Goal: Task Accomplishment & Management: Manage account settings

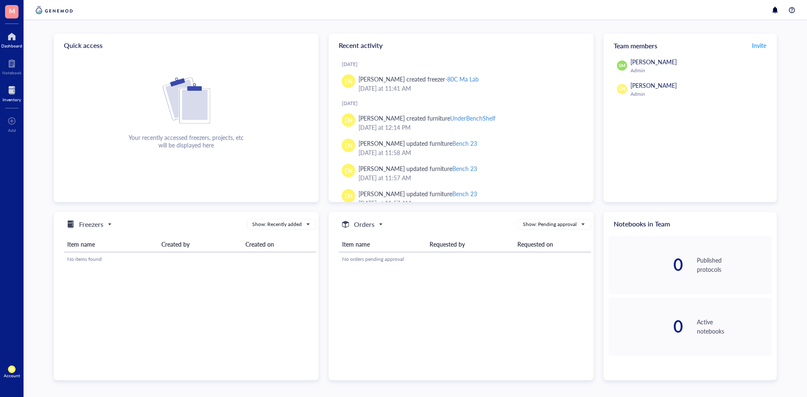
click at [11, 89] on div at bounding box center [12, 90] width 18 height 13
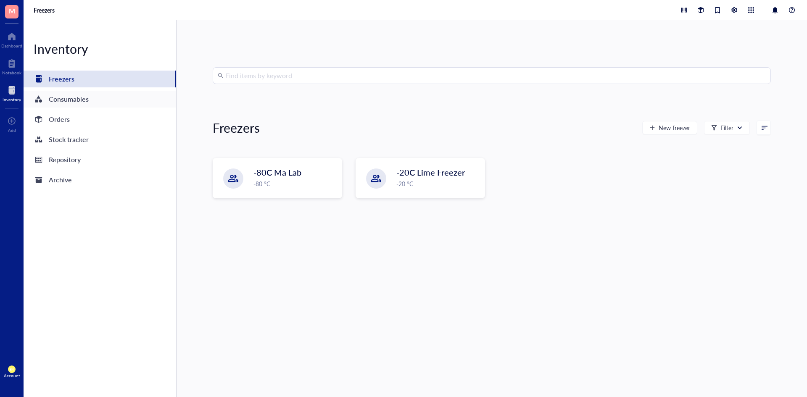
click at [108, 96] on div "Consumables" at bounding box center [100, 99] width 153 height 17
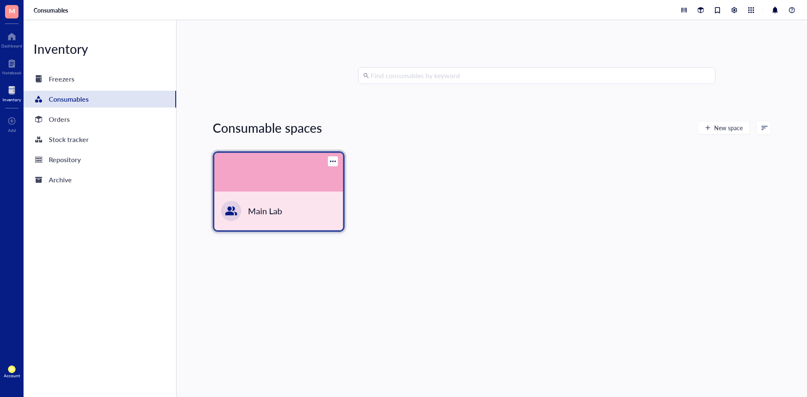
click at [296, 201] on div "Main Lab" at bounding box center [278, 211] width 129 height 39
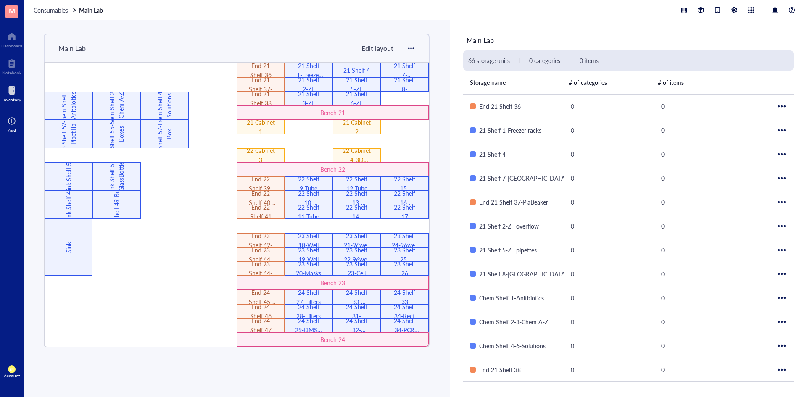
click at [13, 125] on div at bounding box center [12, 120] width 8 height 13
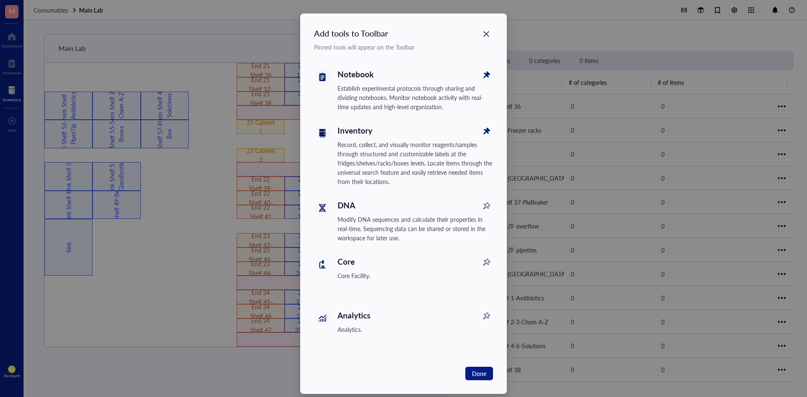
click at [358, 158] on div "Record, collect, and visually monitor reagents/samples through structured and c…" at bounding box center [415, 163] width 156 height 46
click at [355, 130] on div "Inventory" at bounding box center [415, 131] width 156 height 12
click at [484, 35] on icon "Close" at bounding box center [486, 34] width 6 height 6
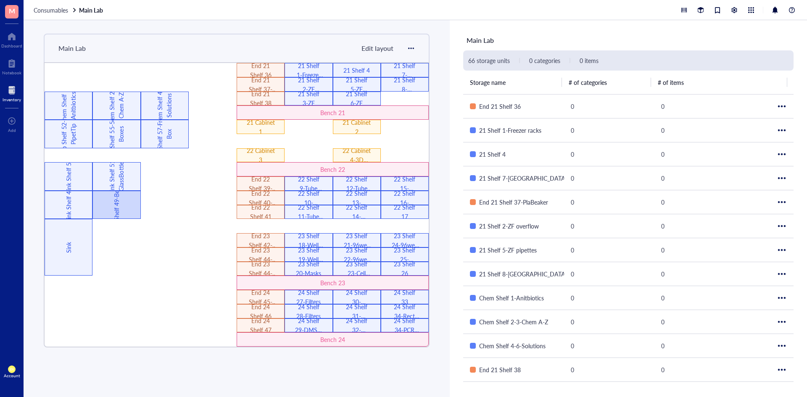
click at [120, 207] on div "Sink Shelf 49-Beakers" at bounding box center [116, 204] width 9 height 57
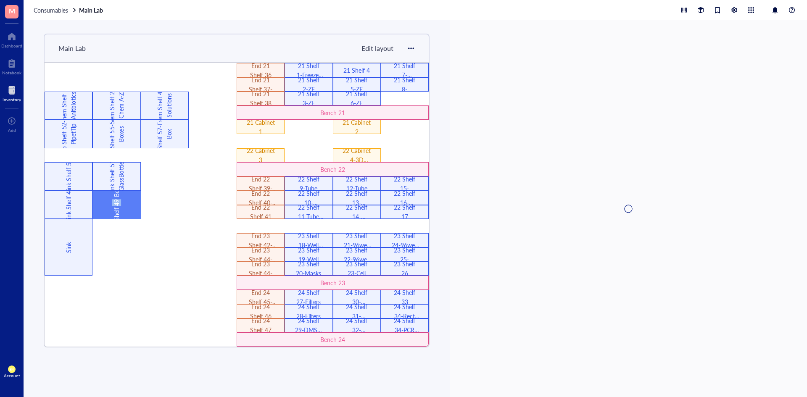
click at [120, 207] on div "Sink Shelf 49-Beakers" at bounding box center [116, 204] width 9 height 57
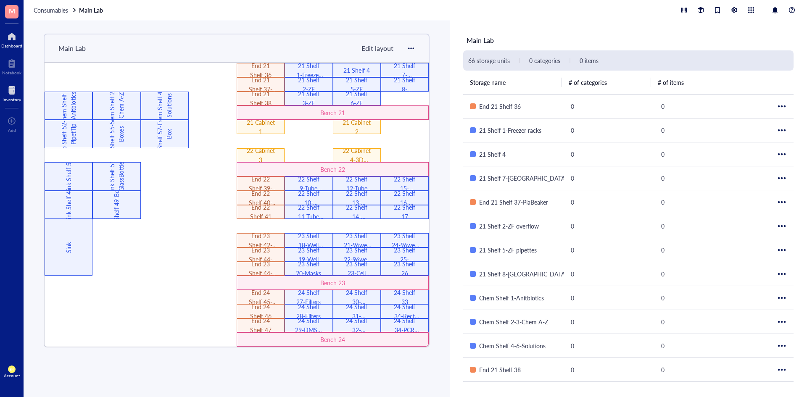
click at [23, 39] on div "Dashboard" at bounding box center [12, 39] width 24 height 24
click at [10, 64] on div at bounding box center [11, 63] width 19 height 13
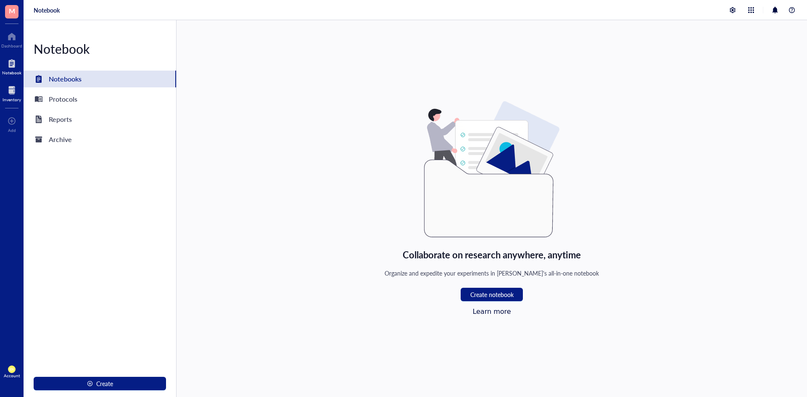
click at [9, 88] on div at bounding box center [12, 90] width 18 height 13
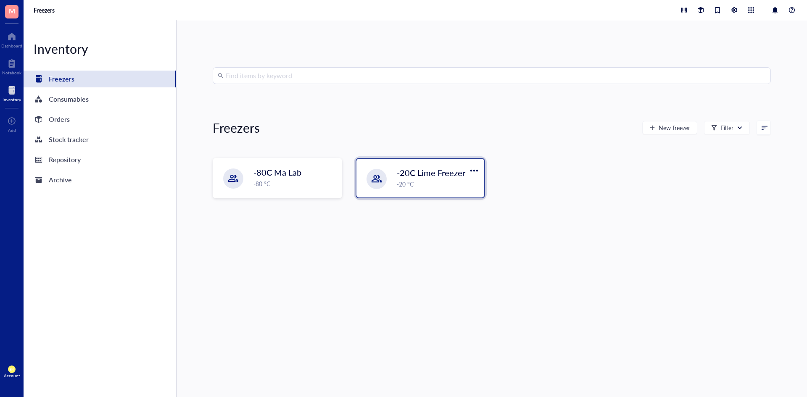
click at [424, 180] on div "-20 °C" at bounding box center [438, 183] width 82 height 9
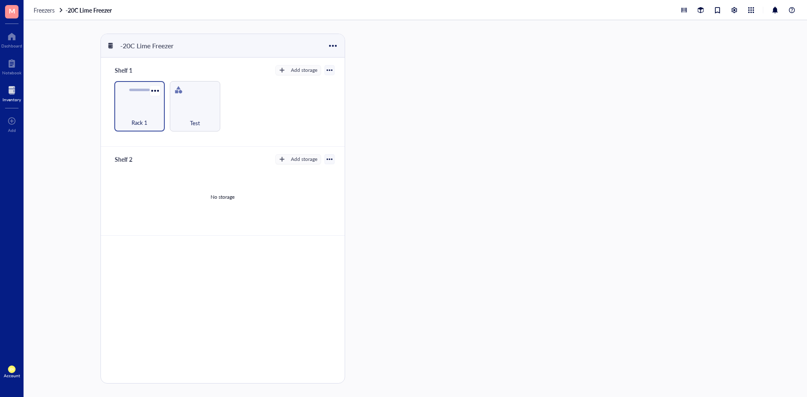
click at [153, 109] on div "Rack 1" at bounding box center [139, 118] width 42 height 18
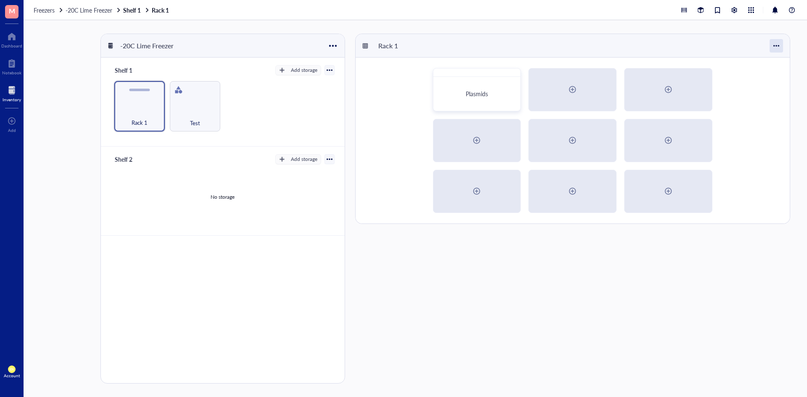
click at [771, 45] on div at bounding box center [775, 45] width 13 height 13
click at [692, 220] on div "Plasmids" at bounding box center [572, 141] width 434 height 166
click at [16, 37] on div at bounding box center [11, 36] width 21 height 13
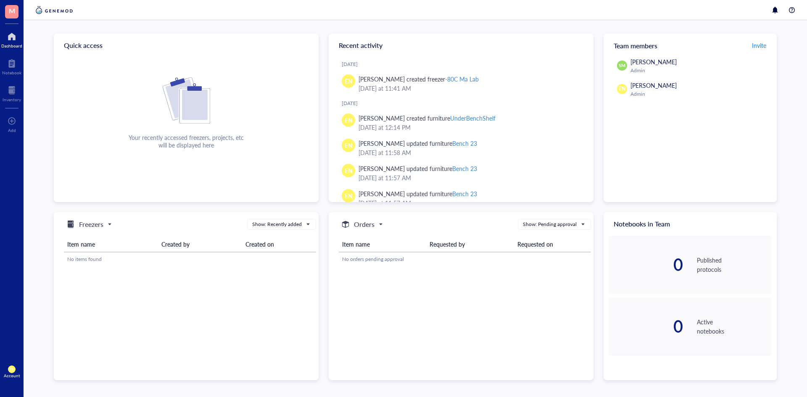
click at [395, 247] on th "Item name" at bounding box center [382, 245] width 87 height 16
click at [391, 254] on td "No orders pending approval" at bounding box center [465, 259] width 252 height 13
click at [405, 272] on div "Orders Show: Pending approval Item name Requested by Requested on No orders pen…" at bounding box center [461, 242] width 265 height 60
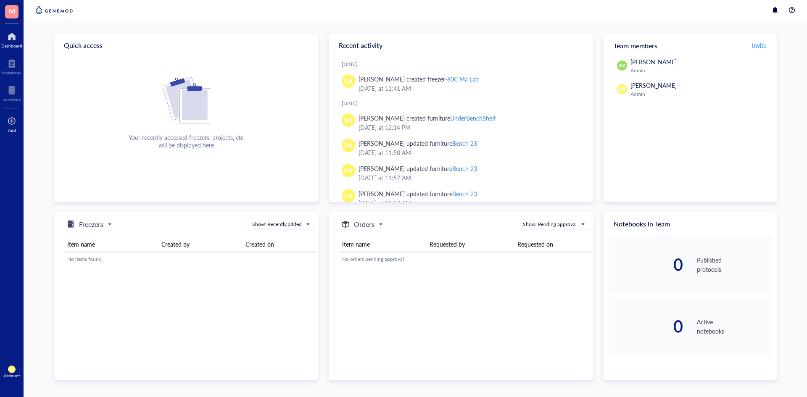
click at [12, 118] on div at bounding box center [12, 120] width 8 height 13
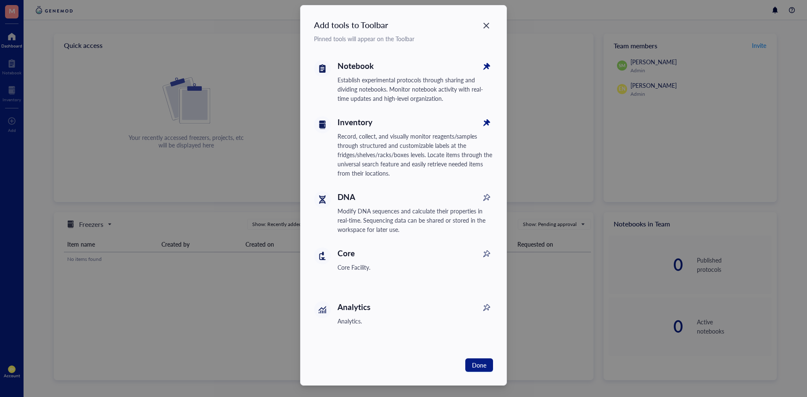
scroll to position [11, 0]
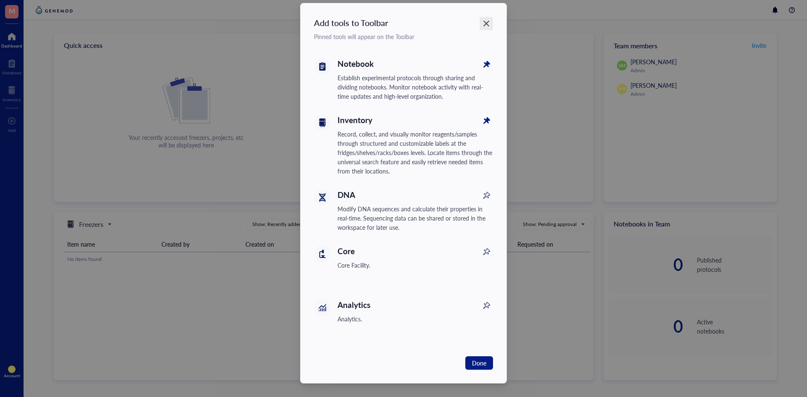
click at [484, 25] on icon "Close" at bounding box center [486, 24] width 8 height 8
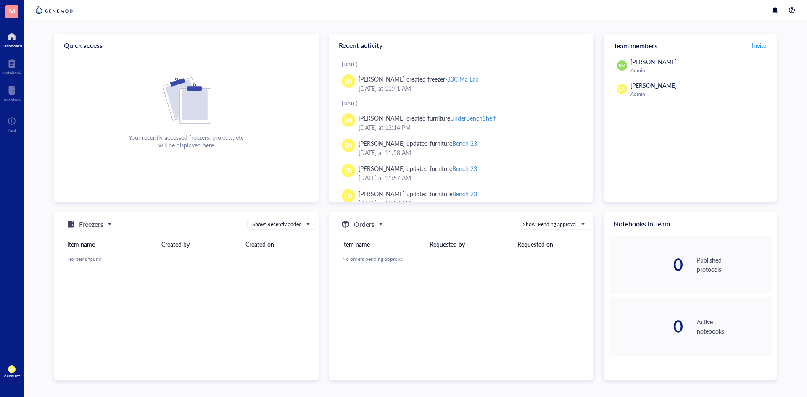
click at [435, 296] on div "Orders Show: Pending approval Item name Requested by Requested on No orders pen…" at bounding box center [461, 296] width 265 height 168
click at [551, 228] on input "search" at bounding box center [550, 224] width 55 height 13
click at [490, 279] on div "Orders Show: Pending approval Show: Pending approval Show: Recent activity Show…" at bounding box center [461, 296] width 265 height 168
click at [454, 246] on th "Requested by" at bounding box center [469, 245] width 87 height 16
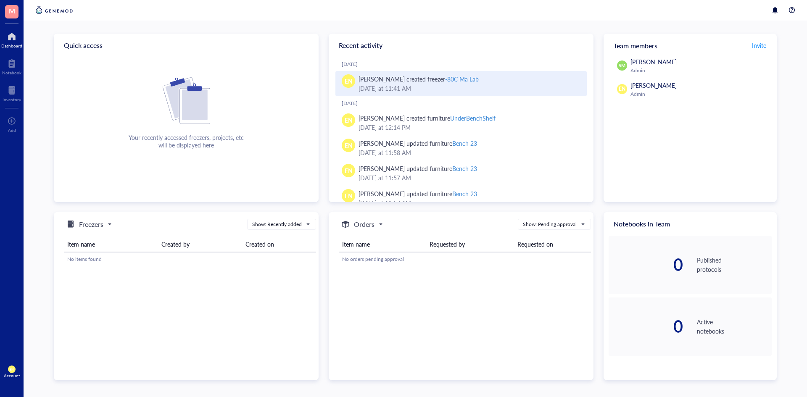
click at [445, 78] on div "-80C Ma Lab" at bounding box center [462, 79] width 34 height 8
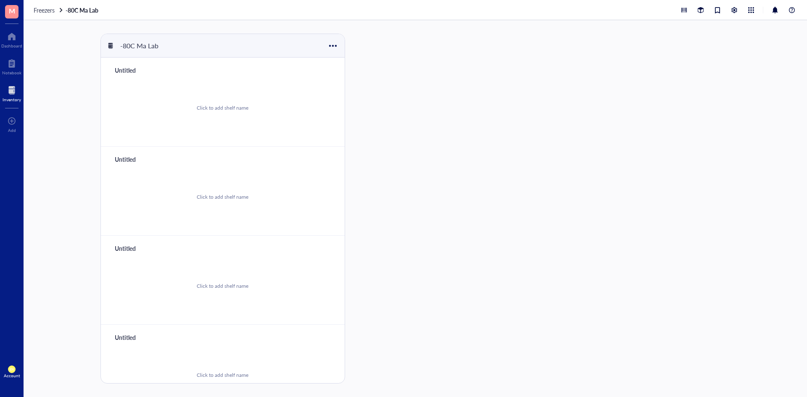
click at [229, 121] on div "Click to add shelf name" at bounding box center [222, 107] width 223 height 63
click at [441, 69] on div "-80C Ma Lab Click to add shelf name Untitled Click to add shelf name Untitled C…" at bounding box center [415, 208] width 783 height 377
click at [682, 11] on div at bounding box center [683, 9] width 9 height 9
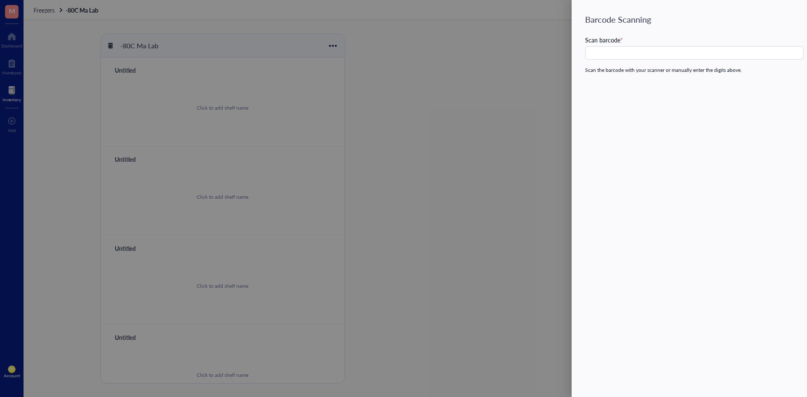
click at [484, 83] on div at bounding box center [403, 198] width 807 height 397
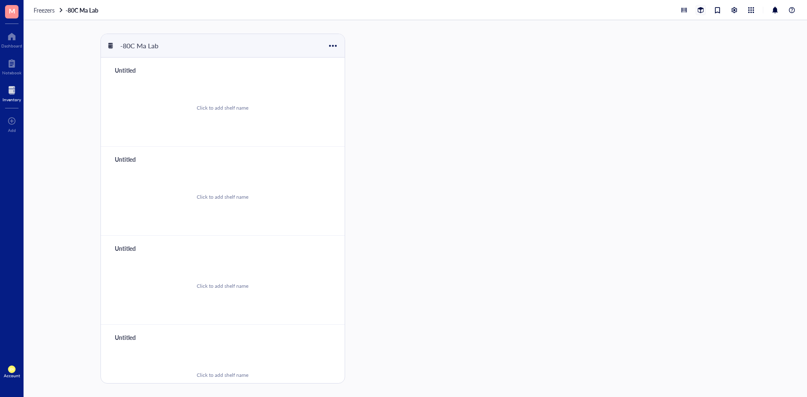
click at [702, 11] on div at bounding box center [700, 9] width 9 height 9
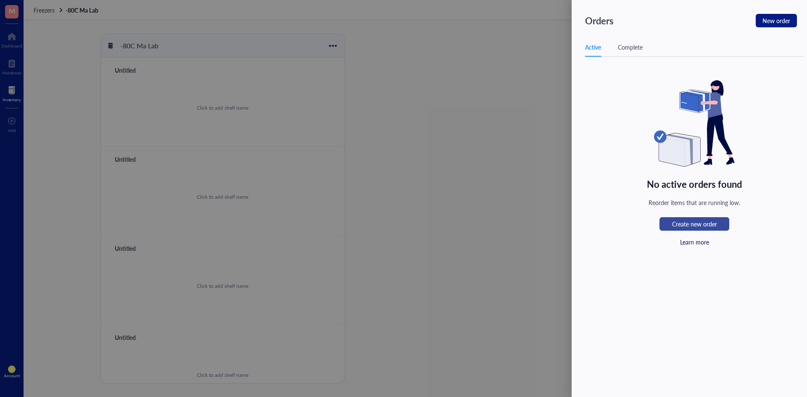
click at [674, 223] on span "Create new order" at bounding box center [694, 223] width 45 height 9
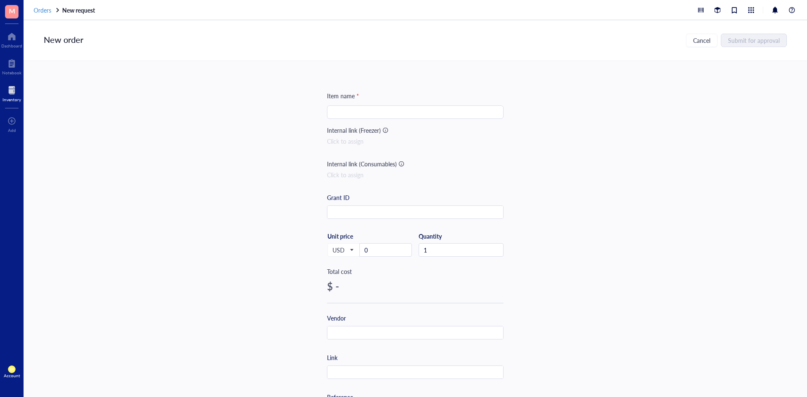
click at [46, 8] on span "Orders" at bounding box center [43, 10] width 18 height 8
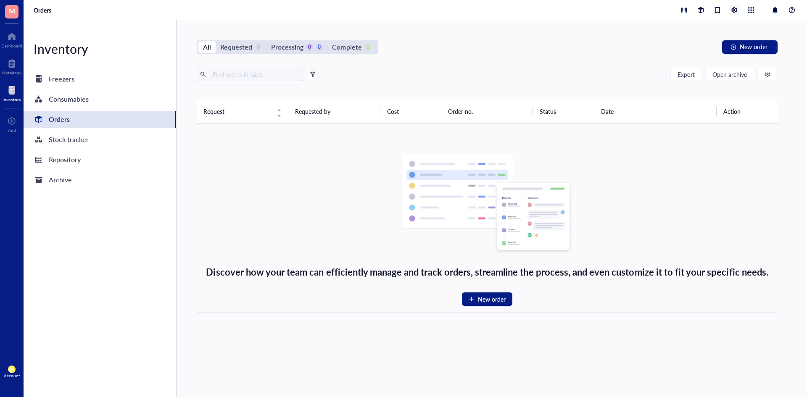
click at [735, 11] on div at bounding box center [733, 9] width 9 height 9
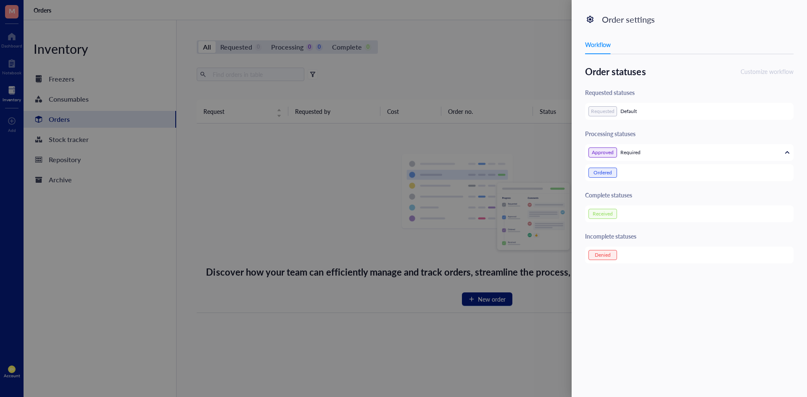
click at [534, 55] on div at bounding box center [403, 198] width 807 height 397
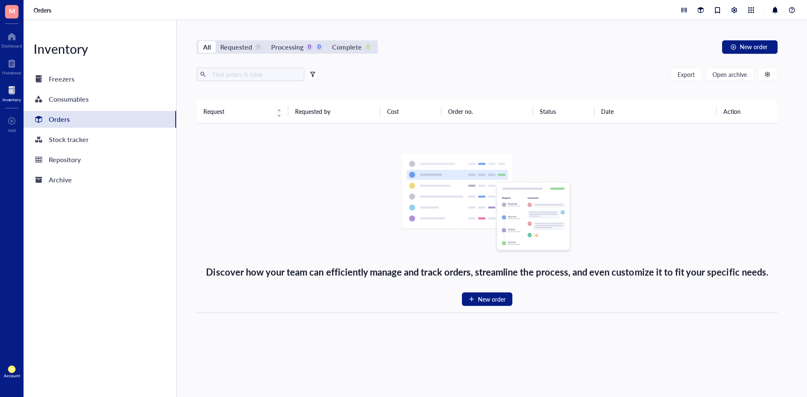
click at [757, 12] on div at bounding box center [738, 10] width 118 height 10
click at [752, 11] on div at bounding box center [750, 9] width 9 height 9
click at [701, 37] on link "Consumables" at bounding box center [715, 38] width 67 height 12
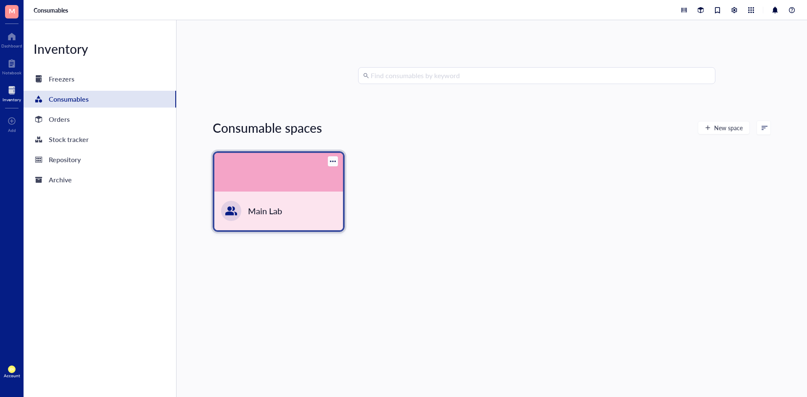
click at [280, 212] on div "Main Lab" at bounding box center [265, 211] width 34 height 12
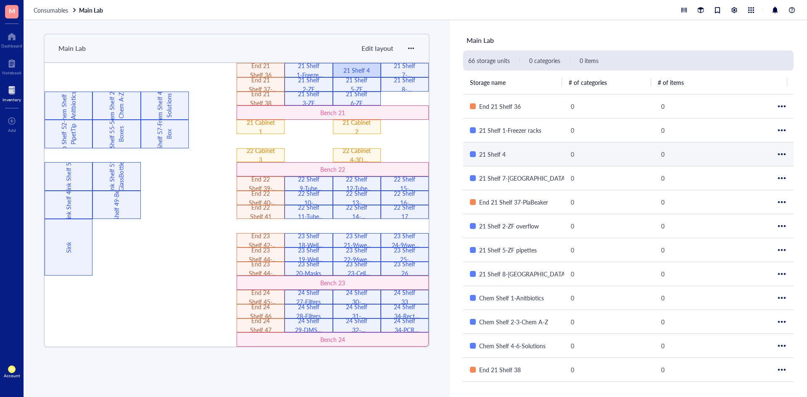
click at [504, 153] on div "21 Shelf 4" at bounding box center [492, 154] width 26 height 9
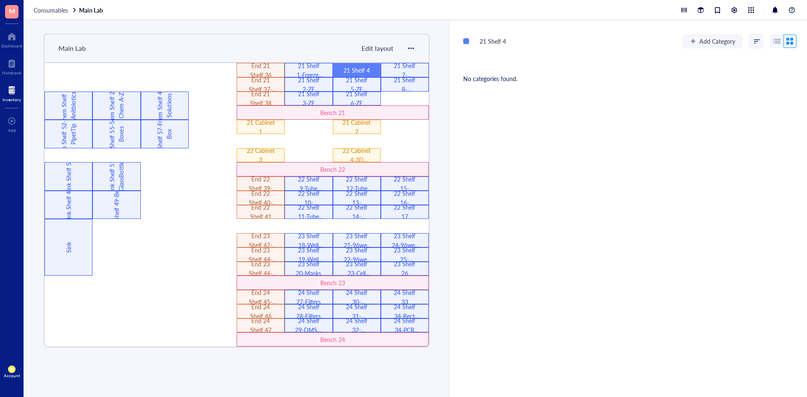
click at [788, 43] on div at bounding box center [789, 40] width 13 height 13
click at [681, 77] on div "No categories found." at bounding box center [630, 78] width 334 height 9
click at [687, 44] on button "Add Category" at bounding box center [712, 40] width 59 height 13
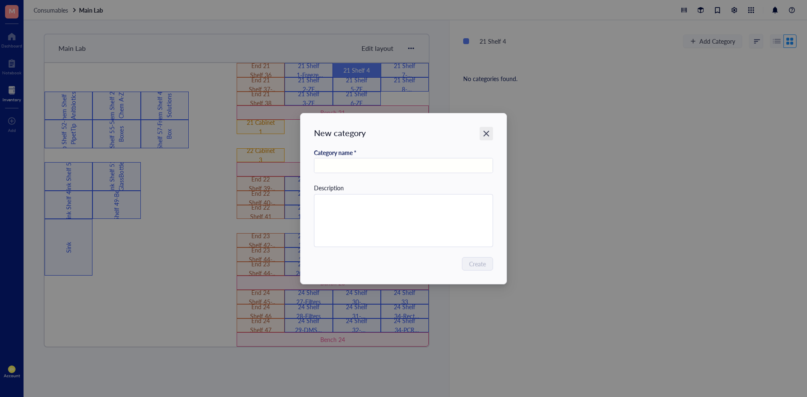
click at [489, 130] on icon "Close" at bounding box center [486, 133] width 8 height 8
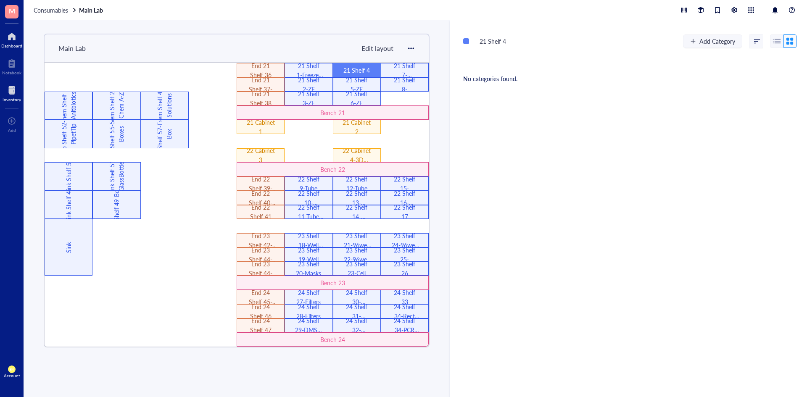
drag, startPoint x: 11, startPoint y: 26, endPoint x: 9, endPoint y: 36, distance: 10.0
click at [11, 29] on div "M Dashboard Notebook Inventory To pick up a draggable item, press the space bar…" at bounding box center [12, 198] width 24 height 397
click at [8, 37] on div at bounding box center [11, 36] width 21 height 13
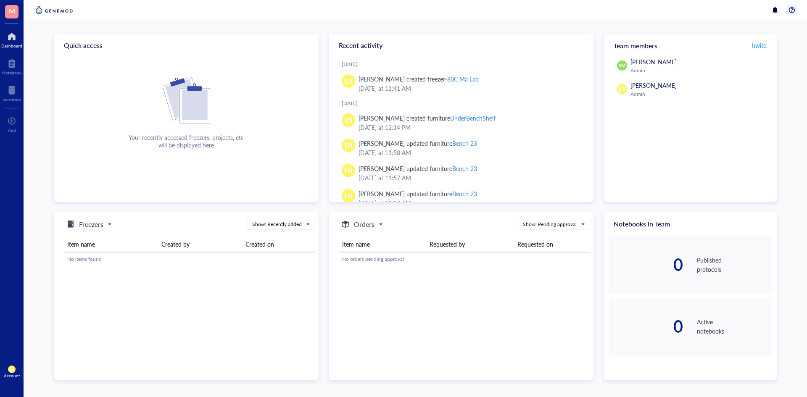
click at [789, 7] on div at bounding box center [791, 10] width 10 height 10
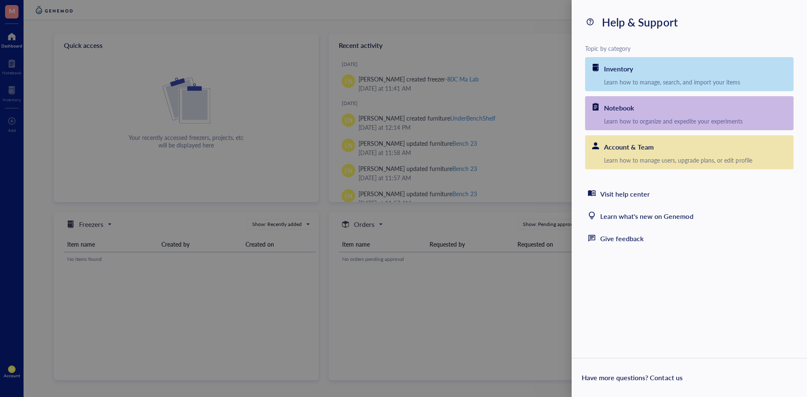
click at [223, 130] on div at bounding box center [403, 198] width 807 height 397
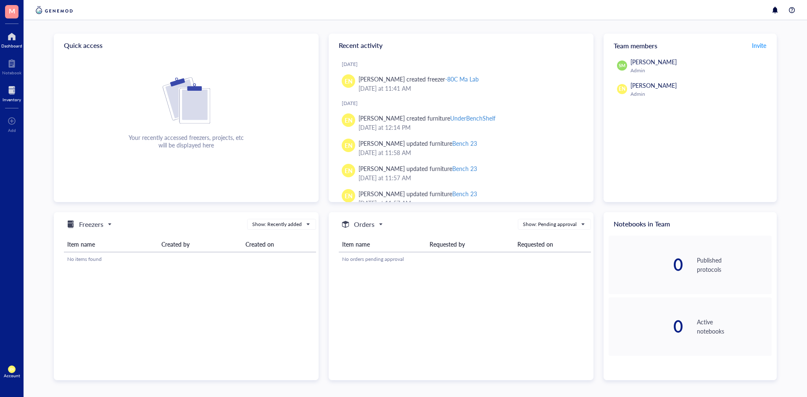
click at [10, 86] on div at bounding box center [12, 90] width 18 height 13
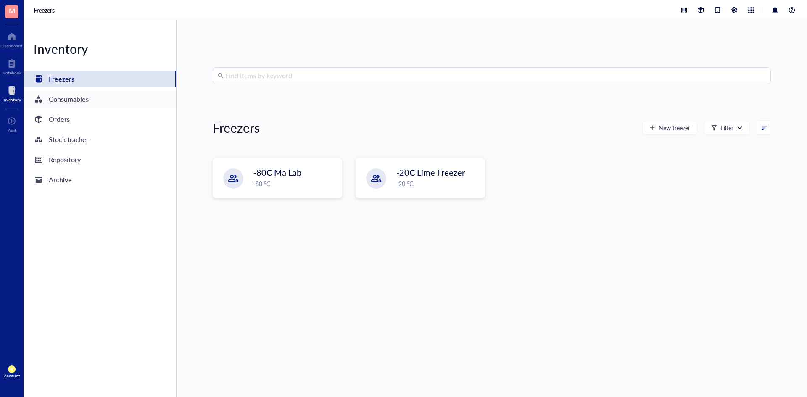
click at [78, 99] on div "Consumables" at bounding box center [69, 99] width 40 height 12
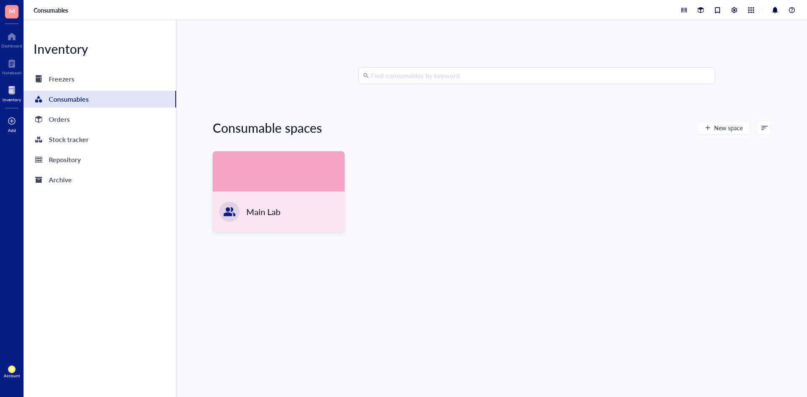
click at [14, 122] on div at bounding box center [12, 120] width 8 height 13
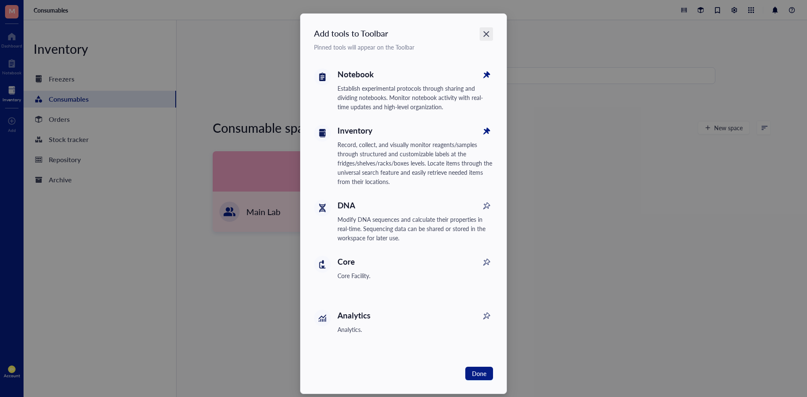
click at [487, 37] on icon "Close" at bounding box center [486, 34] width 8 height 8
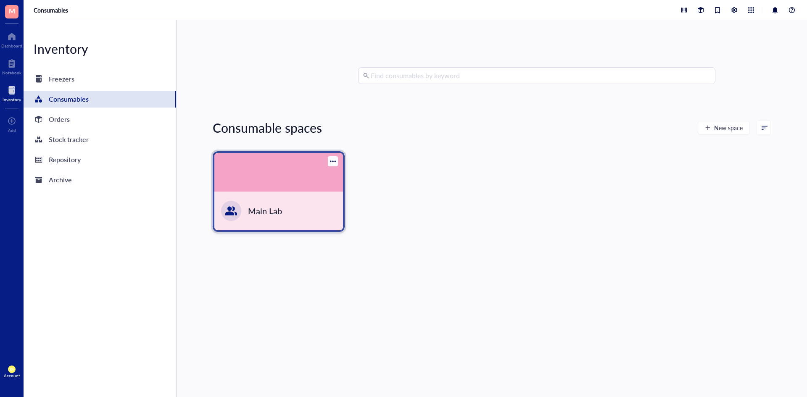
click at [301, 209] on div "Main Lab" at bounding box center [278, 211] width 129 height 39
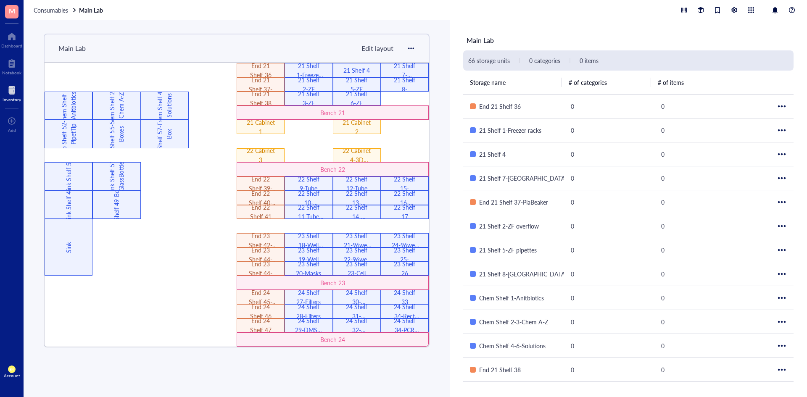
click at [785, 61] on div "66 storage units 0 categories 0 items" at bounding box center [628, 60] width 330 height 20
click at [289, 115] on div "Bench 21" at bounding box center [332, 112] width 115 height 9
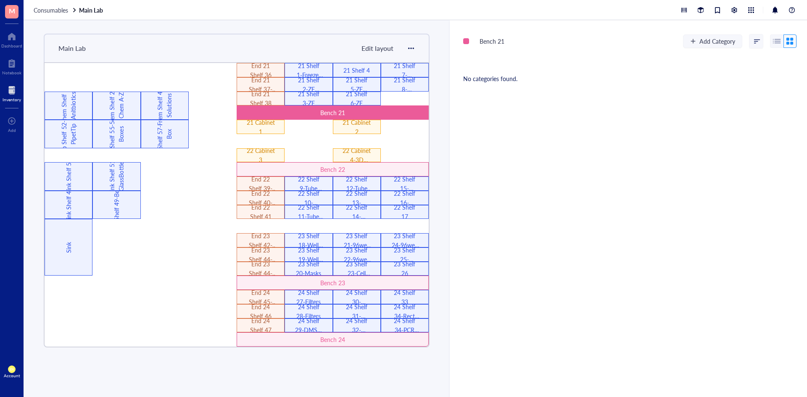
click at [784, 39] on div at bounding box center [789, 40] width 13 height 13
click at [756, 41] on span at bounding box center [758, 41] width 8 height 6
click at [640, 67] on div "Bench 21 Add Category 0 Recently created Recently modified Name (a-z) No catego…" at bounding box center [628, 208] width 357 height 377
click at [771, 41] on div at bounding box center [776, 40] width 13 height 13
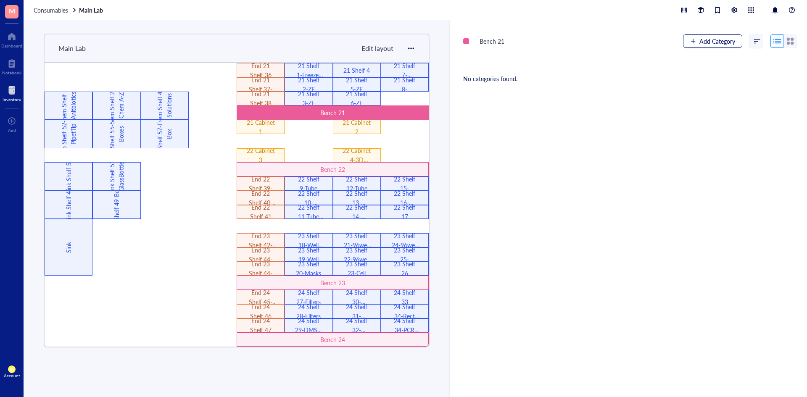
click at [728, 44] on span "Add Category" at bounding box center [717, 41] width 36 height 7
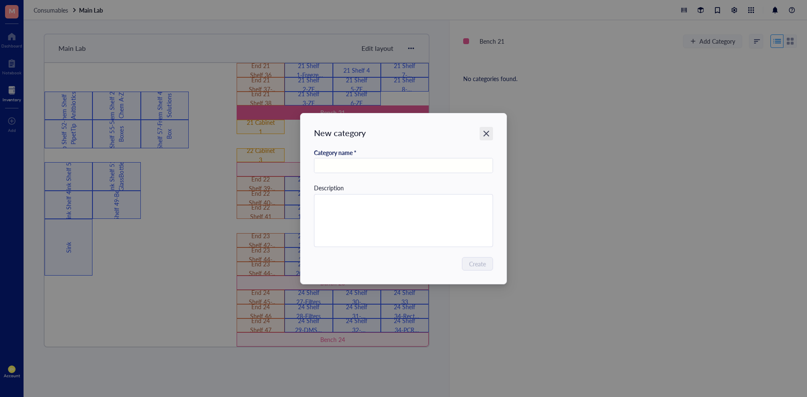
click at [491, 132] on div "Close" at bounding box center [485, 133] width 13 height 13
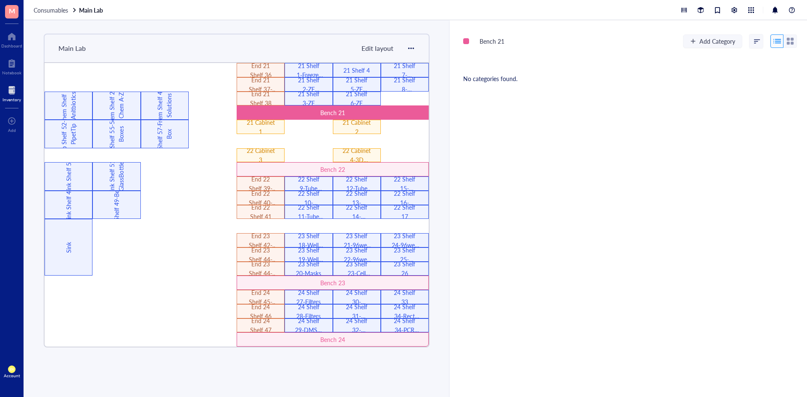
click at [315, 114] on div "Bench 21" at bounding box center [332, 112] width 115 height 9
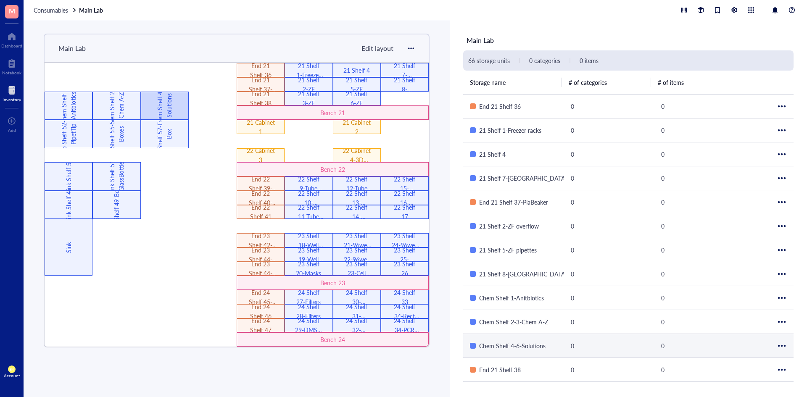
click at [141, 101] on div "Chem Shelf 4-6-Solutions" at bounding box center [165, 106] width 48 height 29
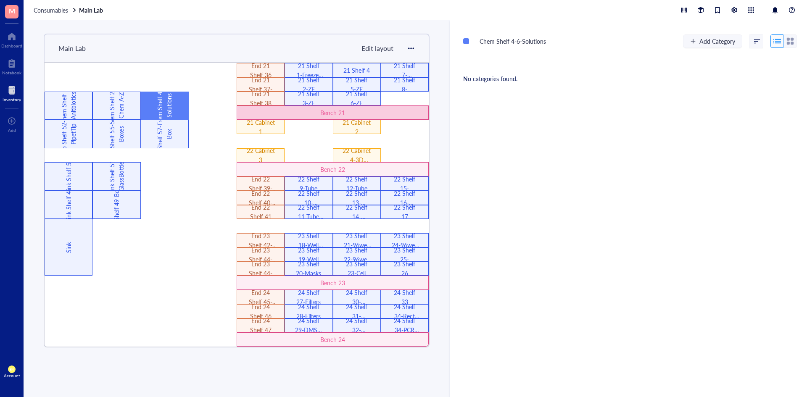
click at [295, 114] on div "Bench 21" at bounding box center [332, 112] width 115 height 9
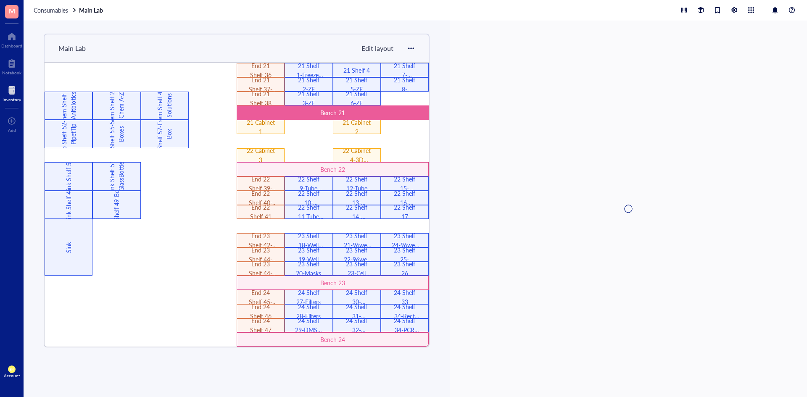
click at [295, 114] on div "Sink 22 Shelf 9-Tube overflow 22 Shelf 16-SerologPipets 23 Shelf 22-96well plat…" at bounding box center [237, 204] width 386 height 285
click at [566, 104] on div "Bench 21 Add Category No categories found." at bounding box center [628, 208] width 357 height 377
click at [392, 100] on div at bounding box center [405, 99] width 48 height 14
click at [385, 52] on span "Edit layout" at bounding box center [377, 48] width 32 height 10
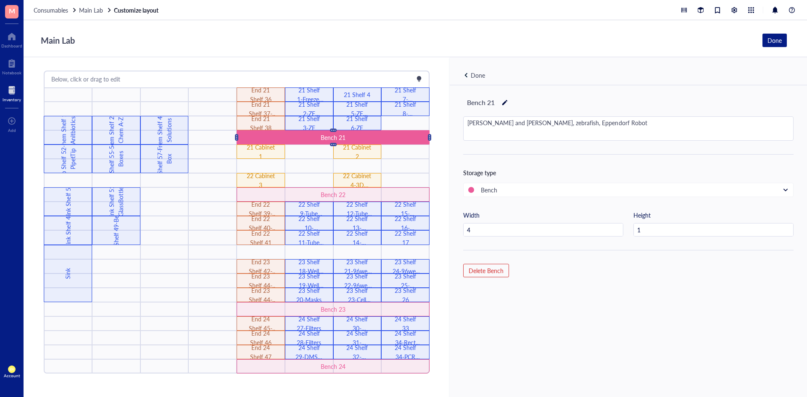
click at [468, 75] on div "Done" at bounding box center [477, 75] width 29 height 9
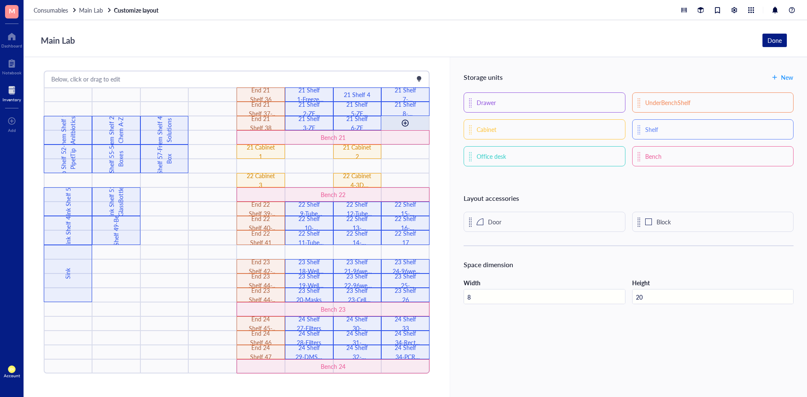
click at [406, 120] on div at bounding box center [404, 122] width 13 height 13
click at [482, 46] on div "Main Lab Done" at bounding box center [412, 40] width 750 height 16
click at [776, 38] on div "Done" at bounding box center [774, 40] width 14 height 9
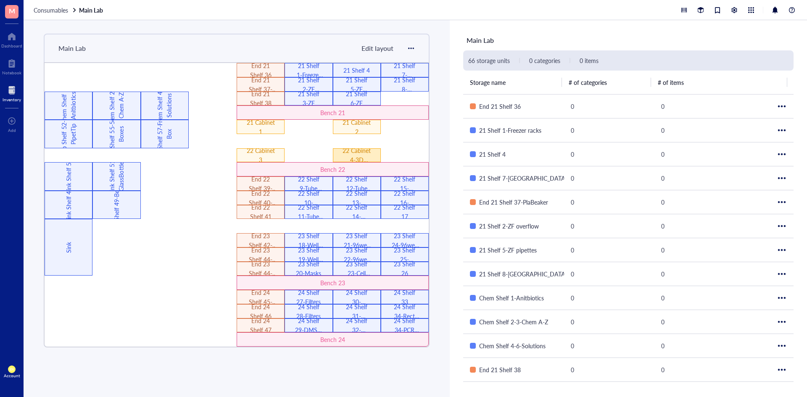
click at [373, 155] on div "22 Cabinet 4-3D Printer" at bounding box center [357, 155] width 48 height 14
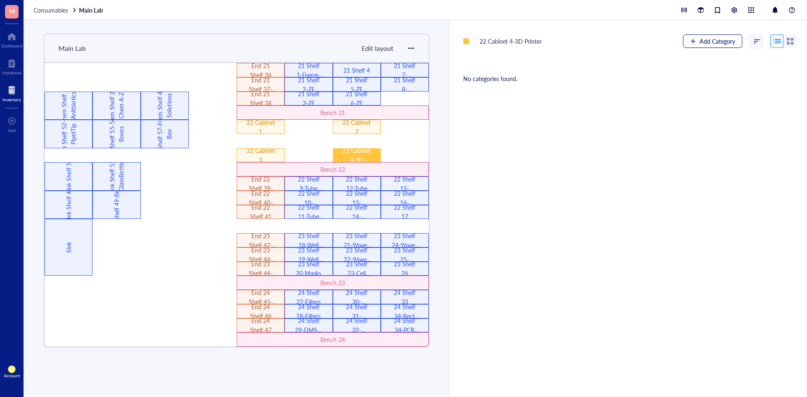
click at [691, 45] on button "Add Category" at bounding box center [712, 40] width 59 height 13
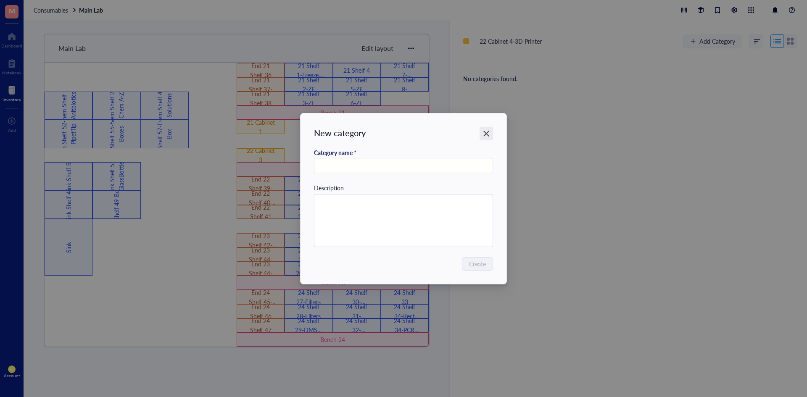
click at [487, 129] on div "Close" at bounding box center [485, 133] width 13 height 13
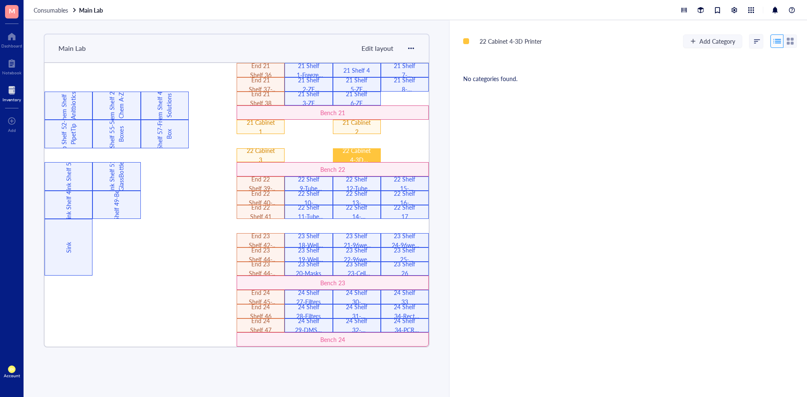
click at [519, 129] on div "22 Cabinet 4-3D Printer Add Category No categories found." at bounding box center [628, 208] width 357 height 377
click at [55, 11] on span "Consumables" at bounding box center [51, 10] width 34 height 8
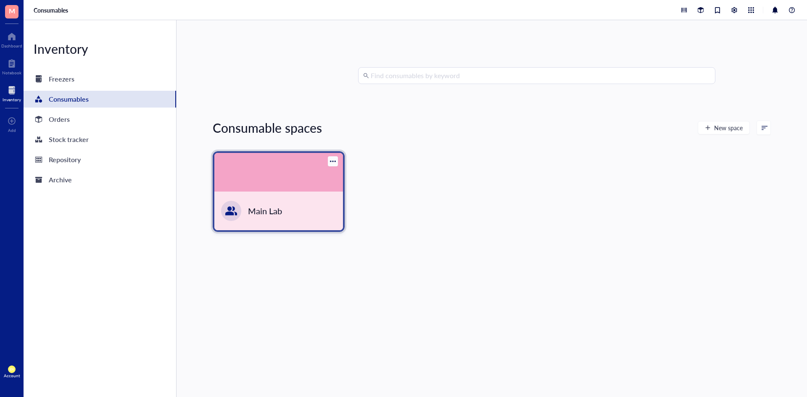
click at [263, 215] on div "Main Lab" at bounding box center [265, 211] width 34 height 12
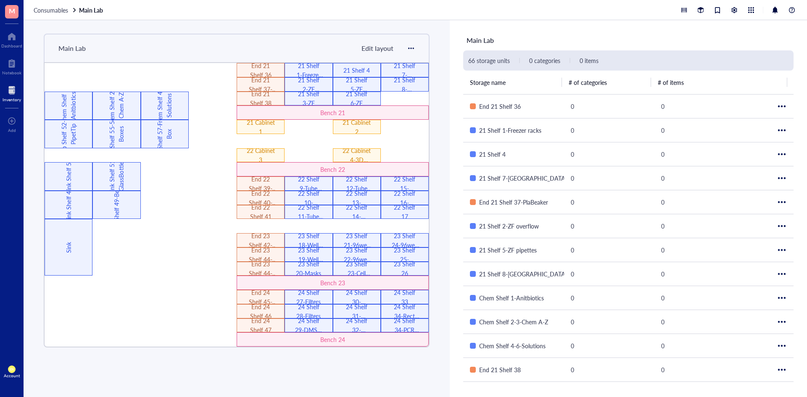
click at [398, 98] on div at bounding box center [405, 99] width 48 height 14
click at [379, 52] on span "Edit layout" at bounding box center [377, 48] width 32 height 10
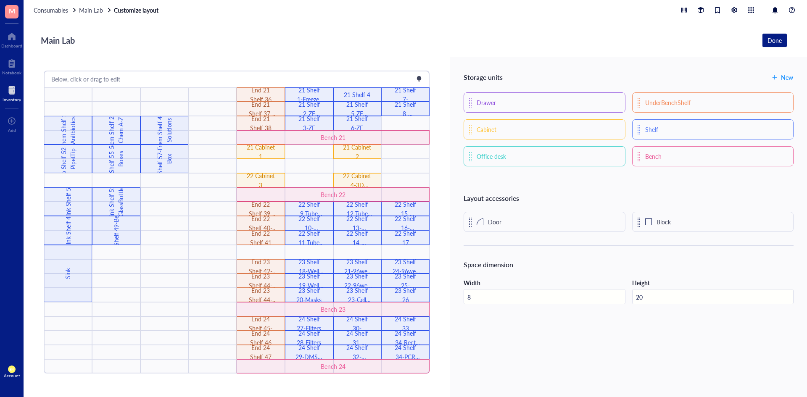
drag, startPoint x: 302, startPoint y: 55, endPoint x: 308, endPoint y: 53, distance: 6.1
click at [302, 55] on div "Main Lab Done" at bounding box center [415, 38] width 783 height 37
click at [774, 37] on div "Done" at bounding box center [774, 40] width 14 height 9
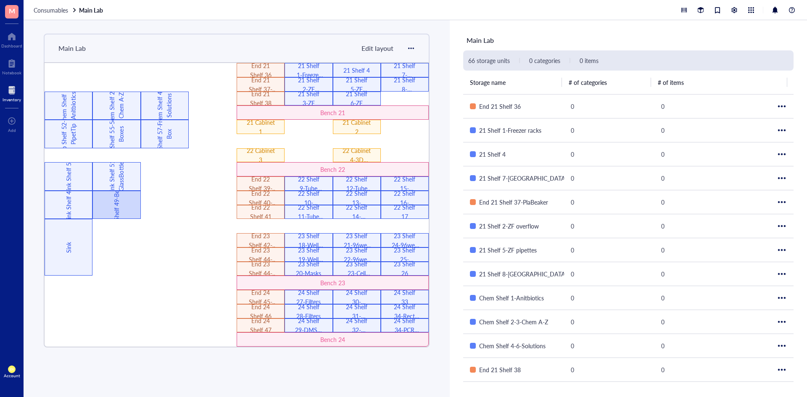
click at [118, 208] on div "Sink Shelf 49-Beakers" at bounding box center [116, 204] width 9 height 57
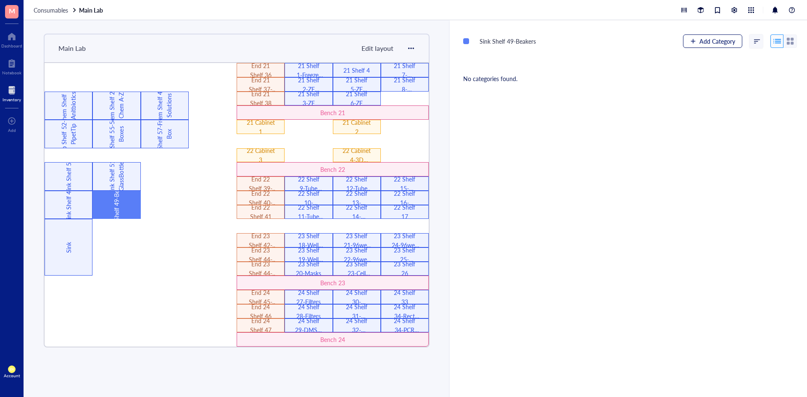
click at [717, 41] on span "Add Category" at bounding box center [717, 41] width 36 height 7
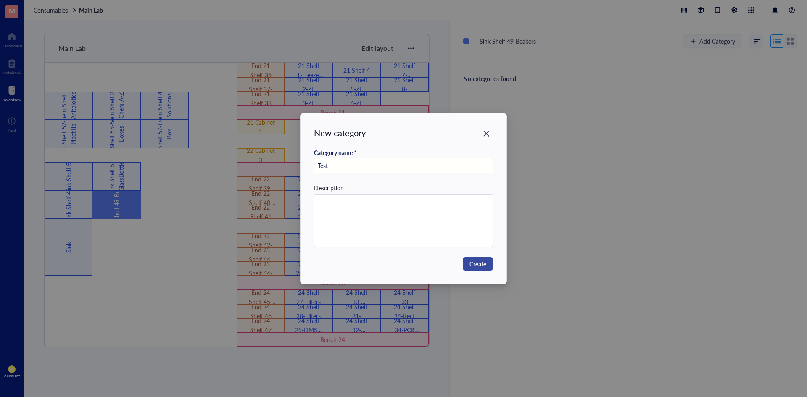
type input "Test"
click at [474, 262] on span "Create" at bounding box center [477, 263] width 17 height 9
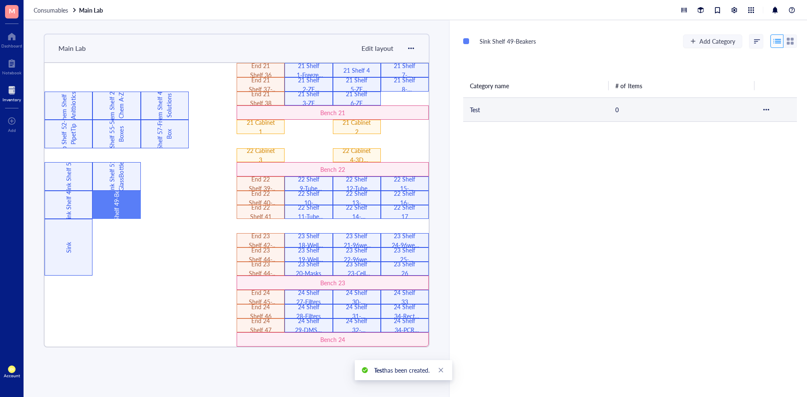
click at [594, 112] on td "Test" at bounding box center [535, 109] width 145 height 24
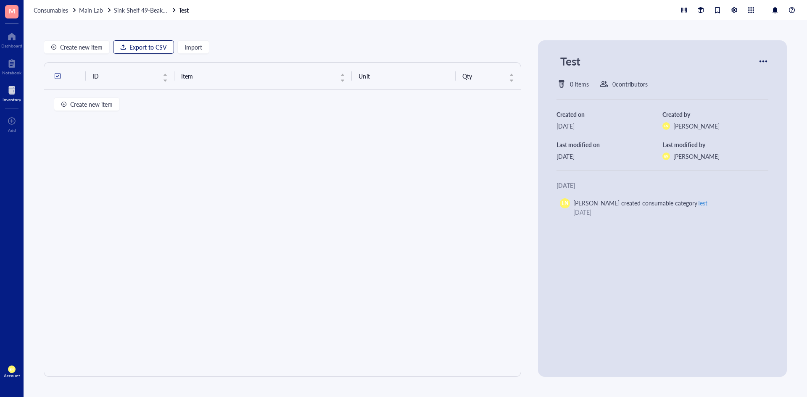
click at [158, 50] on span "Export to CSV" at bounding box center [147, 47] width 37 height 7
click at [201, 49] on span "Import" at bounding box center [193, 47] width 18 height 7
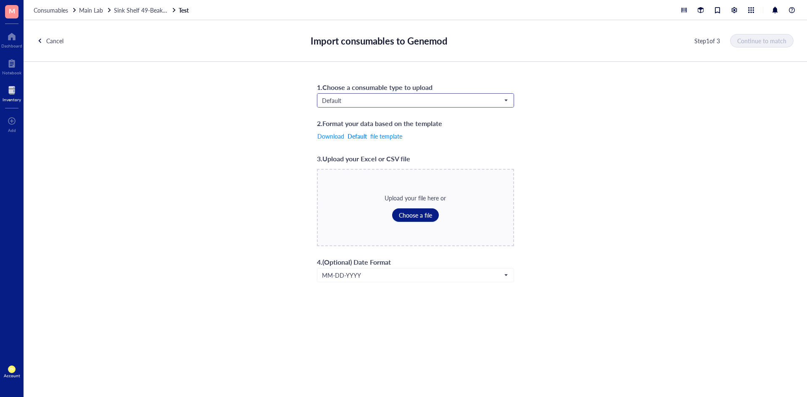
click at [339, 95] on input "search" at bounding box center [411, 100] width 179 height 13
click at [345, 107] on div "Default Default" at bounding box center [415, 100] width 197 height 14
click at [408, 213] on span "Choose a file" at bounding box center [415, 215] width 33 height 7
click at [43, 41] on div "Cancel" at bounding box center [50, 41] width 26 height 14
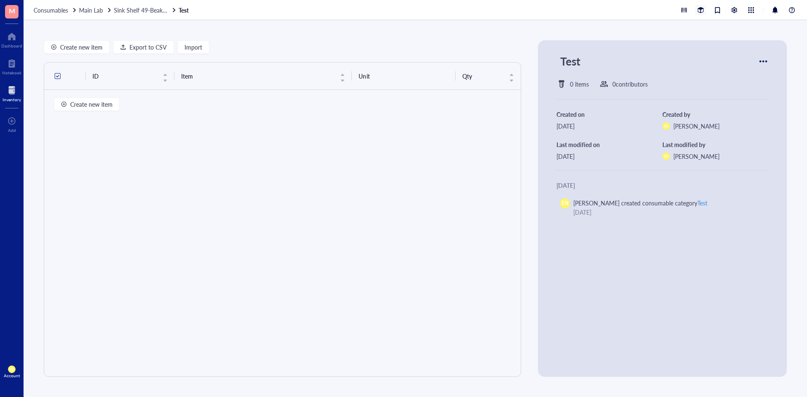
click at [697, 11] on div at bounding box center [700, 9] width 9 height 9
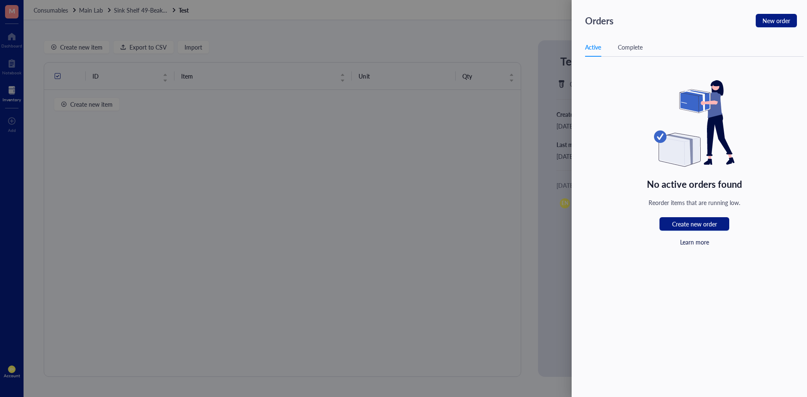
click at [513, 208] on div at bounding box center [403, 198] width 807 height 397
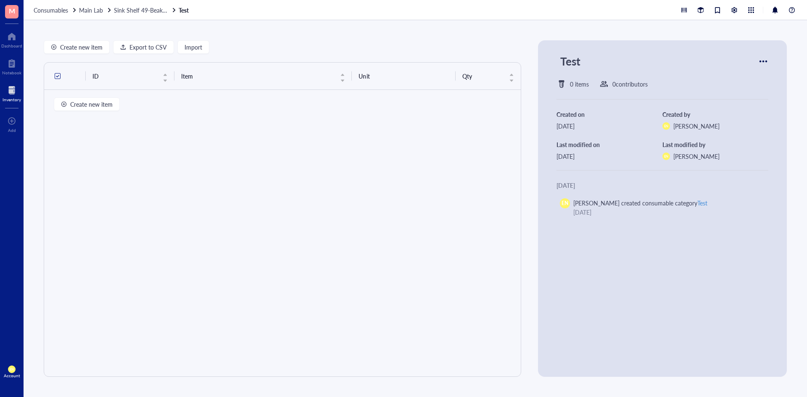
click at [145, 190] on div "ID Item Unit Qty" at bounding box center [282, 219] width 477 height 315
click at [127, 7] on span "Sink Shelf 49-Beakers" at bounding box center [142, 10] width 56 height 8
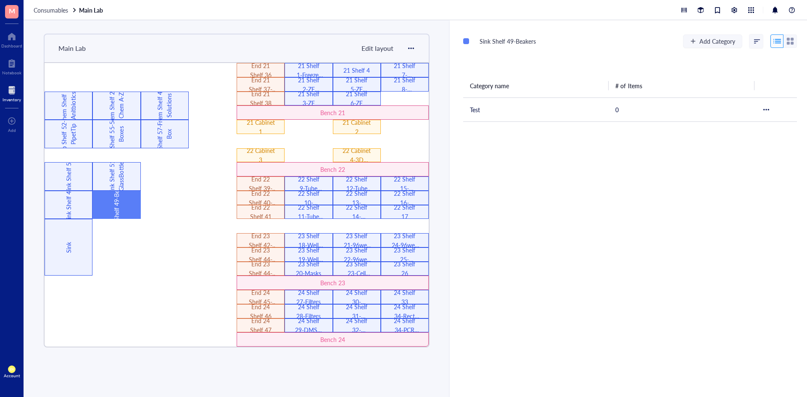
click at [181, 187] on div at bounding box center [165, 183] width 48 height 14
click at [378, 50] on span "Edit layout" at bounding box center [377, 48] width 32 height 10
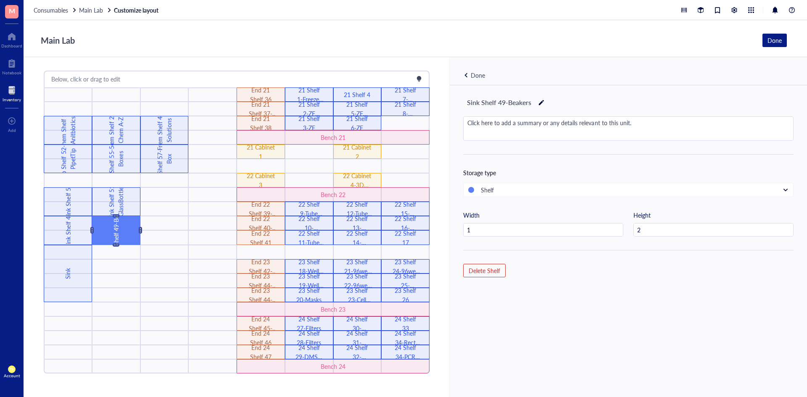
click at [246, 82] on div "Below, click or drag to edit" at bounding box center [237, 78] width 384 height 13
click at [264, 75] on div "Below, click or drag to edit" at bounding box center [237, 78] width 384 height 13
click at [268, 75] on div "Below, click or drag to edit" at bounding box center [237, 78] width 384 height 13
click at [420, 78] on div at bounding box center [419, 79] width 6 height 6
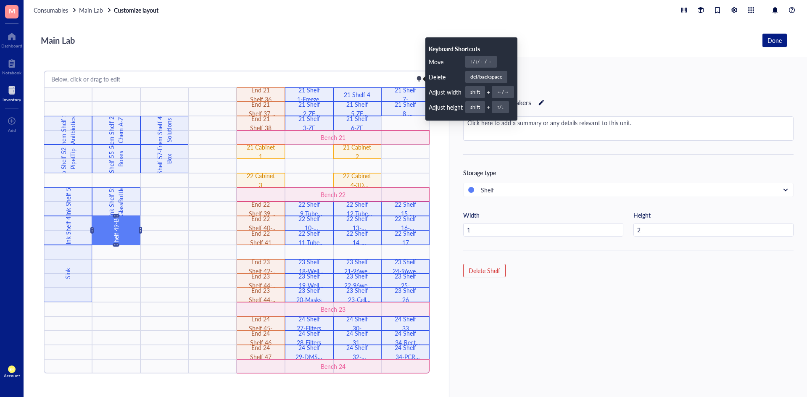
click at [418, 80] on div at bounding box center [419, 79] width 6 height 6
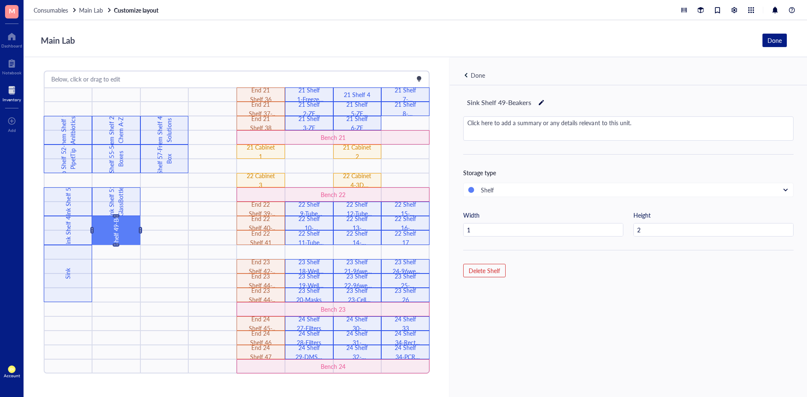
click at [439, 348] on div "Below, click or drag to edit Sink 22 Shelf 9-Tube overflow 22 Shelf 16-SerologP…" at bounding box center [237, 227] width 426 height 340
click at [283, 24] on div "Main Lab Done" at bounding box center [415, 38] width 783 height 37
click at [274, 40] on div "Main Lab Done" at bounding box center [412, 40] width 750 height 16
click at [84, 10] on span "Main Lab" at bounding box center [91, 10] width 24 height 8
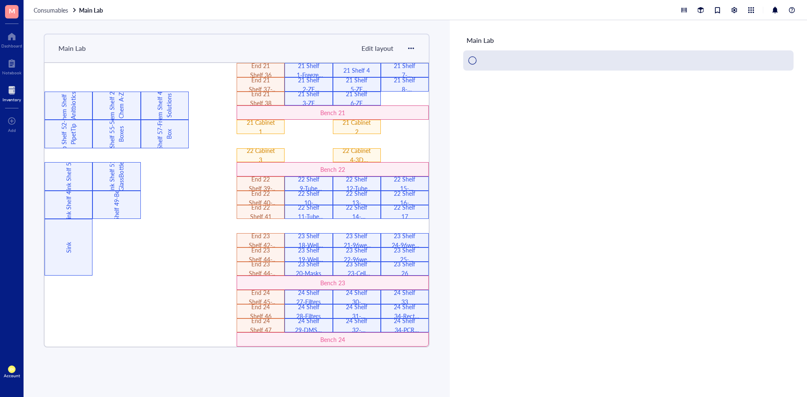
click at [387, 46] on span "Edit layout" at bounding box center [377, 48] width 32 height 10
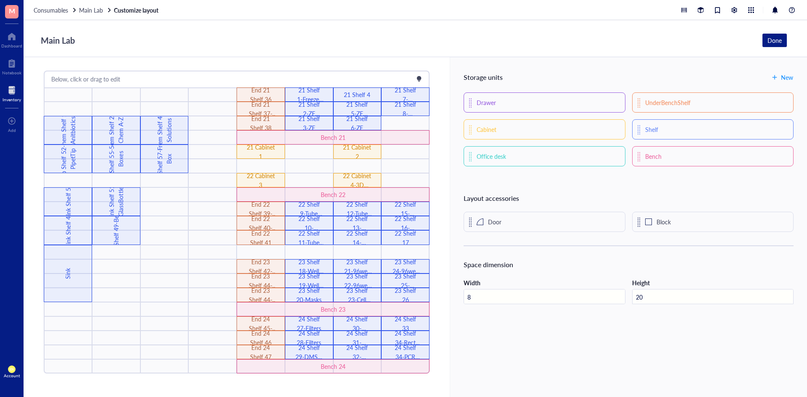
click at [703, 295] on input "20" at bounding box center [712, 296] width 160 height 15
drag, startPoint x: 684, startPoint y: 293, endPoint x: 623, endPoint y: 296, distance: 61.4
click at [623, 296] on div "Width 8 Height 17 There are units in the way" at bounding box center [628, 299] width 330 height 43
type input "20"
click at [647, 336] on div "Storage units New Drawer UnderBenchShelf Cabinet Shelf Office desk Bench Layout…" at bounding box center [628, 227] width 357 height 340
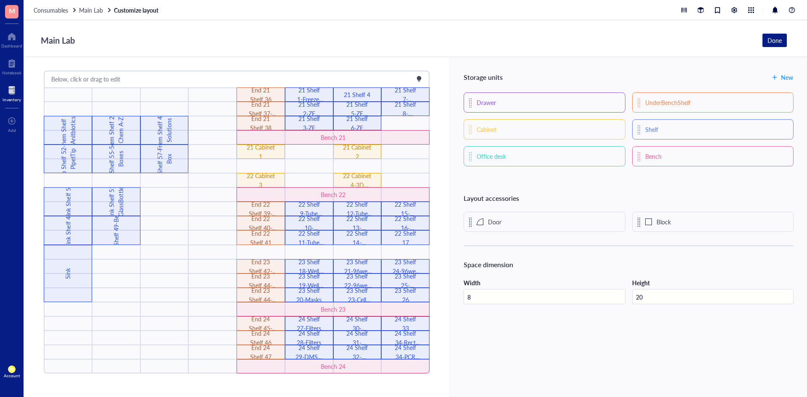
click at [671, 297] on input "20" at bounding box center [712, 296] width 160 height 15
click at [559, 357] on div "Storage units New Drawer UnderBenchShelf Cabinet Shelf Office desk Bench Layout…" at bounding box center [628, 227] width 357 height 340
click at [442, 334] on div "Below, click or drag to edit Sink 22 Shelf 9-Tube overflow 22 Shelf 16-SerologP…" at bounding box center [237, 227] width 426 height 340
click at [359, 122] on div "21 Shelf 6-ZF" at bounding box center [357, 123] width 29 height 18
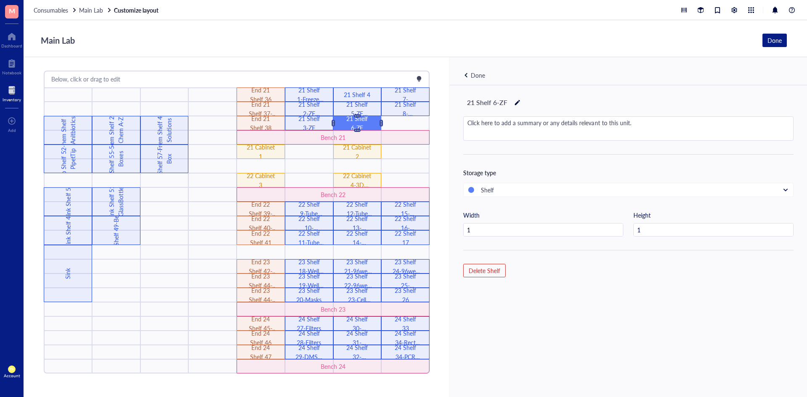
click at [527, 301] on div "21 Shelf 6-ZF Click here to add a summary or any details relevant to this unit.…" at bounding box center [628, 255] width 357 height 340
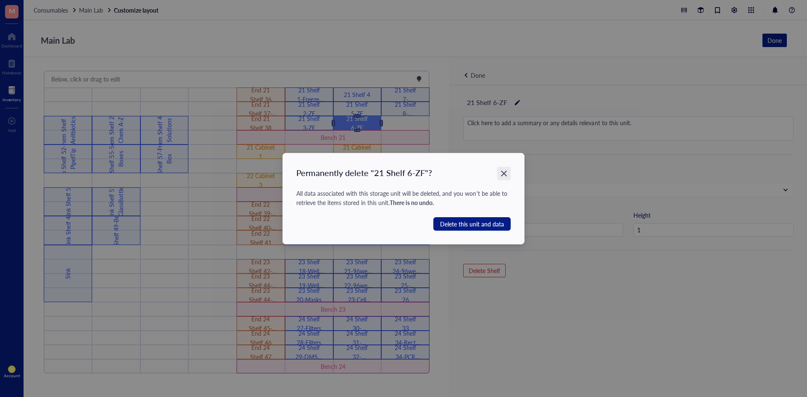
click at [508, 172] on div "Close" at bounding box center [503, 173] width 13 height 13
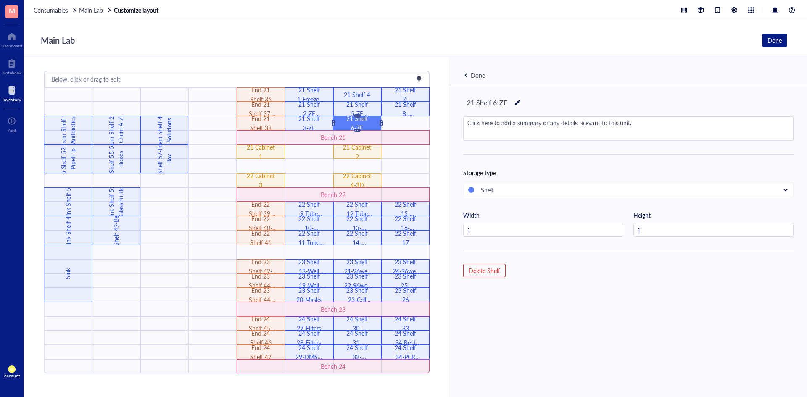
click at [544, 278] on div "21 Shelf 6-ZF Click here to add a summary or any details relevant to this unit.…" at bounding box center [628, 255] width 357 height 340
click at [46, 43] on div "Main Lab" at bounding box center [58, 40] width 42 height 16
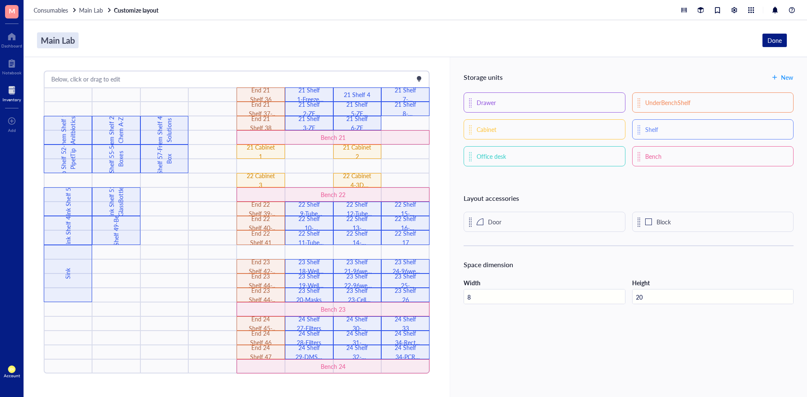
click at [70, 38] on div "Main Lab" at bounding box center [58, 40] width 42 height 16
click at [82, 12] on span "Main Lab" at bounding box center [91, 10] width 24 height 8
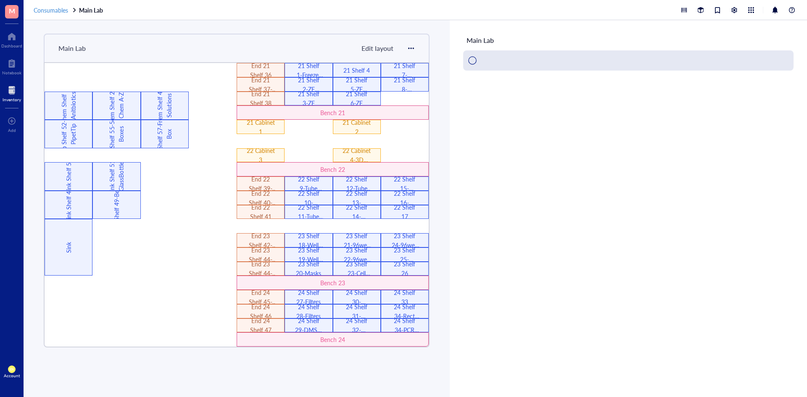
click at [44, 12] on span "Consumables" at bounding box center [51, 10] width 34 height 8
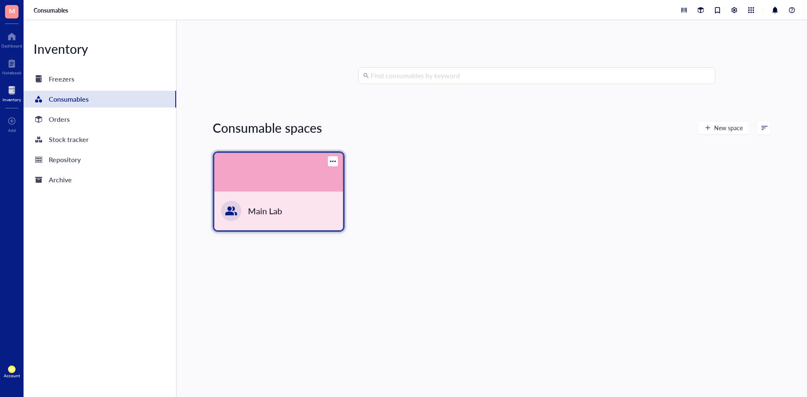
click at [328, 163] on div at bounding box center [333, 161] width 10 height 10
click at [374, 255] on div "Find consumables by keyword Consumable spaces New space Main Lab" at bounding box center [492, 208] width 558 height 283
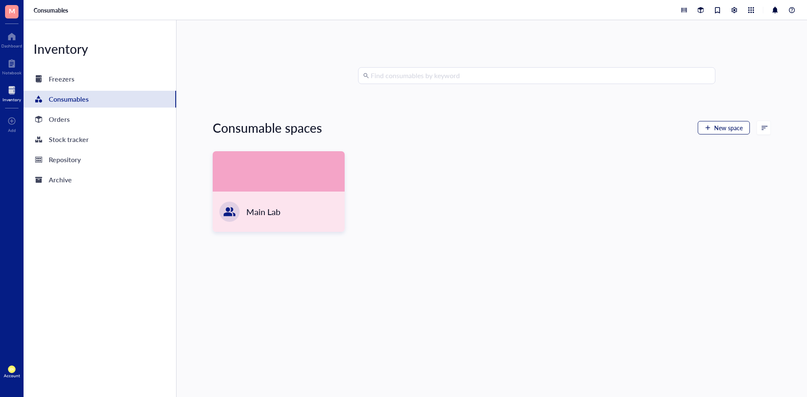
click at [709, 125] on button "New space" at bounding box center [723, 127] width 52 height 13
type textarea "Keep everyone on the same page"
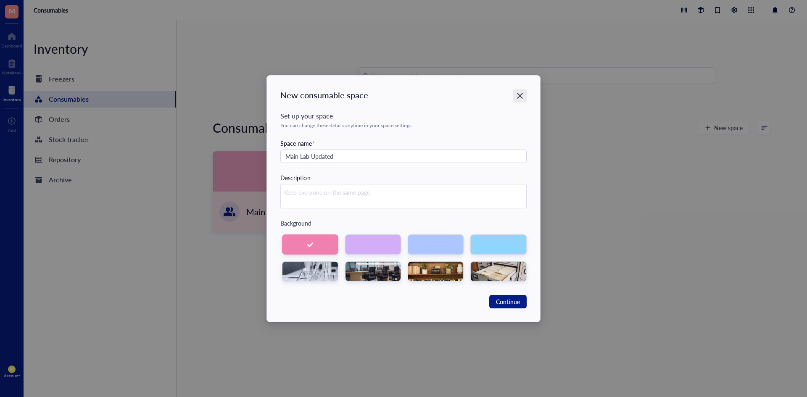
type input "Main Lab Updated"
click at [517, 92] on icon "Close" at bounding box center [520, 96] width 8 height 8
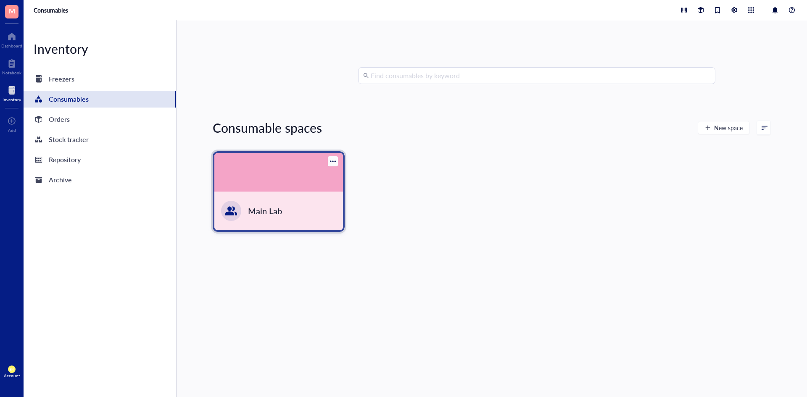
click at [336, 160] on div at bounding box center [333, 161] width 10 height 10
click at [343, 187] on div "Archive" at bounding box center [342, 189] width 19 height 8
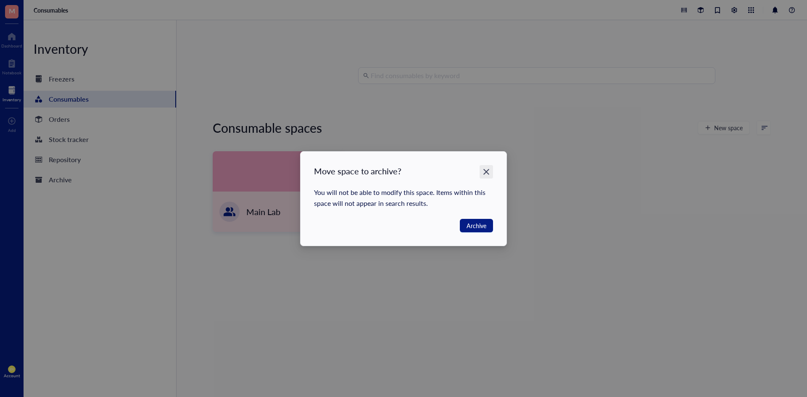
click at [482, 170] on icon "Close" at bounding box center [486, 172] width 8 height 8
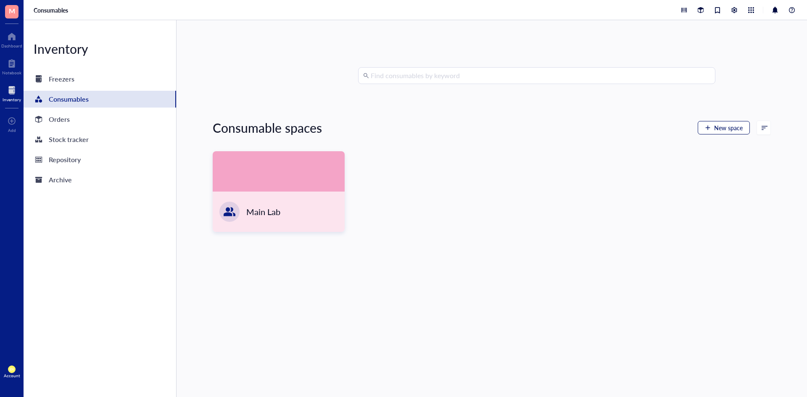
click at [709, 132] on button "New space" at bounding box center [723, 127] width 52 height 13
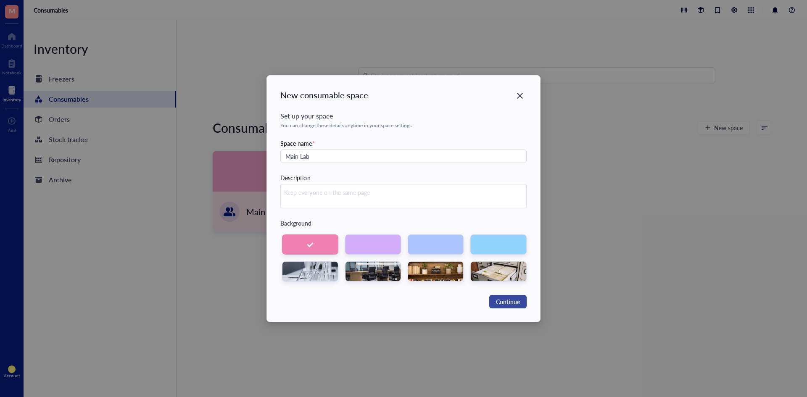
type input "Main Lab"
click at [516, 306] on button "Continue" at bounding box center [507, 301] width 37 height 13
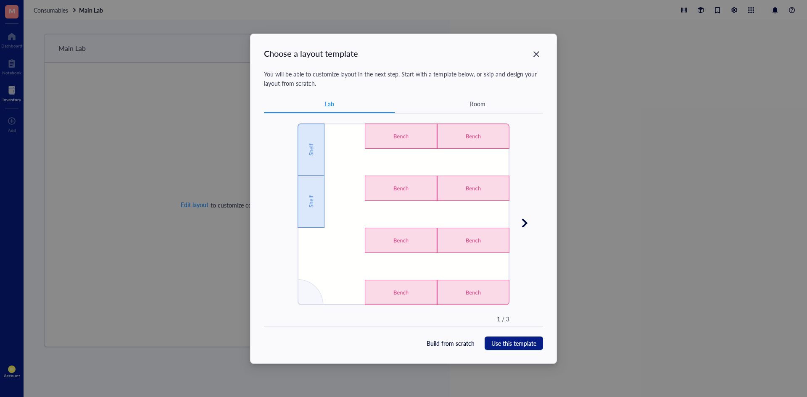
click at [525, 220] on icon at bounding box center [524, 223] width 12 height 12
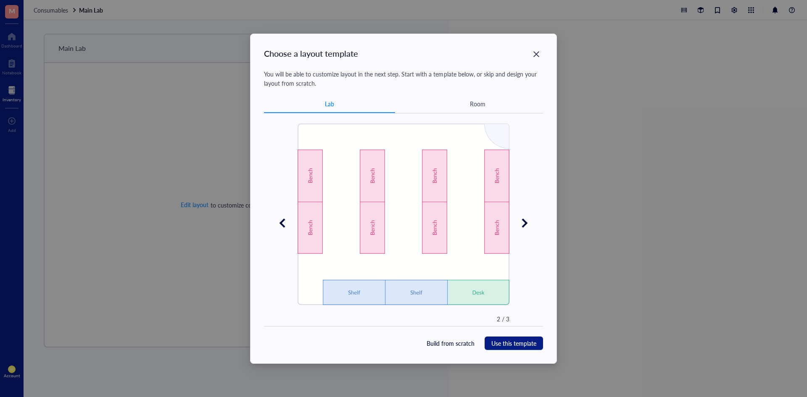
click at [525, 221] on icon at bounding box center [524, 222] width 5 height 9
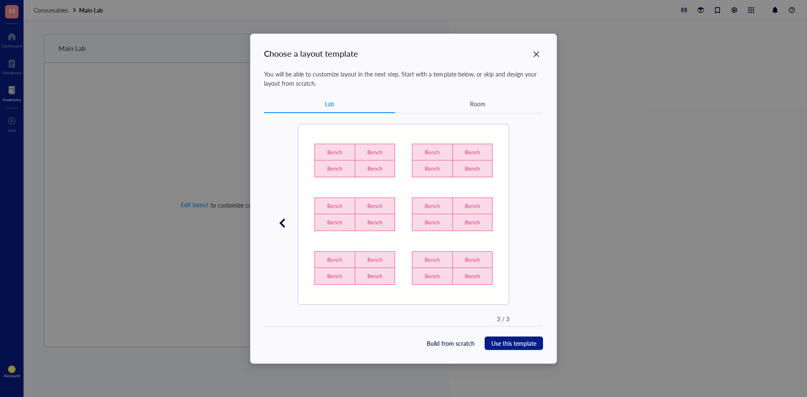
click at [287, 219] on icon at bounding box center [282, 223] width 12 height 12
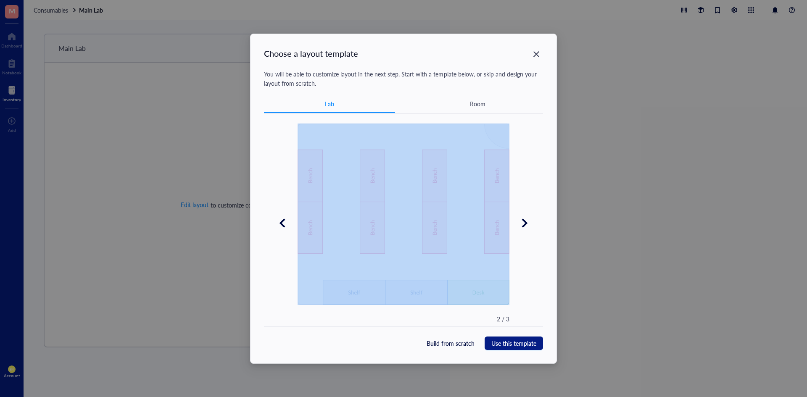
click at [287, 219] on icon at bounding box center [282, 223] width 12 height 12
click at [360, 265] on img at bounding box center [403, 214] width 212 height 181
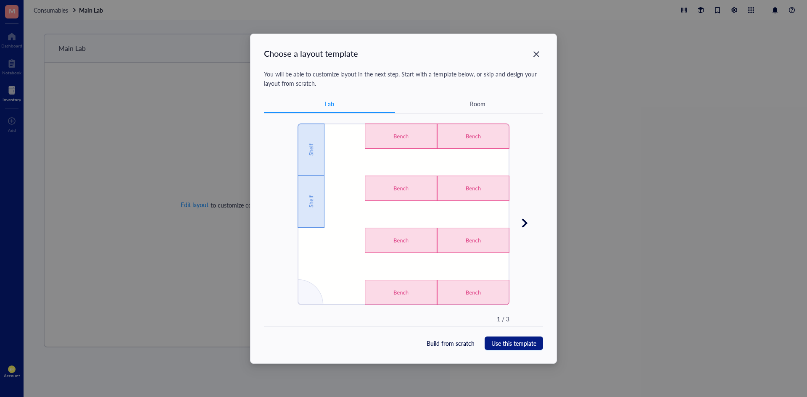
click at [600, 150] on div "Choose a layout template You will be able to customize layout in the next step.…" at bounding box center [403, 198] width 807 height 397
click at [518, 342] on span "Use this template" at bounding box center [513, 343] width 45 height 9
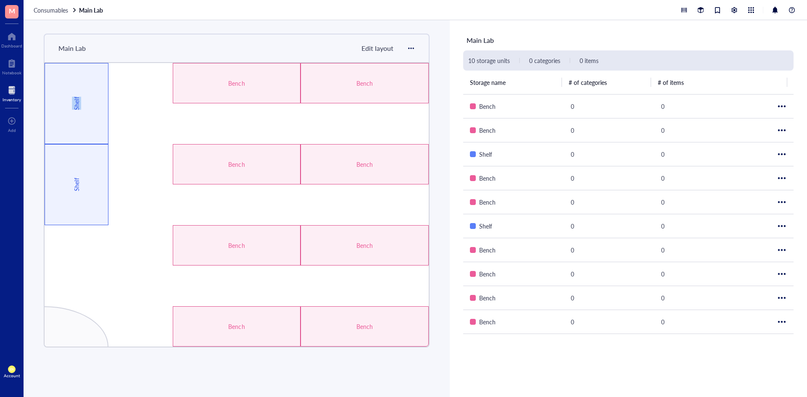
drag, startPoint x: 281, startPoint y: 85, endPoint x: 281, endPoint y: 109, distance: 23.5
click at [281, 109] on div "Bench Bench Bench Bench Bench Bench Shelf Bench [PERSON_NAME]" at bounding box center [237, 204] width 386 height 285
click at [384, 50] on span "Edit layout" at bounding box center [377, 48] width 32 height 10
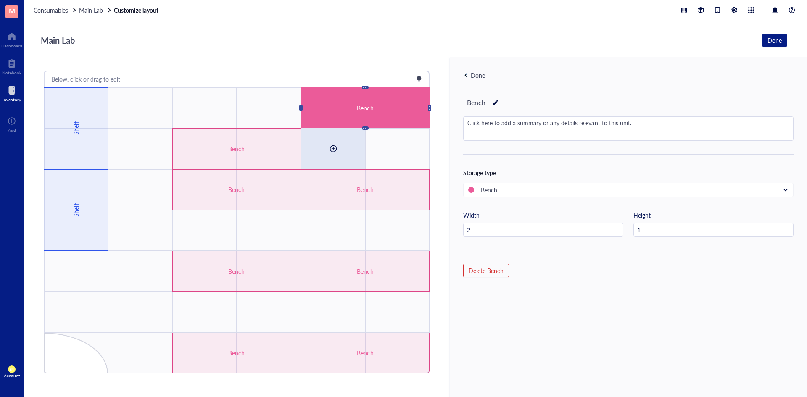
drag, startPoint x: 358, startPoint y: 110, endPoint x: 357, endPoint y: 143, distance: 33.2
click at [341, 106] on div "Bench" at bounding box center [365, 107] width 76 height 9
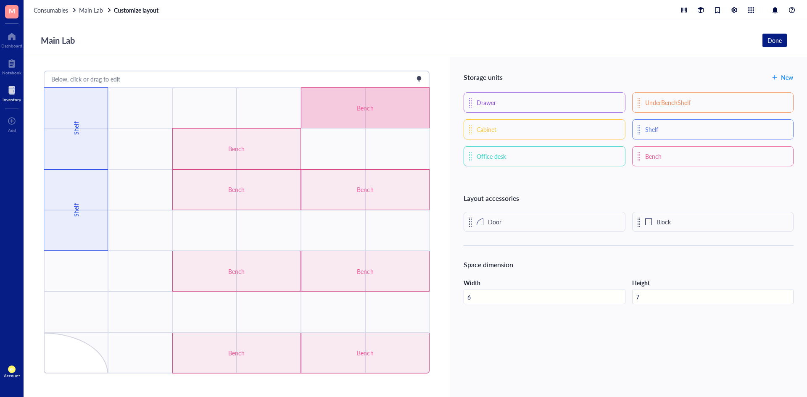
click at [341, 106] on div "Bench" at bounding box center [365, 107] width 76 height 9
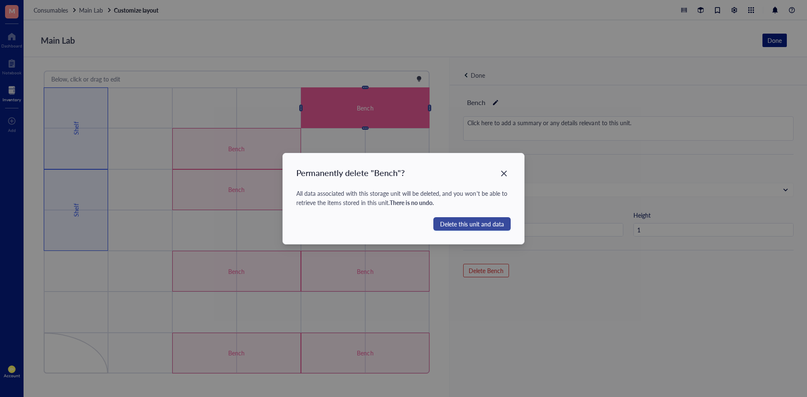
click at [474, 229] on button "Delete this unit and data" at bounding box center [471, 223] width 77 height 13
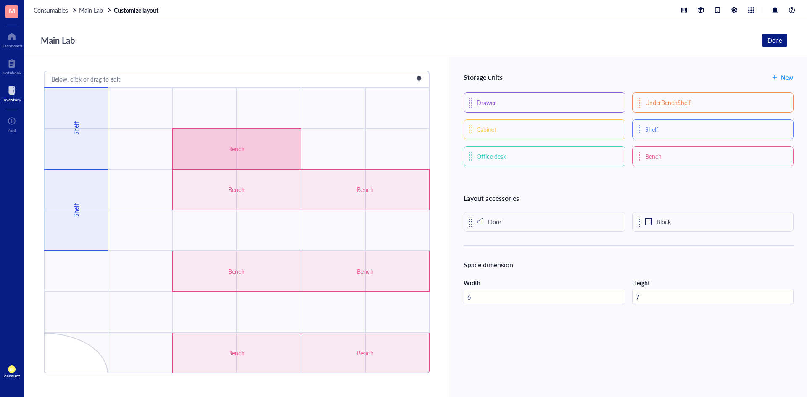
click at [288, 142] on div "Bench" at bounding box center [236, 148] width 129 height 41
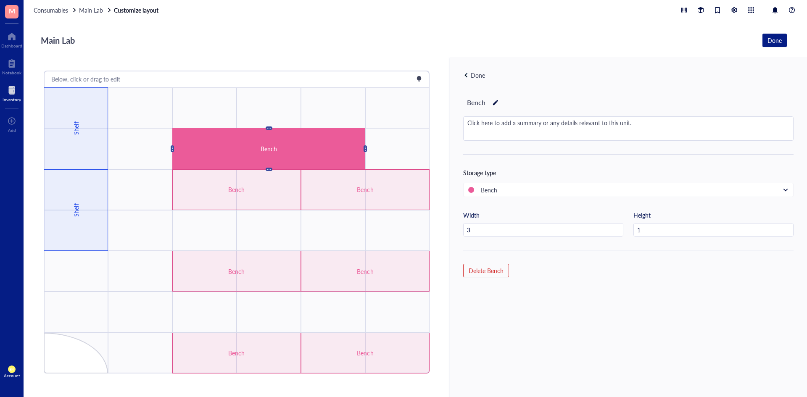
type input "4"
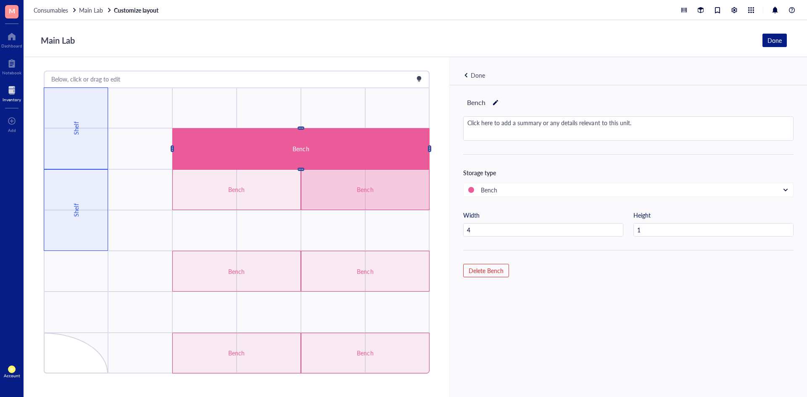
click at [401, 179] on div "Bench" at bounding box center [365, 189] width 129 height 41
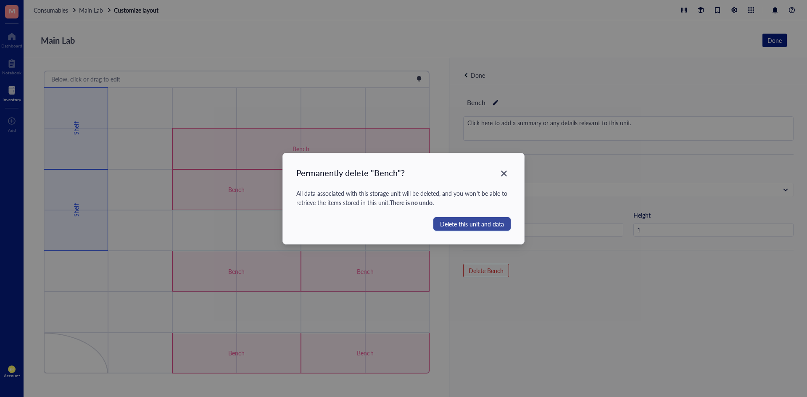
click at [462, 226] on span "Delete this unit and data" at bounding box center [472, 223] width 64 height 9
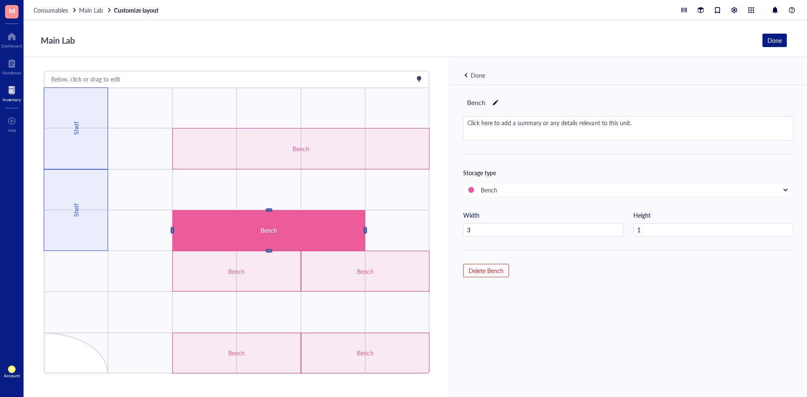
type input "4"
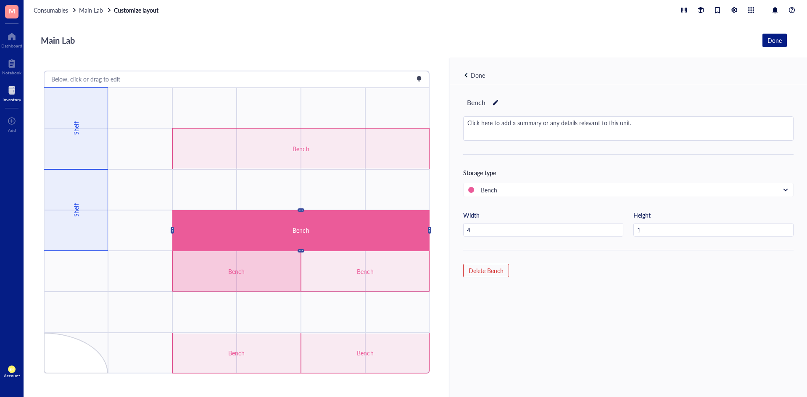
click at [262, 267] on div "Bench" at bounding box center [236, 271] width 76 height 9
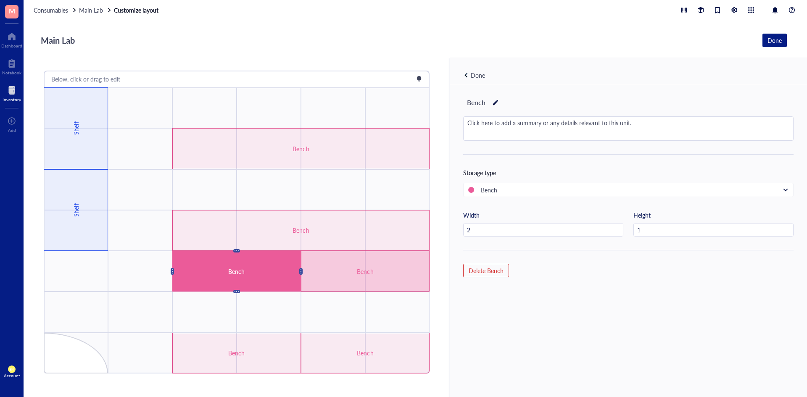
click at [331, 274] on div "Bench" at bounding box center [365, 271] width 129 height 41
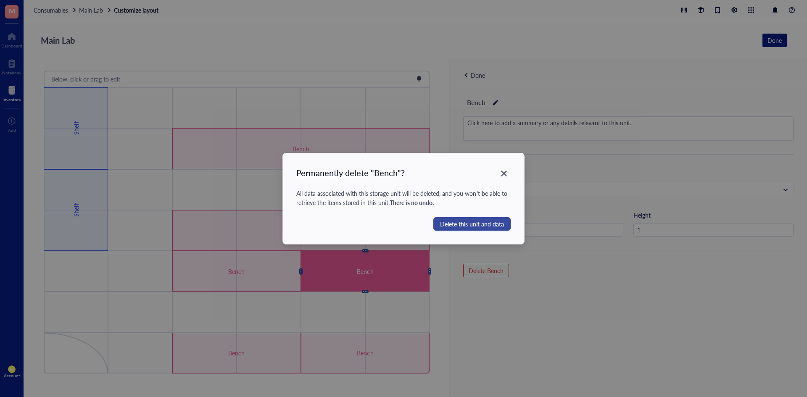
click at [490, 223] on span "Delete this unit and data" at bounding box center [472, 223] width 64 height 9
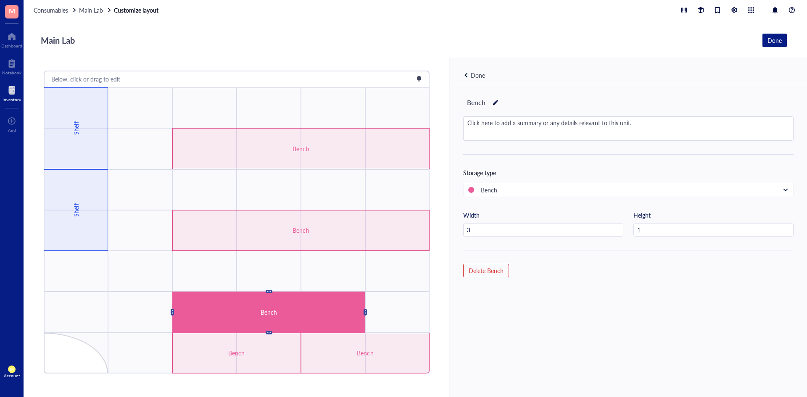
type input "4"
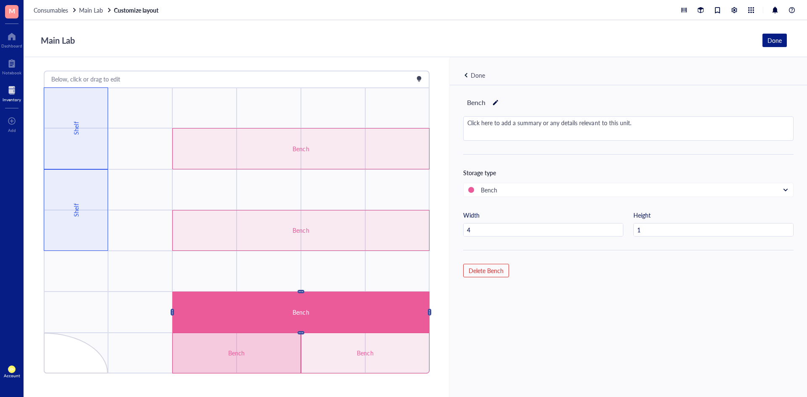
click at [242, 358] on div "Bench" at bounding box center [236, 353] width 129 height 41
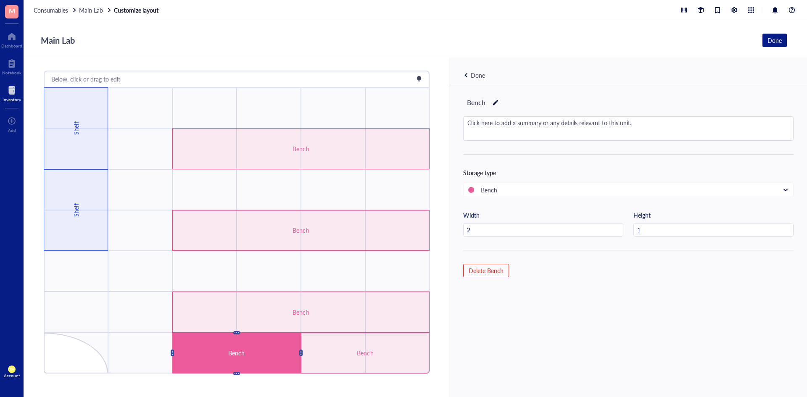
click at [546, 358] on div "Bench Click here to add a summary or any details relevant to this unit. Storage…" at bounding box center [628, 255] width 357 height 340
click at [376, 77] on div "Below, click or drag to edit" at bounding box center [237, 78] width 384 height 13
click at [435, 47] on div "Main Lab Done" at bounding box center [412, 40] width 750 height 16
click at [471, 79] on div "Done" at bounding box center [478, 75] width 14 height 9
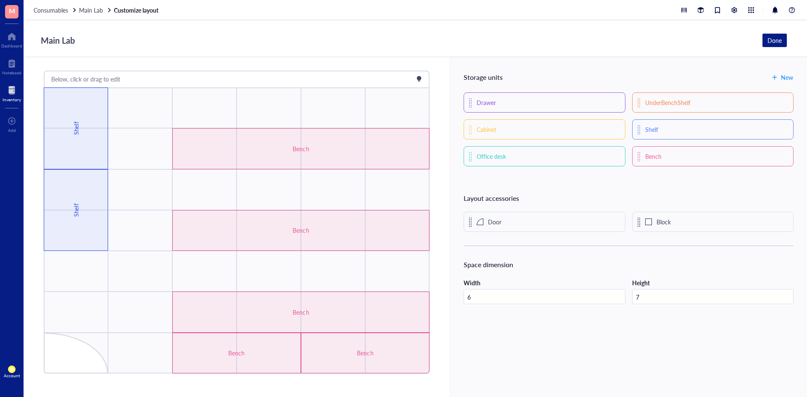
click at [657, 298] on input "7" at bounding box center [712, 296] width 160 height 15
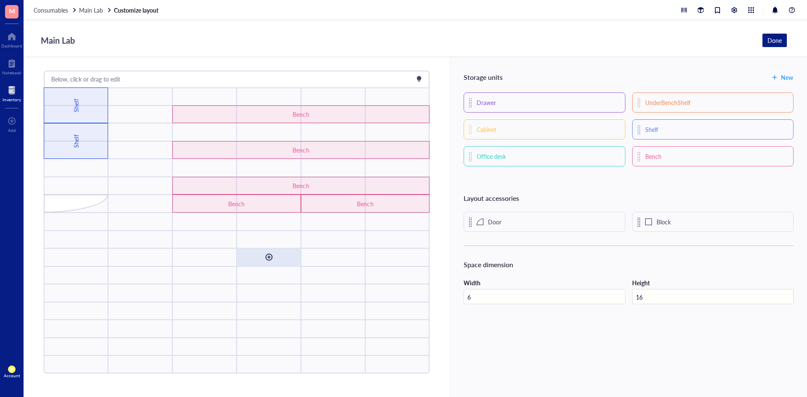
type input "16"
click at [268, 253] on div at bounding box center [268, 256] width 13 height 13
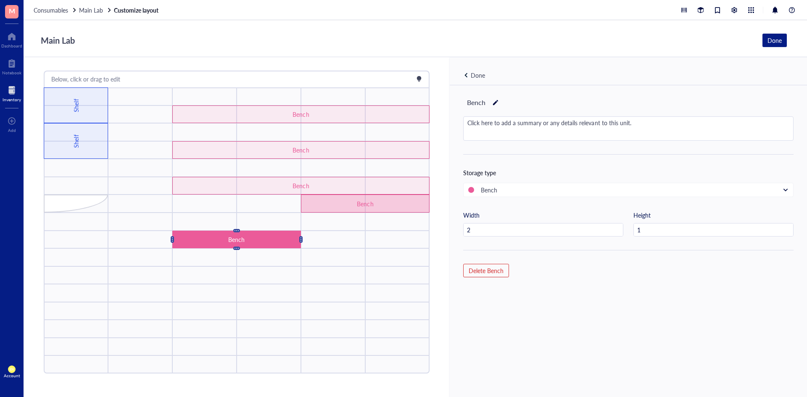
click at [321, 199] on div "Bench" at bounding box center [365, 204] width 129 height 18
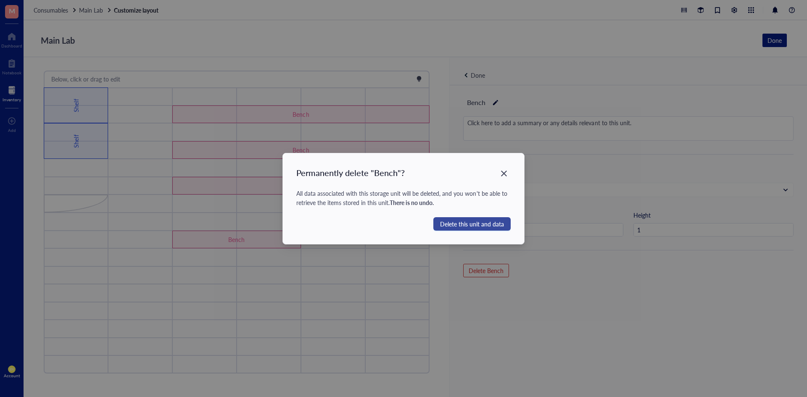
click at [458, 227] on span "Delete this unit and data" at bounding box center [472, 223] width 64 height 9
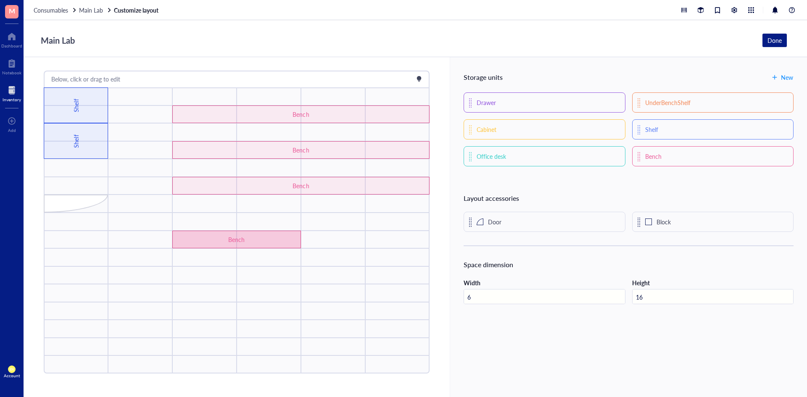
click at [280, 241] on div "Bench" at bounding box center [236, 240] width 129 height 18
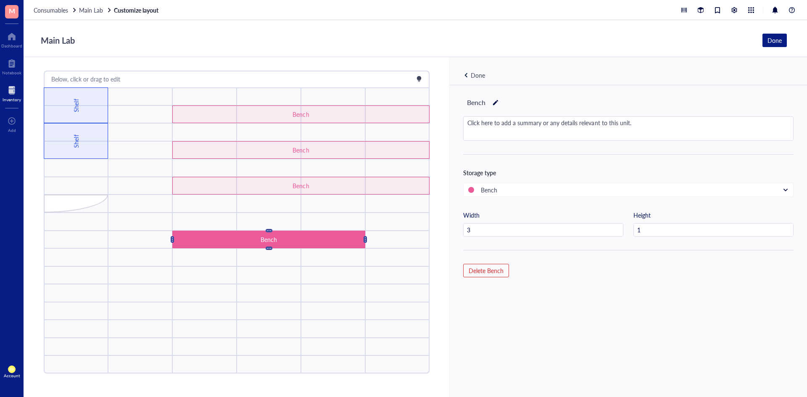
type input "4"
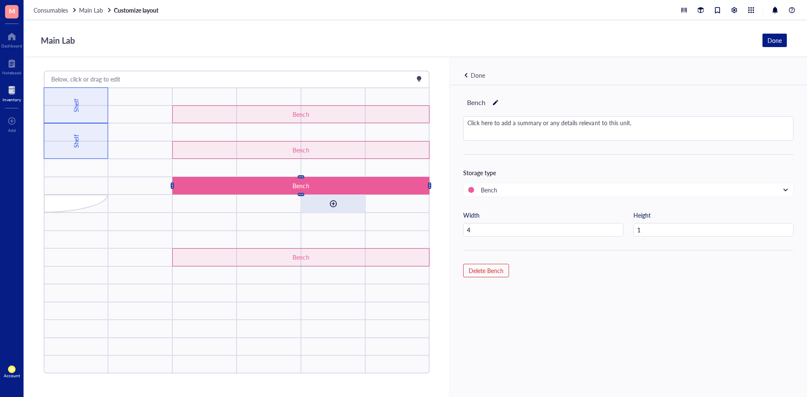
drag, startPoint x: 342, startPoint y: 188, endPoint x: 343, endPoint y: 209, distance: 21.0
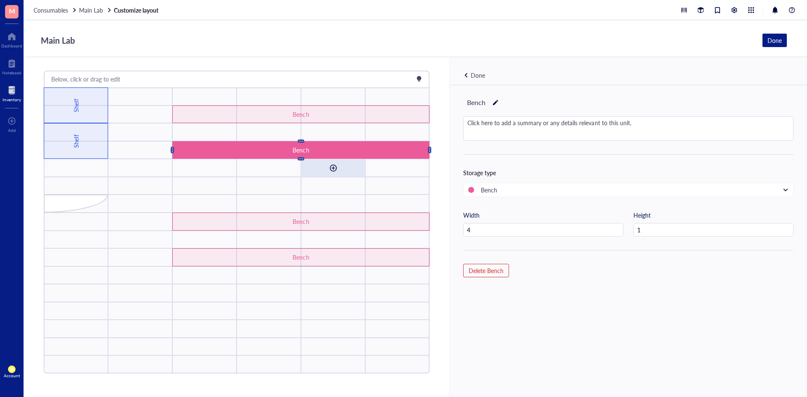
drag, startPoint x: 338, startPoint y: 147, endPoint x: 338, endPoint y: 170, distance: 22.7
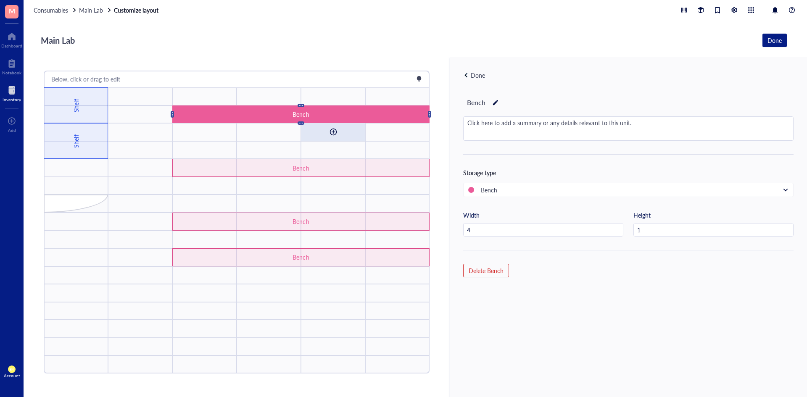
drag, startPoint x: 331, startPoint y: 114, endPoint x: 331, endPoint y: 130, distance: 16.4
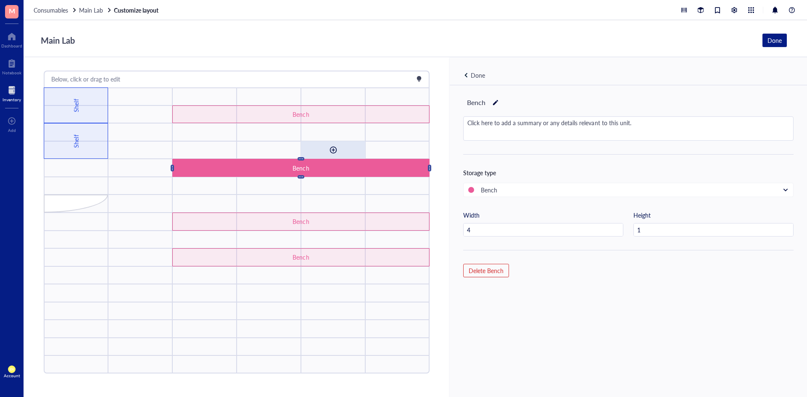
drag, startPoint x: 316, startPoint y: 165, endPoint x: 318, endPoint y: 147, distance: 17.7
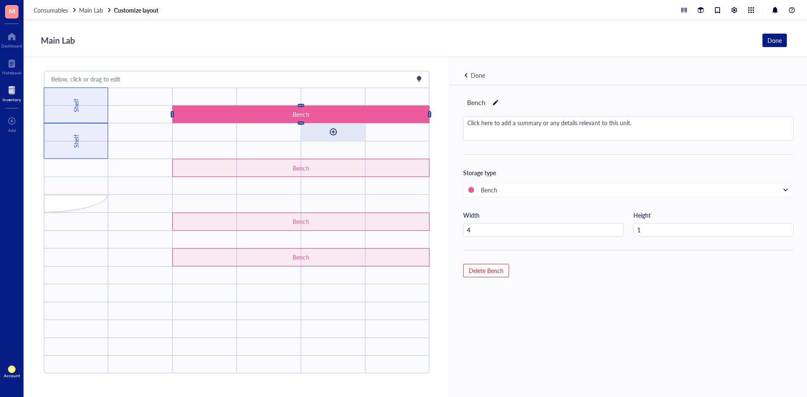
drag, startPoint x: 321, startPoint y: 115, endPoint x: 320, endPoint y: 136, distance: 21.4
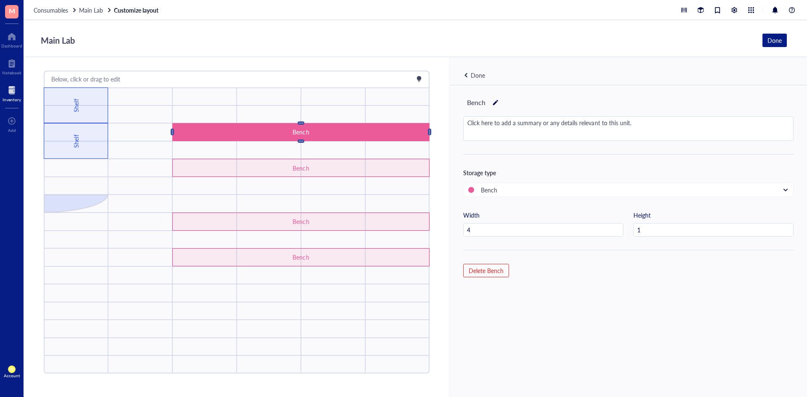
click at [60, 197] on div at bounding box center [76, 204] width 64 height 18
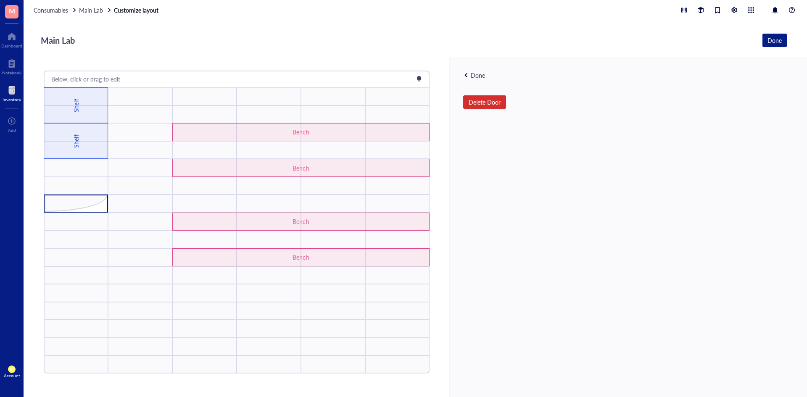
click at [484, 98] on span "Delete Door" at bounding box center [484, 102] width 32 height 8
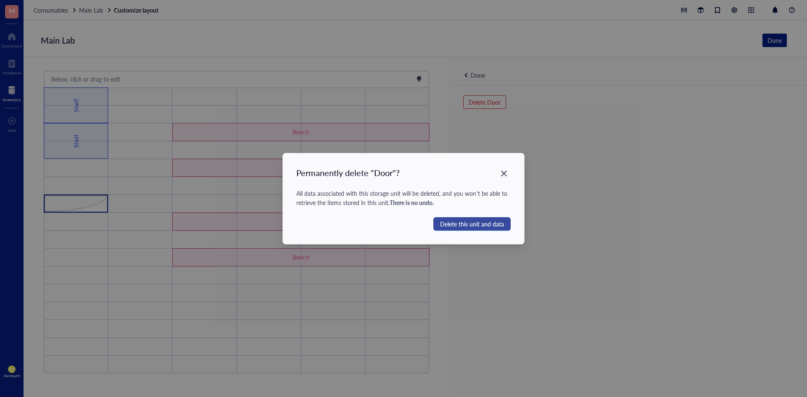
click at [462, 222] on span "Delete this unit and data" at bounding box center [472, 223] width 64 height 9
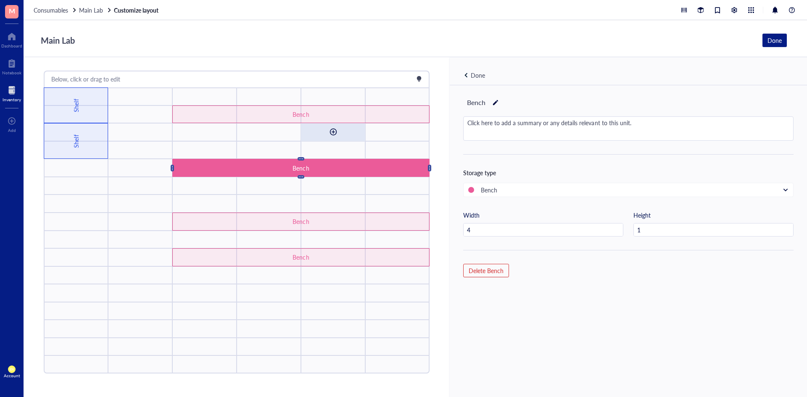
drag, startPoint x: 326, startPoint y: 161, endPoint x: 323, endPoint y: 140, distance: 21.3
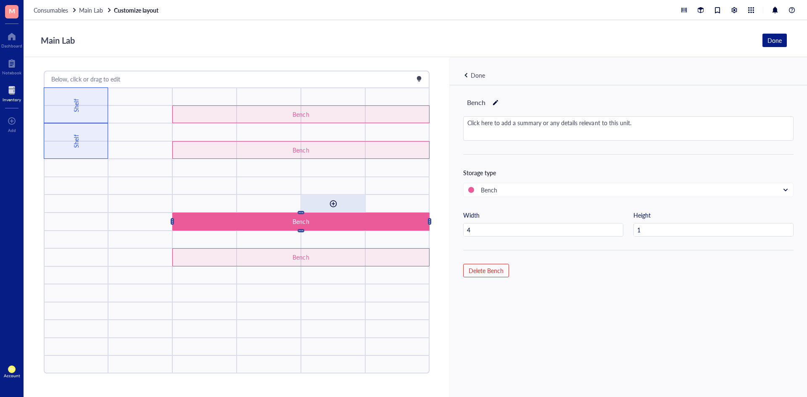
drag, startPoint x: 325, startPoint y: 214, endPoint x: 326, endPoint y: 195, distance: 18.5
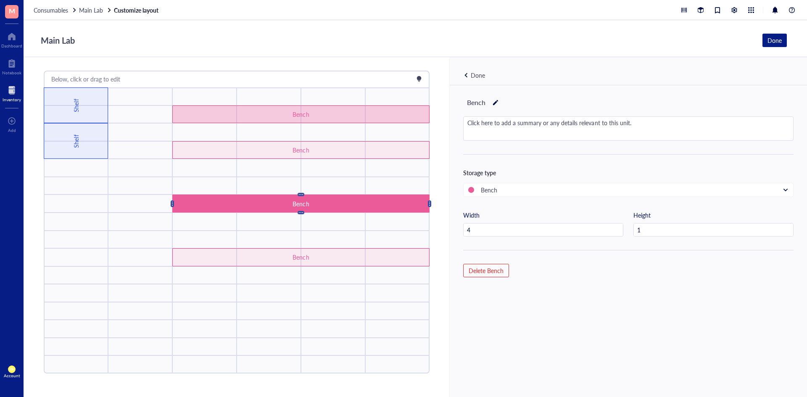
click at [298, 114] on div "Bench" at bounding box center [301, 114] width 154 height 9
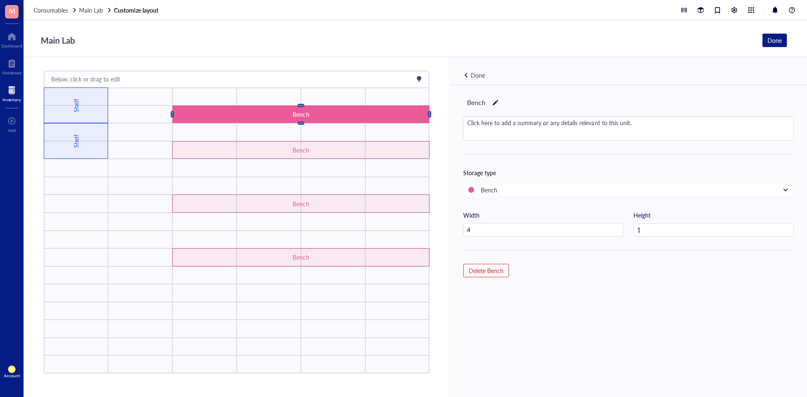
click at [492, 100] on div at bounding box center [495, 103] width 6 height 12
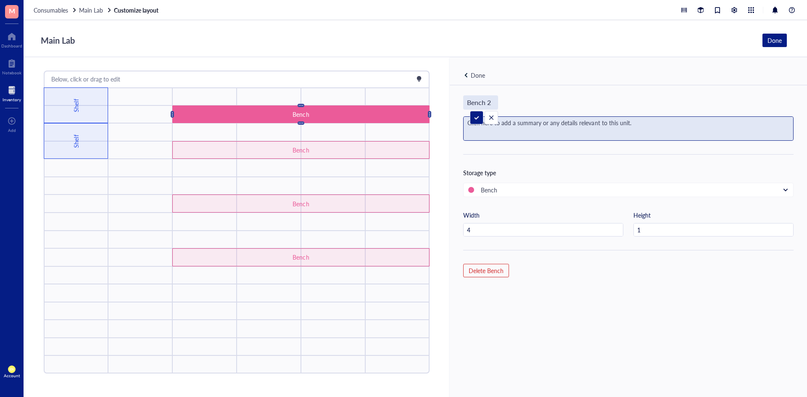
type input "Bench 21"
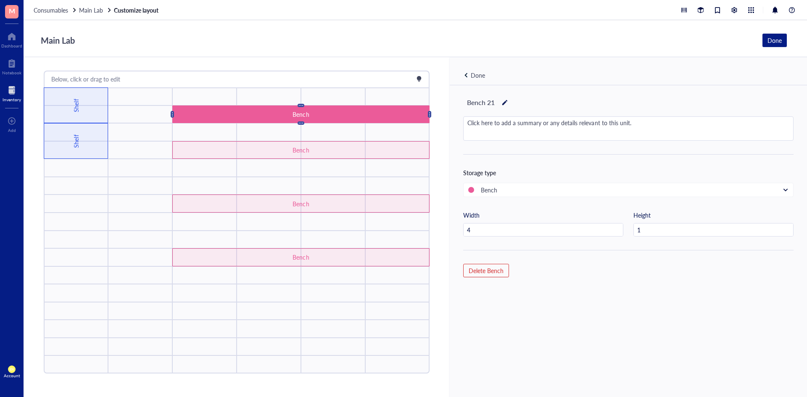
click at [575, 101] on div "Bench 21" at bounding box center [628, 102] width 330 height 14
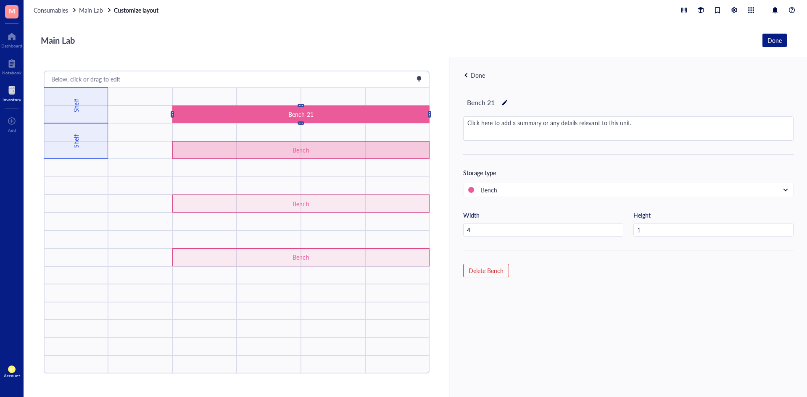
click at [316, 155] on div "Bench" at bounding box center [300, 150] width 257 height 18
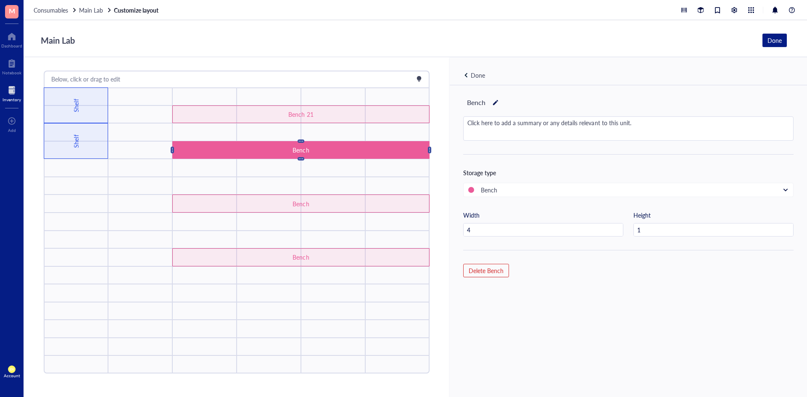
click at [495, 102] on div at bounding box center [495, 103] width 6 height 12
type input "Bench 22"
click at [616, 287] on div "Bench 22 Click here to add a summary or any details relevant to this unit. Stor…" at bounding box center [628, 255] width 357 height 340
click at [288, 195] on div "Bench" at bounding box center [300, 204] width 257 height 18
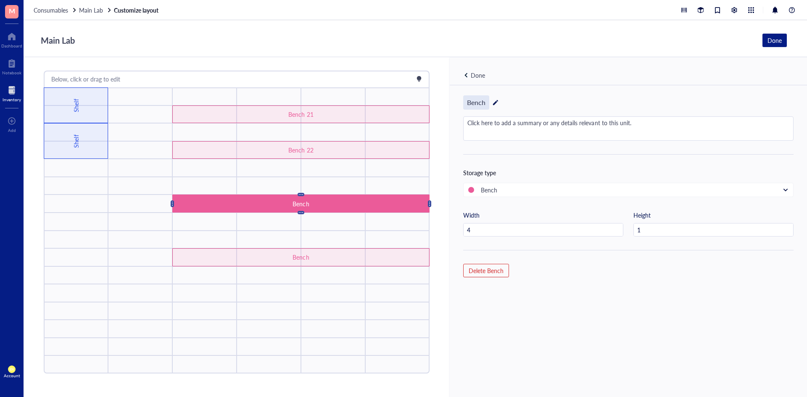
click at [485, 99] on div "Bench" at bounding box center [476, 102] width 26 height 14
type input "Bench 23"
click at [570, 314] on div "Bench 23 Click here to add a summary or any details relevant to this unit. Stor…" at bounding box center [628, 255] width 357 height 340
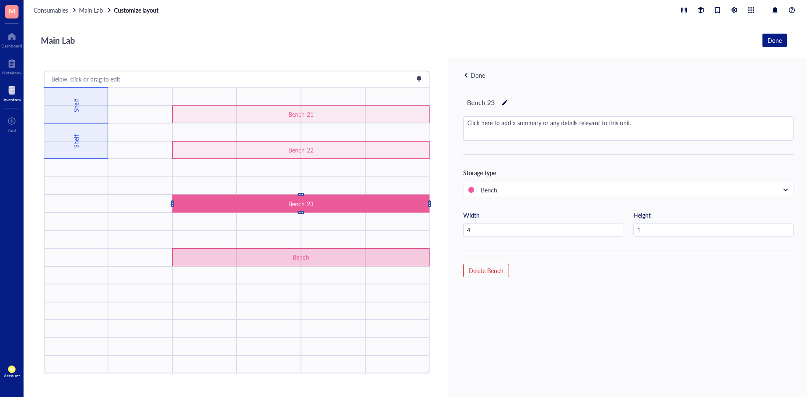
click at [299, 253] on div "Bench" at bounding box center [301, 257] width 154 height 9
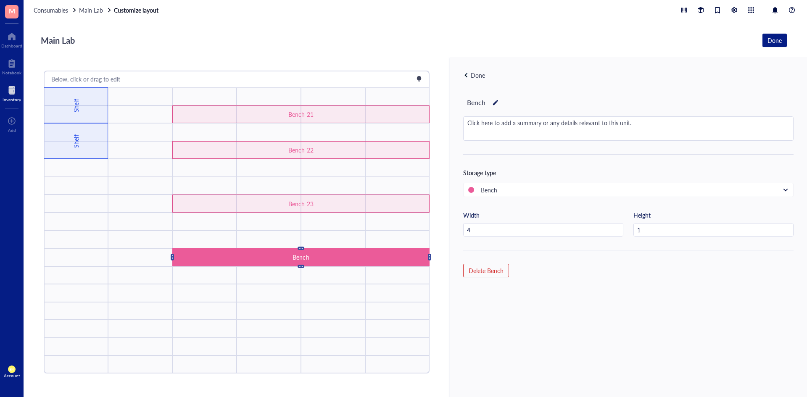
click at [492, 102] on div at bounding box center [495, 103] width 6 height 12
type input "Bench 24"
click at [551, 323] on div "Bench 24 Click here to add a summary or any details relevant to this unit. Stor…" at bounding box center [628, 255] width 357 height 340
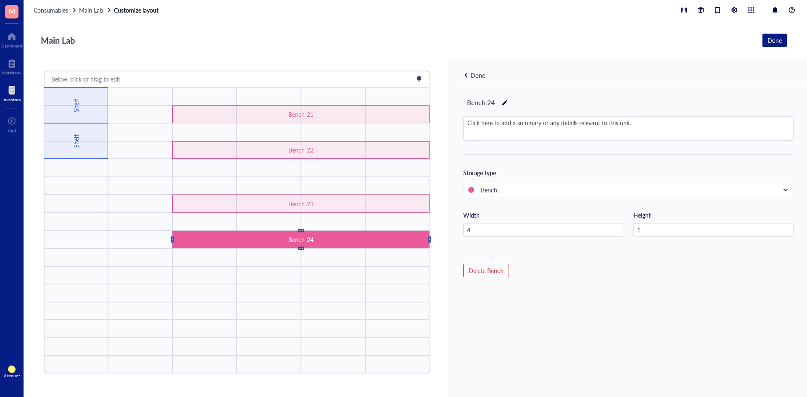
click at [580, 377] on div "Bench 24 Click here to add a summary or any details relevant to this unit. Stor…" at bounding box center [628, 255] width 357 height 340
click at [471, 73] on div "Done" at bounding box center [478, 75] width 14 height 9
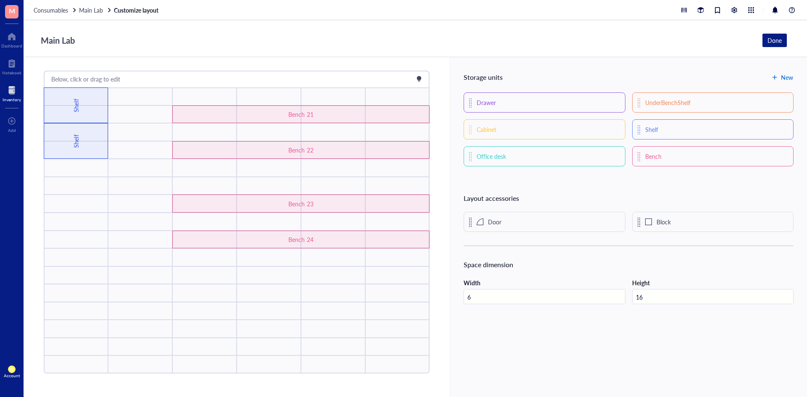
click at [783, 78] on span "New" at bounding box center [787, 77] width 12 height 7
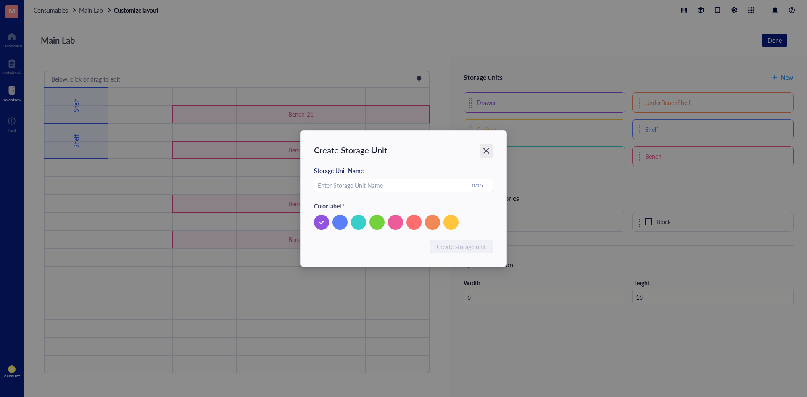
click at [489, 153] on icon "Close" at bounding box center [486, 151] width 8 height 8
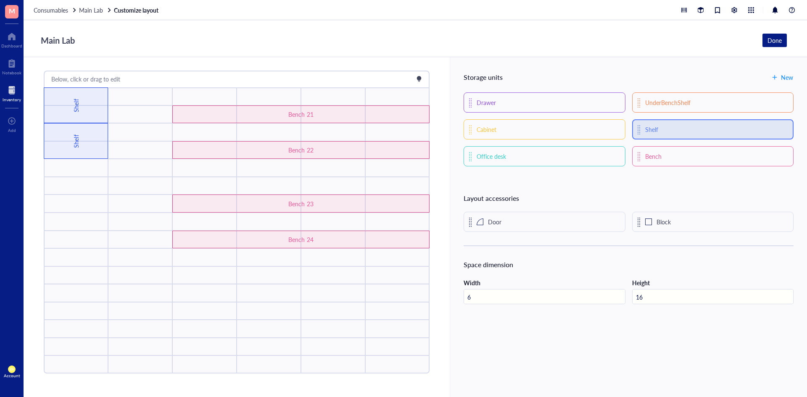
click at [658, 128] on div "Shelf" at bounding box center [712, 129] width 161 height 20
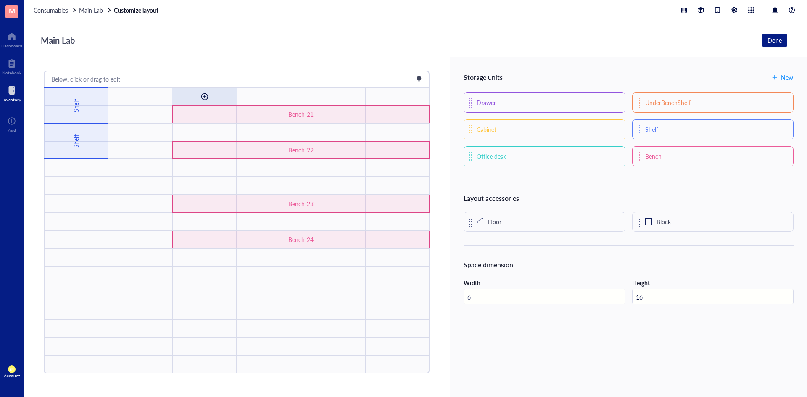
click at [207, 93] on div at bounding box center [204, 96] width 13 height 13
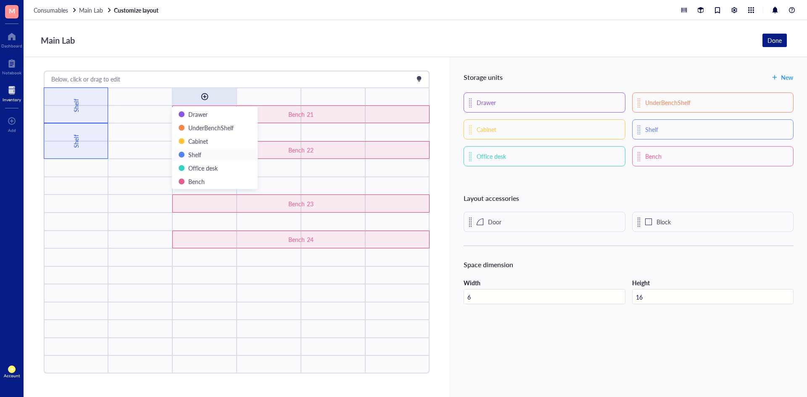
click at [198, 155] on span "Shelf" at bounding box center [194, 154] width 13 height 8
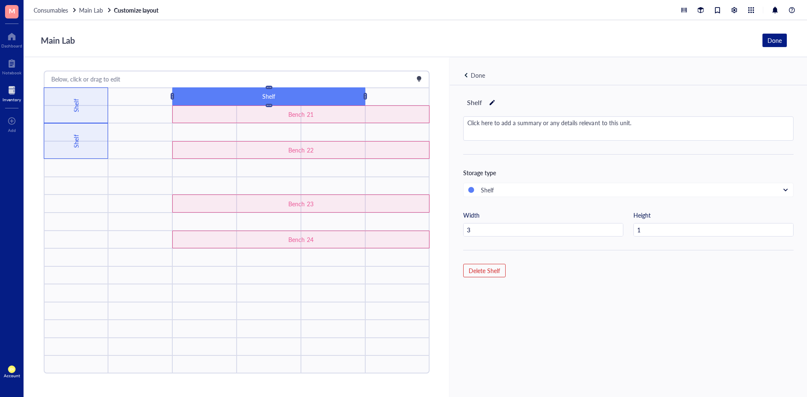
type input "4"
click at [489, 103] on div at bounding box center [492, 103] width 6 height 12
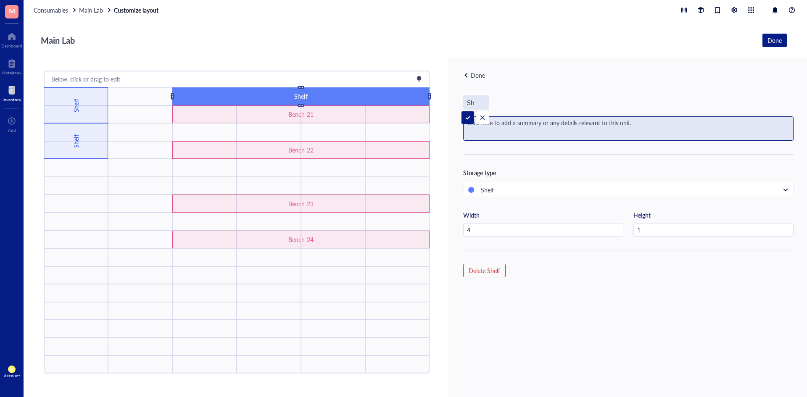
type input "S"
type input "2"
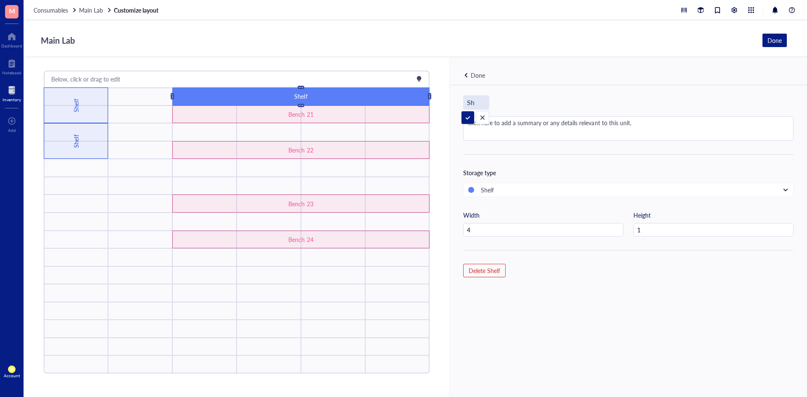
type input "S"
type input "Bench 21 Shelf"
click at [568, 89] on div "Bench 21 Shelf Click here to add a summary or any details relevant to this unit…" at bounding box center [628, 255] width 357 height 340
click at [468, 79] on div "Done" at bounding box center [477, 75] width 29 height 9
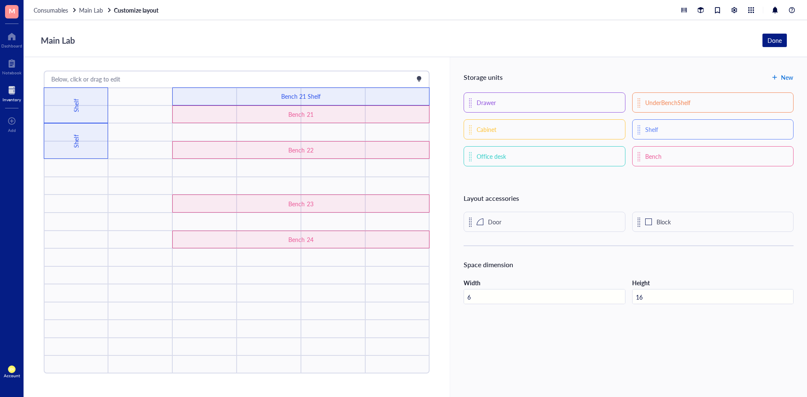
click at [787, 75] on span "New" at bounding box center [787, 77] width 12 height 7
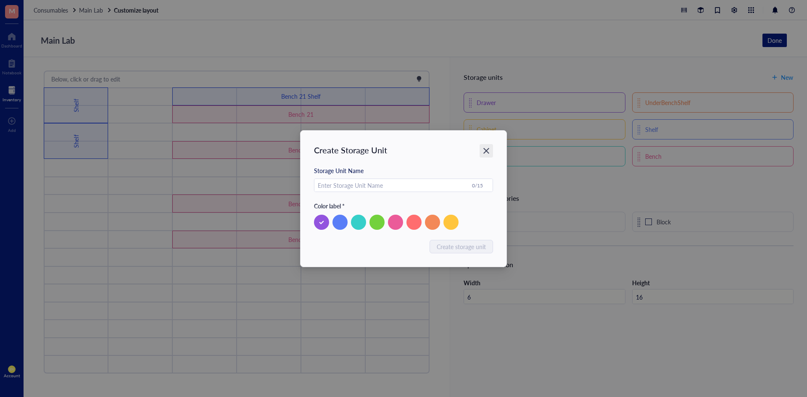
click at [488, 150] on icon "Close" at bounding box center [486, 151] width 8 height 8
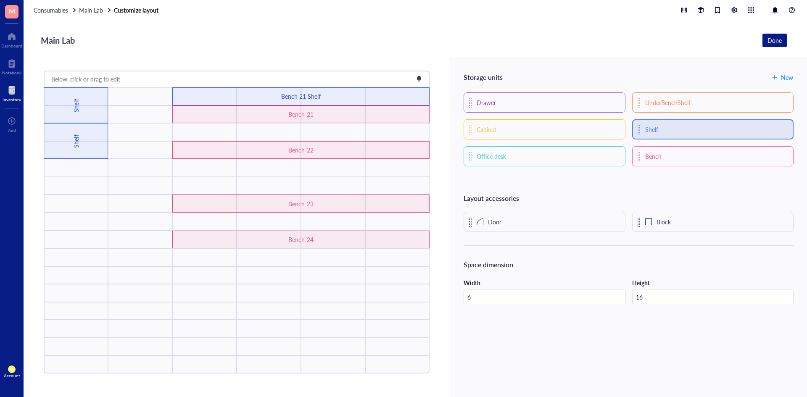
click at [675, 135] on div "Shelf" at bounding box center [712, 129] width 161 height 20
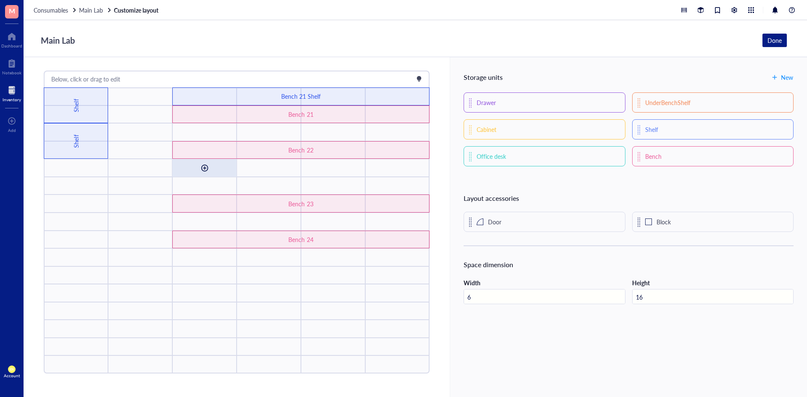
click at [189, 163] on div at bounding box center [204, 168] width 64 height 18
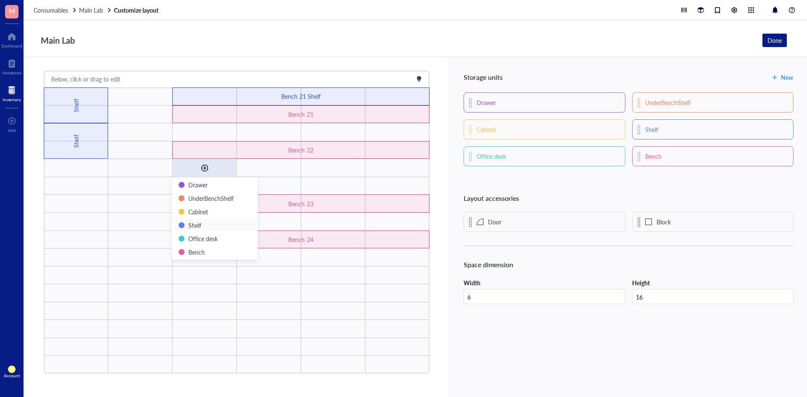
click at [202, 225] on div "Shelf" at bounding box center [214, 225] width 73 height 9
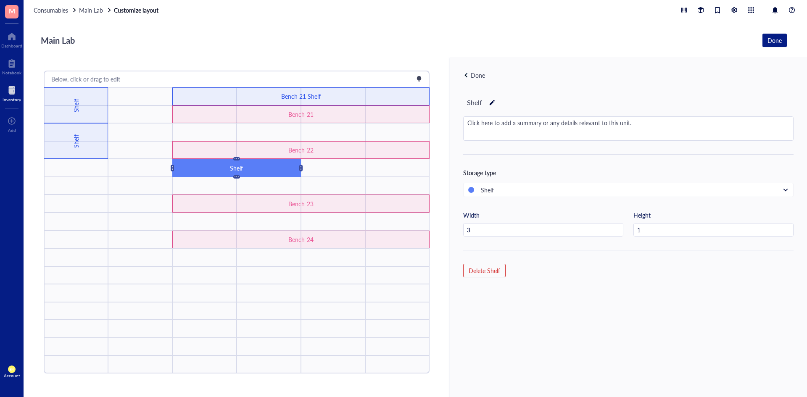
type input "4"
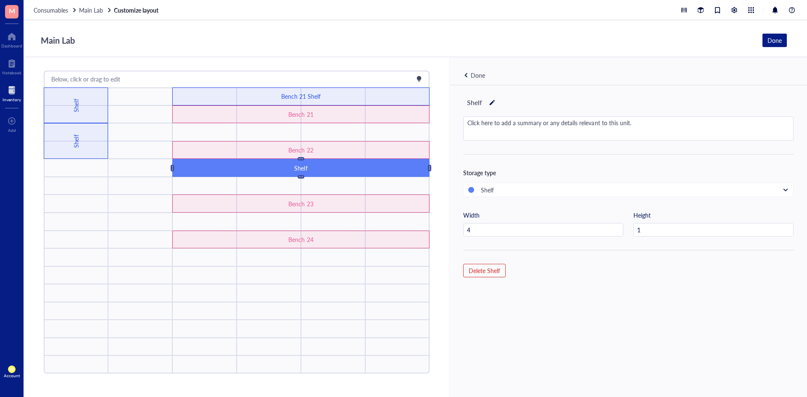
click at [489, 103] on div at bounding box center [492, 103] width 6 height 12
type input "Sh"
type input "Bench 22 Shelf"
click at [289, 218] on div at bounding box center [269, 222] width 64 height 18
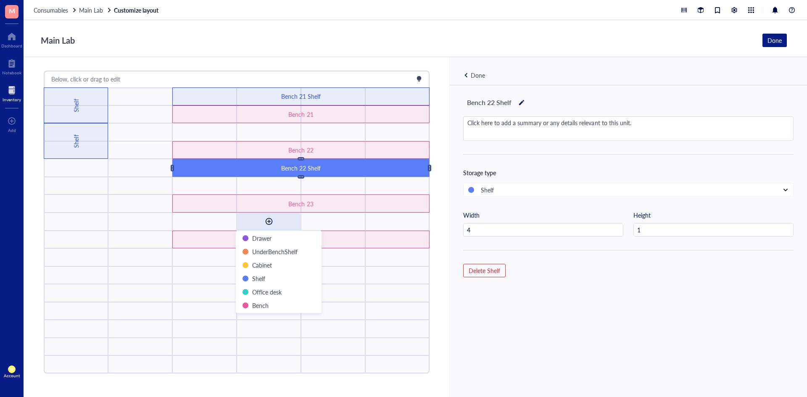
click at [473, 75] on div "Done" at bounding box center [478, 75] width 14 height 9
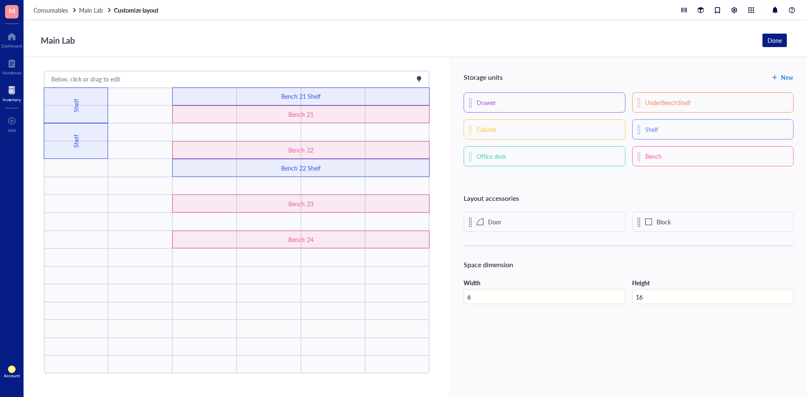
click at [776, 76] on button "New" at bounding box center [782, 77] width 22 height 13
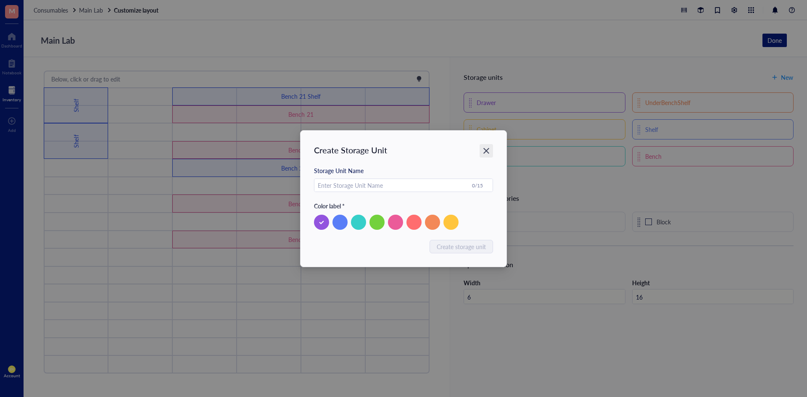
click at [490, 150] on div "Close" at bounding box center [485, 150] width 13 height 13
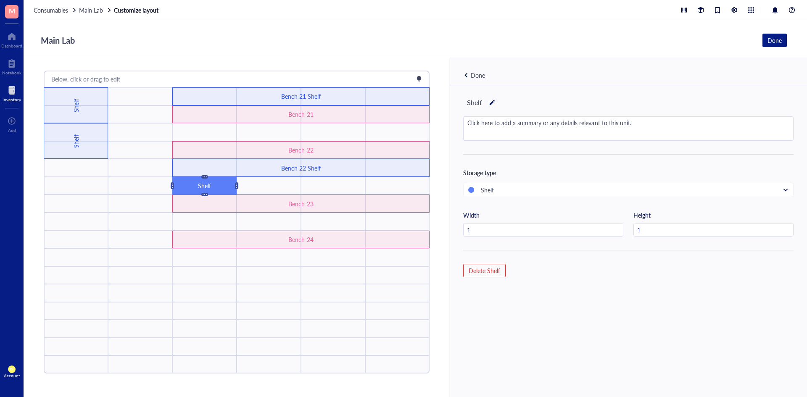
click at [492, 104] on div at bounding box center [492, 103] width 6 height 12
type input "S"
type input "Bench 23 Shelf"
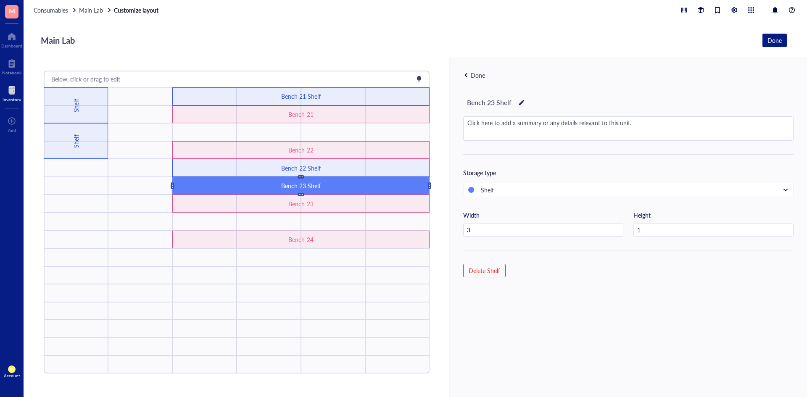
type input "4"
click at [316, 277] on div at bounding box center [333, 275] width 64 height 18
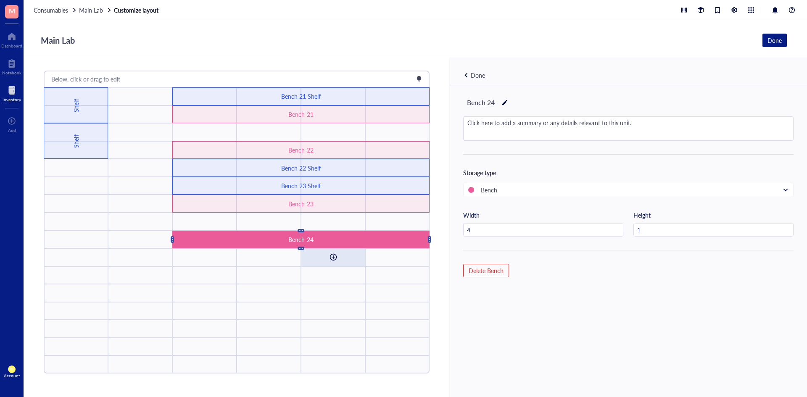
drag, startPoint x: 302, startPoint y: 233, endPoint x: 305, endPoint y: 250, distance: 17.0
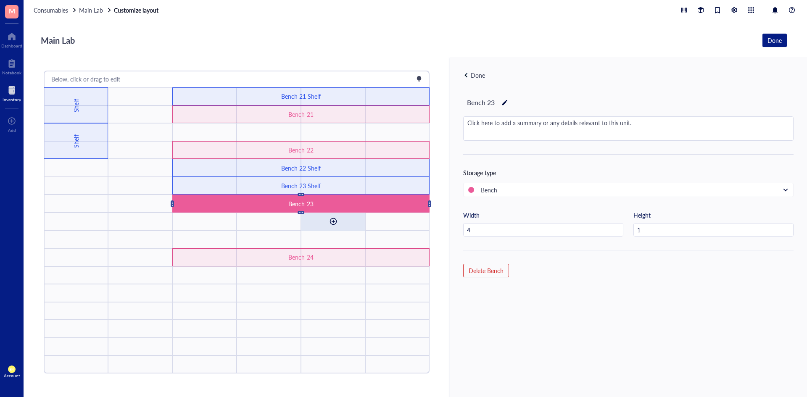
drag, startPoint x: 322, startPoint y: 206, endPoint x: 322, endPoint y: 226, distance: 19.7
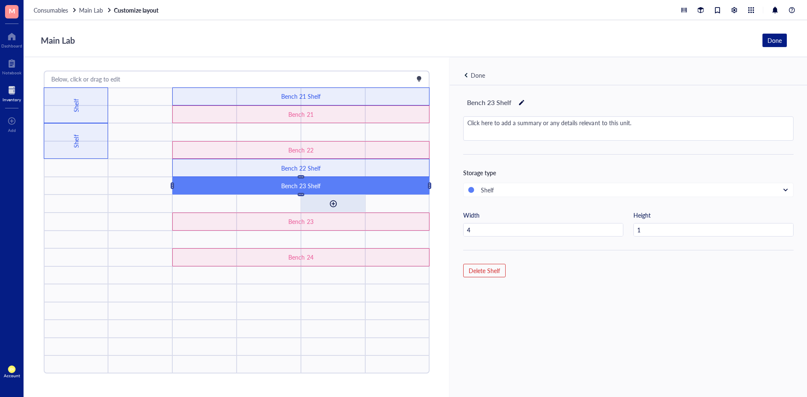
drag, startPoint x: 320, startPoint y: 185, endPoint x: 320, endPoint y: 202, distance: 16.8
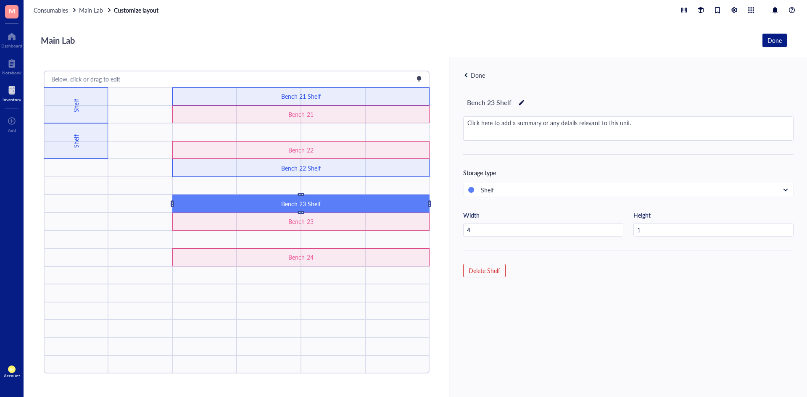
click at [465, 74] on div at bounding box center [466, 75] width 6 height 6
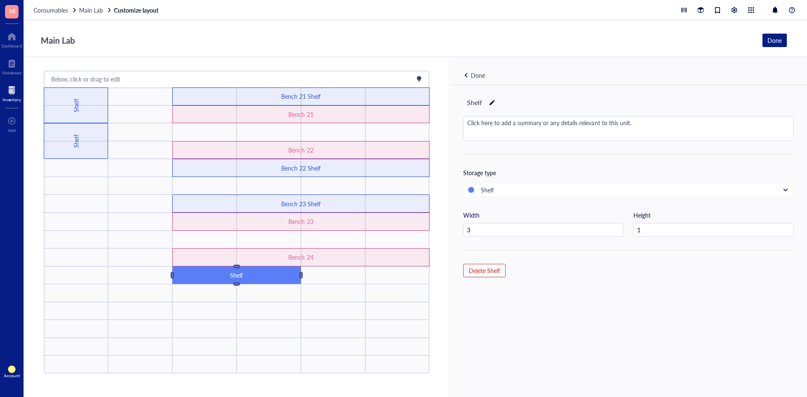
type input "4"
click at [480, 103] on div "Shelf" at bounding box center [474, 102] width 23 height 14
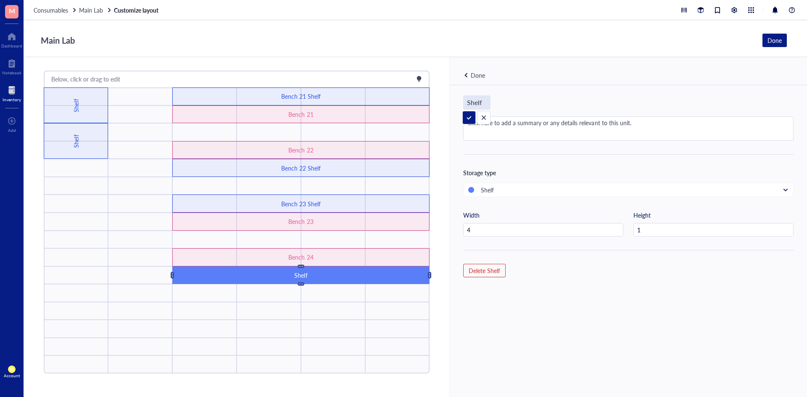
drag, startPoint x: 480, startPoint y: 103, endPoint x: 432, endPoint y: 116, distance: 50.2
click at [432, 116] on div "Below, click or drag to edit [PERSON_NAME] 23 [PERSON_NAME] 22 [PERSON_NAME] 21…" at bounding box center [415, 227] width 783 height 340
type input "B"
type input "Bench 24 Shelf"
click at [385, 339] on div at bounding box center [396, 347] width 63 height 18
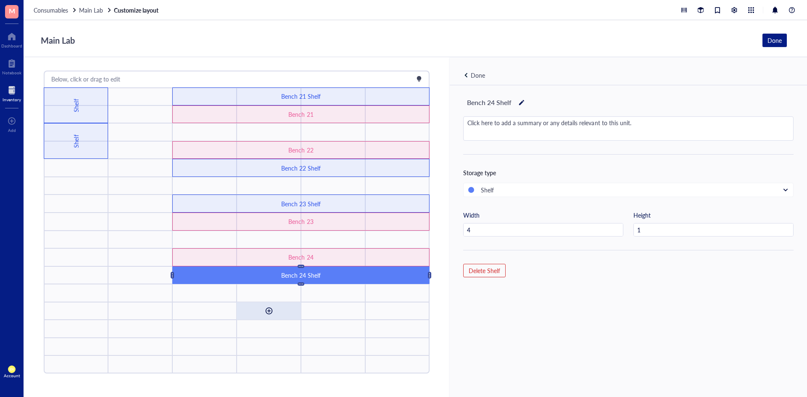
click at [290, 302] on div at bounding box center [269, 311] width 64 height 18
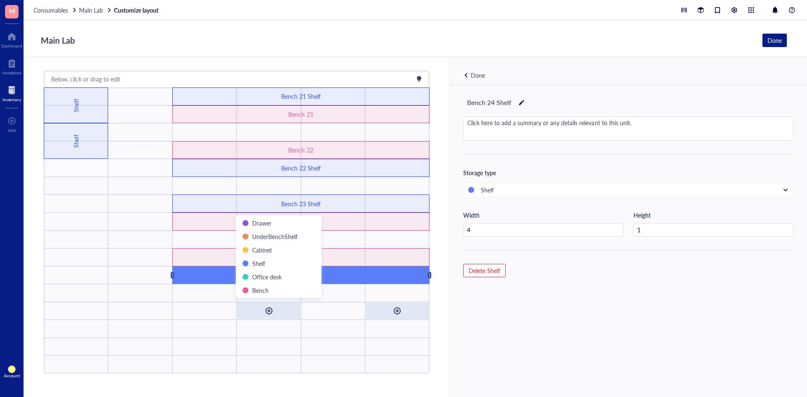
click at [365, 307] on div at bounding box center [396, 311] width 63 height 18
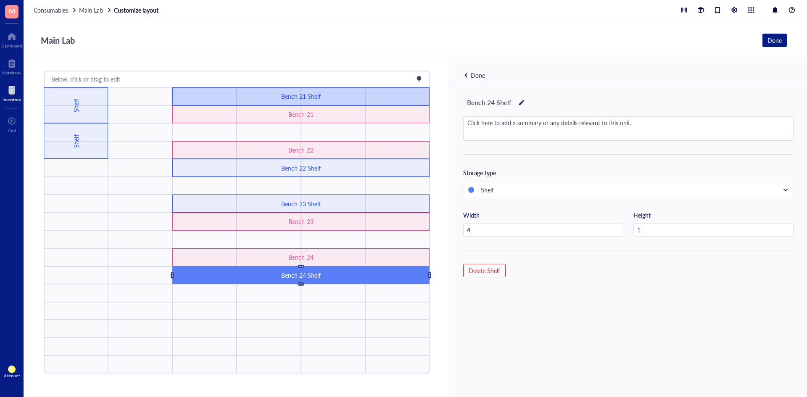
click at [212, 96] on div "Bench 21 Shelf" at bounding box center [300, 96] width 257 height 18
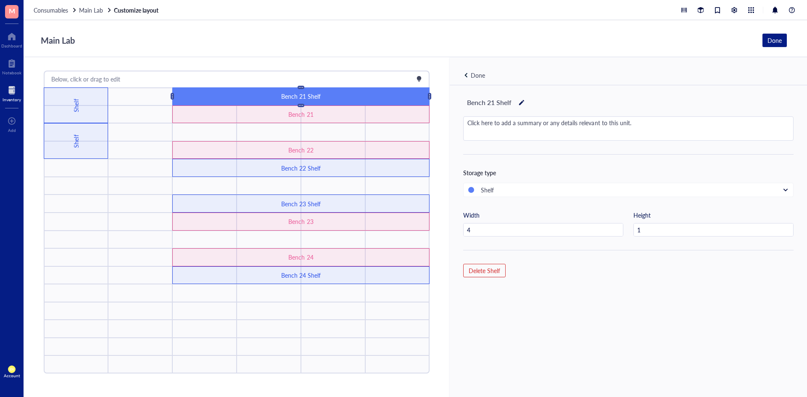
click at [259, 95] on div "Bench 21 Shelf" at bounding box center [301, 96] width 154 height 9
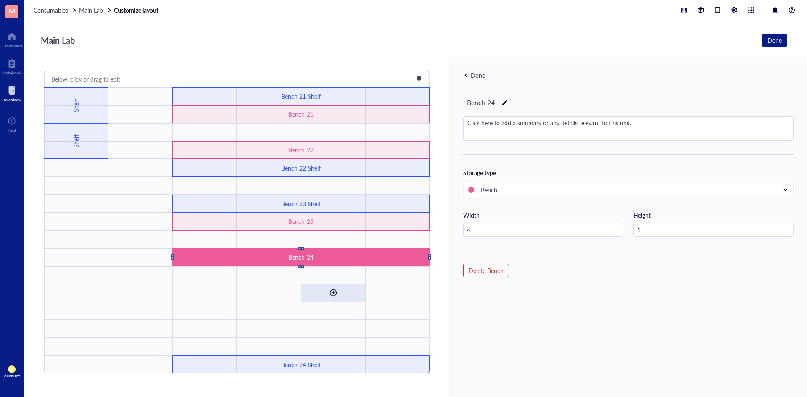
drag, startPoint x: 317, startPoint y: 252, endPoint x: 315, endPoint y: 289, distance: 37.9
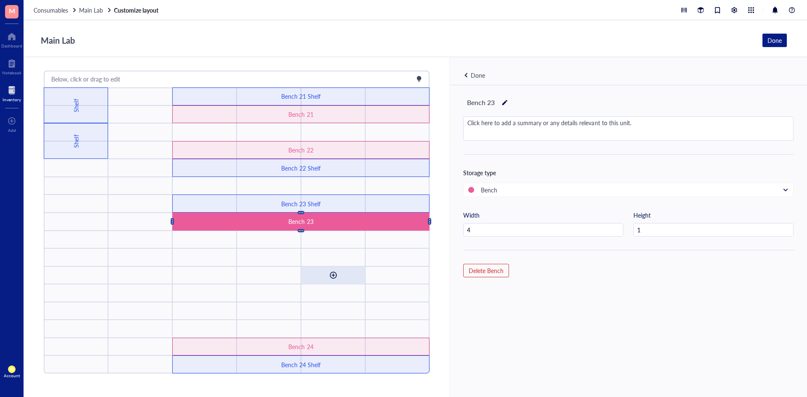
drag, startPoint x: 303, startPoint y: 224, endPoint x: 305, endPoint y: 264, distance: 40.8
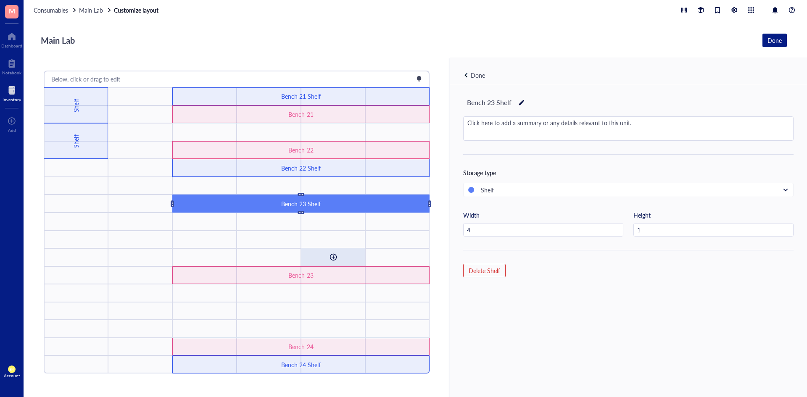
drag, startPoint x: 318, startPoint y: 205, endPoint x: 313, endPoint y: 247, distance: 41.5
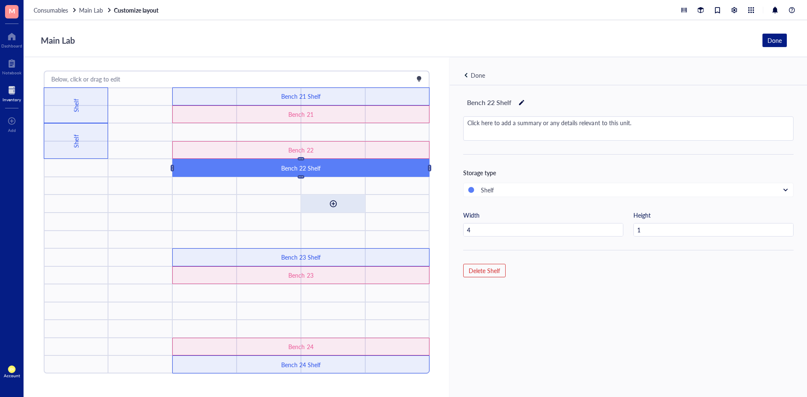
drag, startPoint x: 328, startPoint y: 168, endPoint x: 327, endPoint y: 193, distance: 25.2
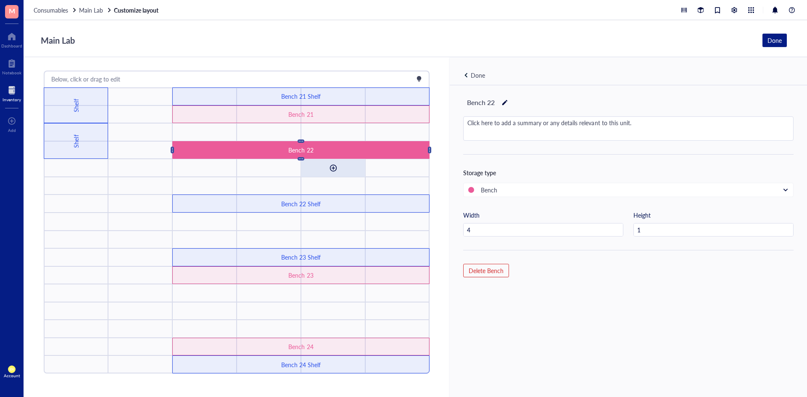
drag, startPoint x: 330, startPoint y: 150, endPoint x: 328, endPoint y: 168, distance: 17.8
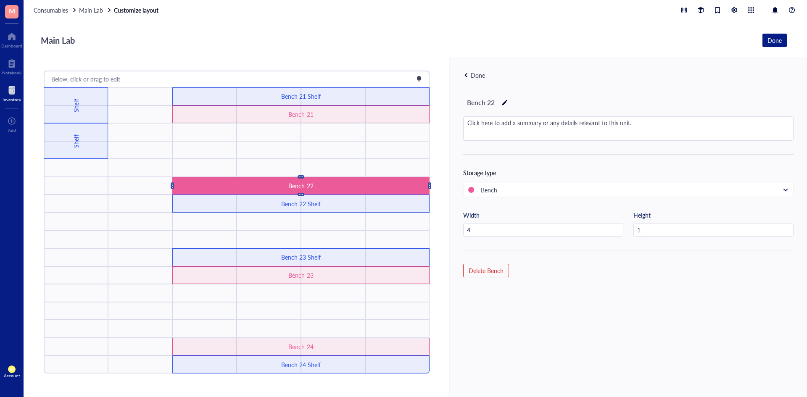
click at [473, 78] on div "Done" at bounding box center [478, 75] width 14 height 9
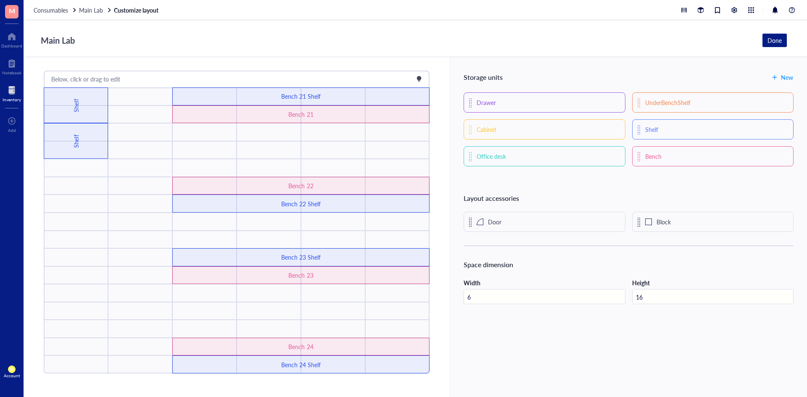
click at [544, 297] on input "6" at bounding box center [544, 296] width 160 height 15
type input "10"
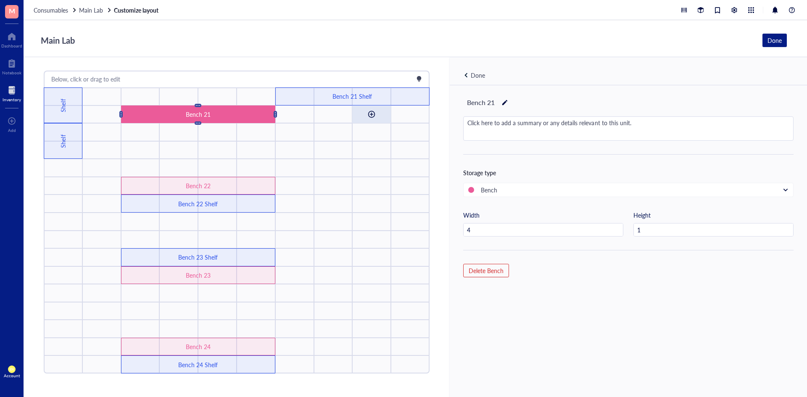
drag, startPoint x: 237, startPoint y: 115, endPoint x: 363, endPoint y: 108, distance: 127.1
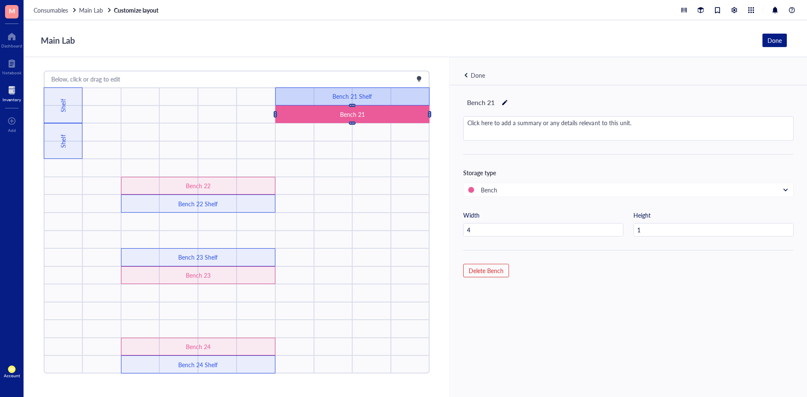
click at [293, 97] on div "Bench 21 Shelf" at bounding box center [352, 96] width 154 height 18
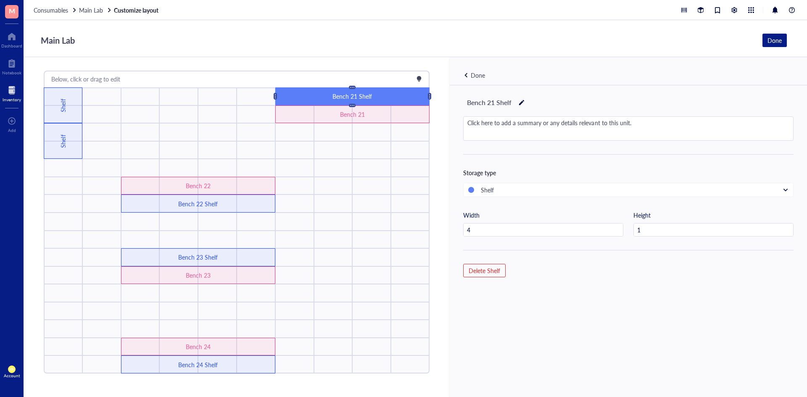
type input "5"
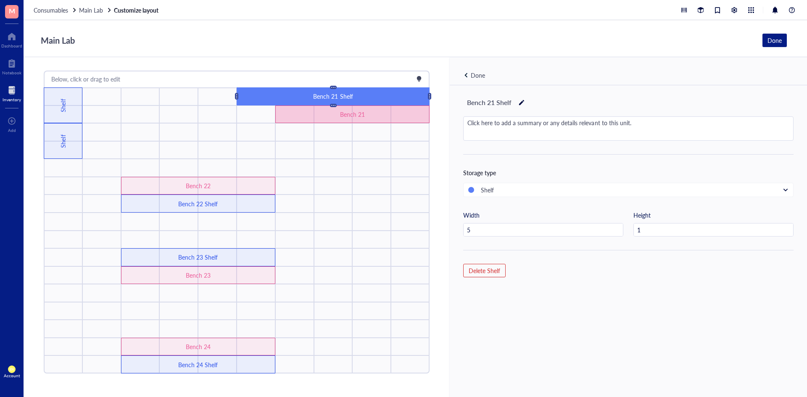
drag, startPoint x: 284, startPoint y: 112, endPoint x: 280, endPoint y: 113, distance: 4.9
click at [284, 112] on div "Bench 21" at bounding box center [352, 114] width 154 height 18
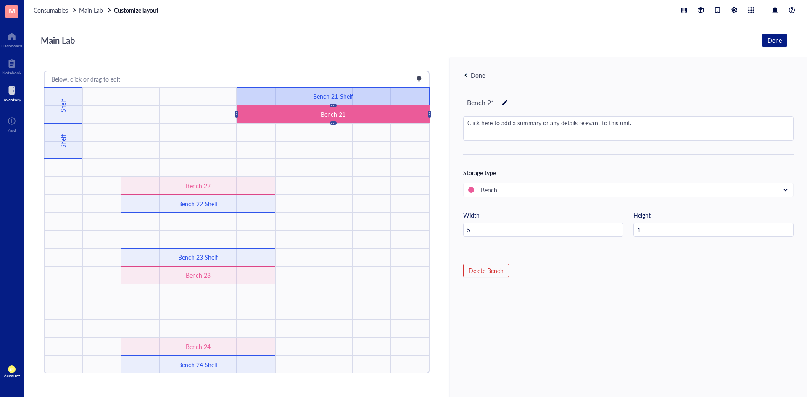
click at [245, 97] on div "Bench 21 Shelf" at bounding box center [333, 96] width 193 height 18
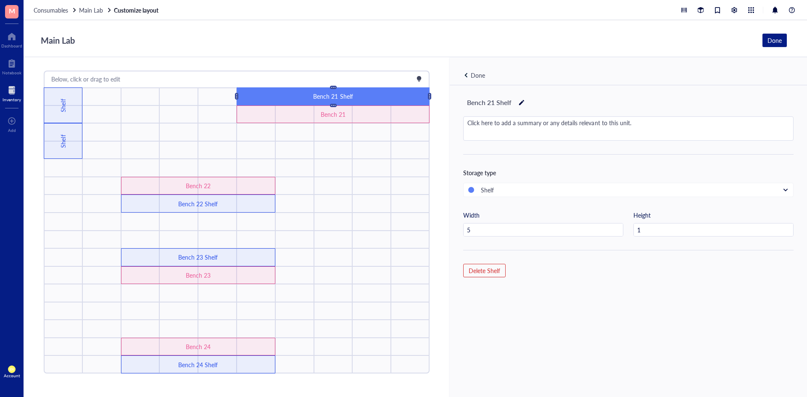
type input "6"
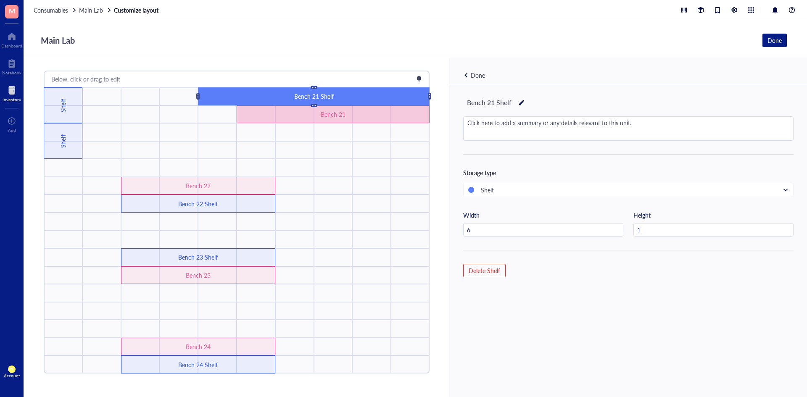
click at [266, 116] on div "Bench 21" at bounding box center [333, 114] width 193 height 18
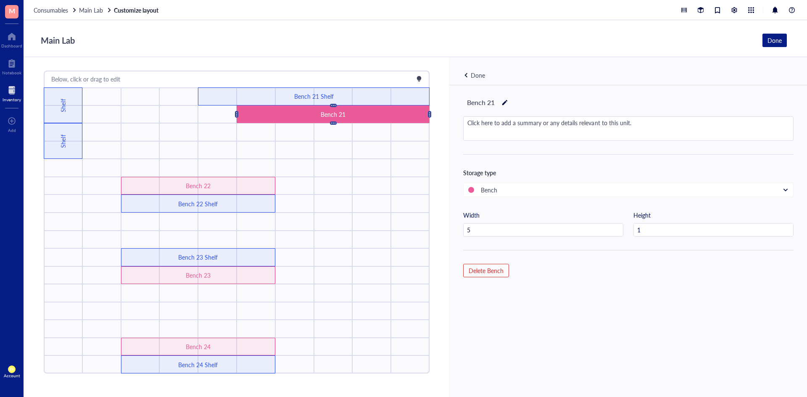
type input "6"
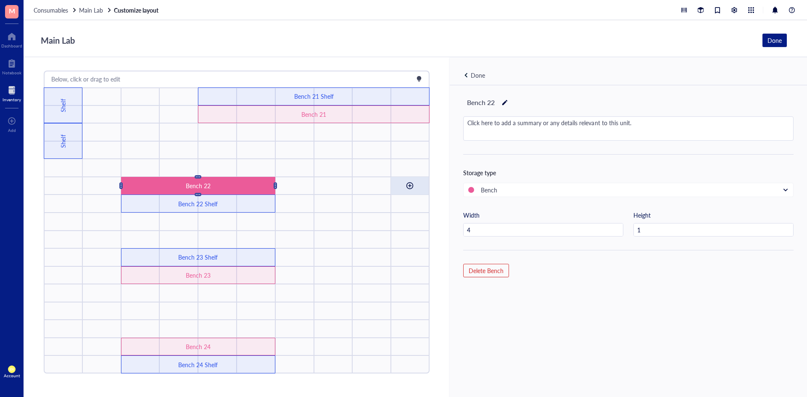
drag, startPoint x: 236, startPoint y: 183, endPoint x: 399, endPoint y: 186, distance: 162.6
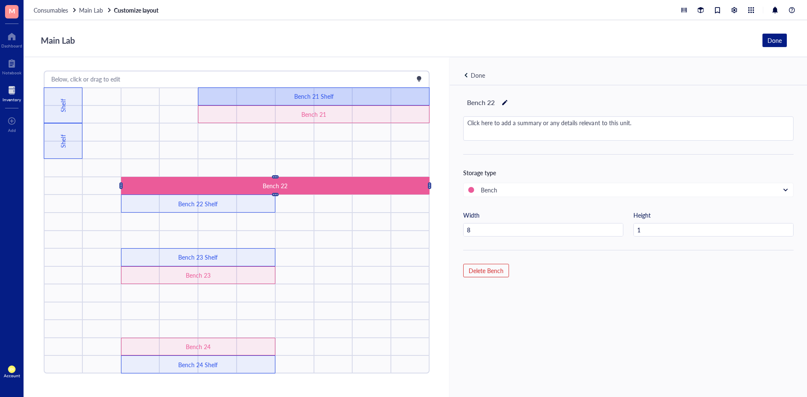
click at [221, 92] on div "Bench 21 Shelf" at bounding box center [313, 96] width 231 height 18
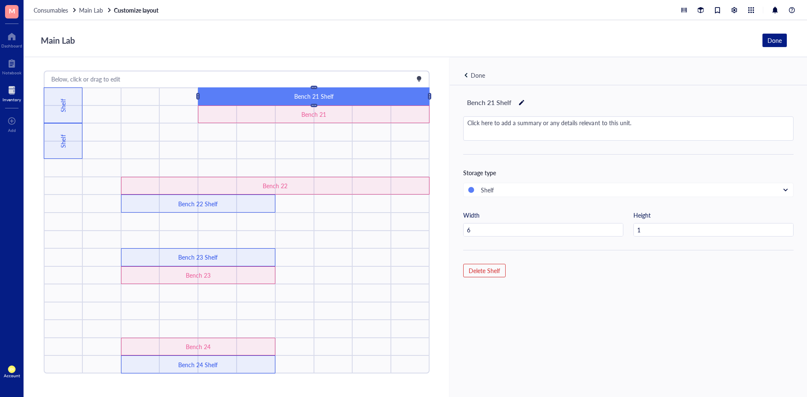
type input "7"
click at [203, 116] on div "Bench 21" at bounding box center [313, 114] width 231 height 18
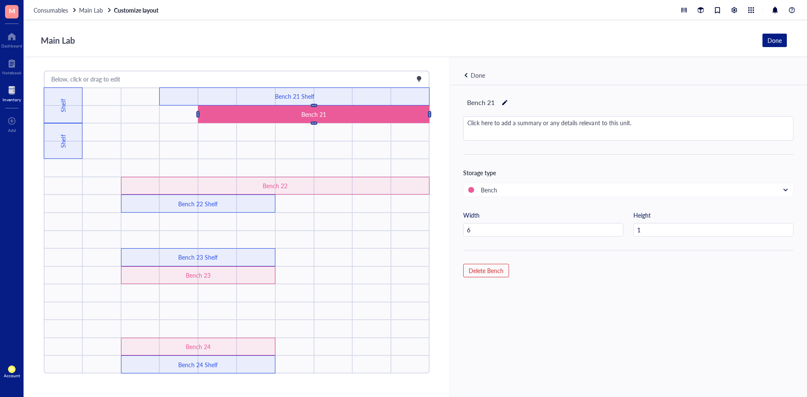
type input "7"
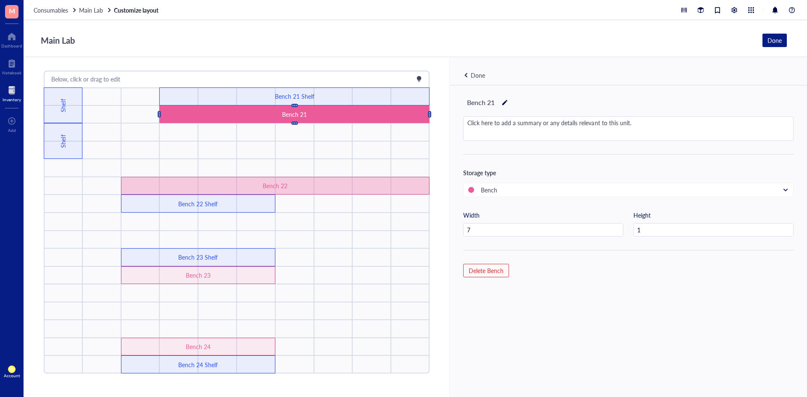
drag, startPoint x: 145, startPoint y: 178, endPoint x: 171, endPoint y: 189, distance: 28.5
click at [146, 178] on div "Bench 22" at bounding box center [275, 186] width 308 height 18
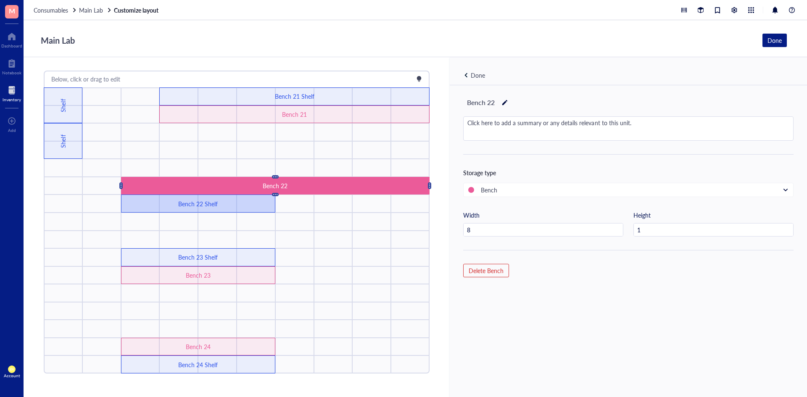
click at [250, 200] on div "Bench 22 Shelf" at bounding box center [198, 204] width 154 height 18
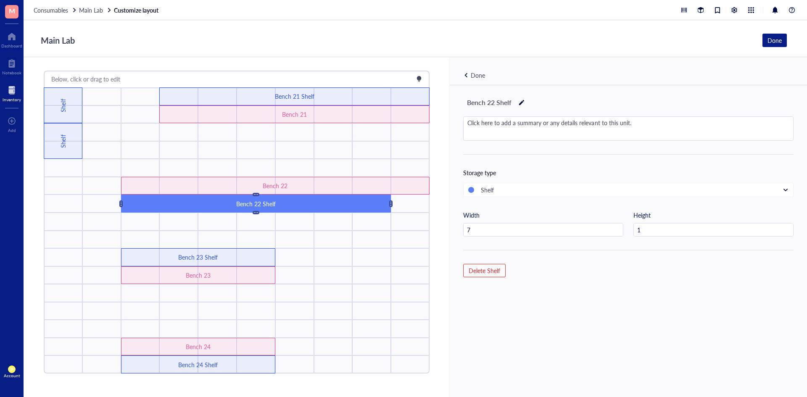
type input "8"
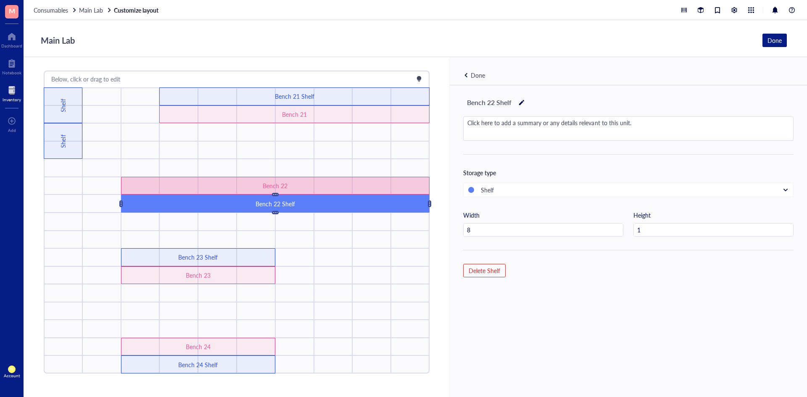
click at [139, 180] on div "Bench 22" at bounding box center [275, 186] width 308 height 18
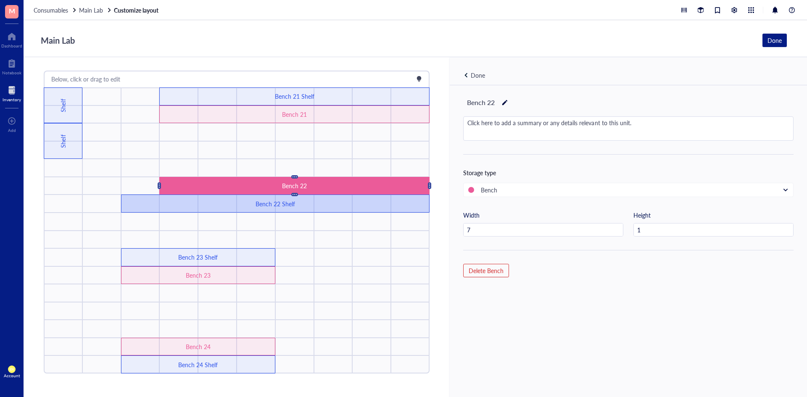
click at [128, 196] on div "Bench 22 Shelf" at bounding box center [275, 204] width 308 height 18
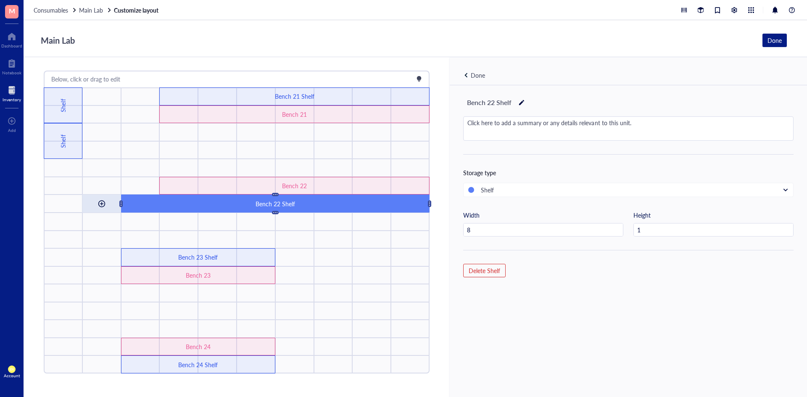
click at [116, 200] on div at bounding box center [101, 204] width 39 height 18
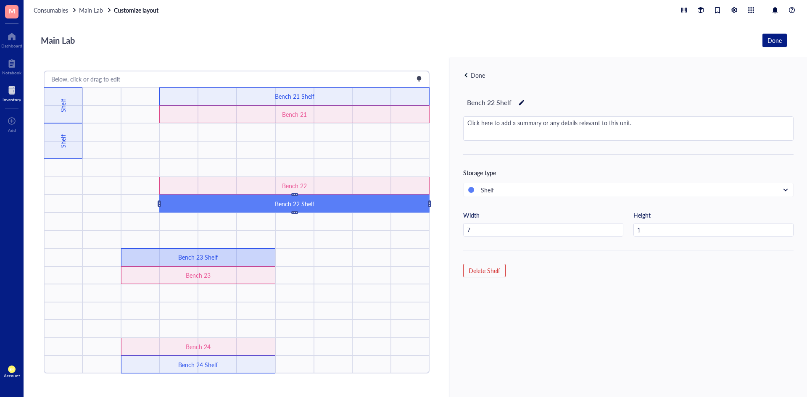
click at [226, 248] on div "Bench 23 Shelf" at bounding box center [198, 257] width 154 height 18
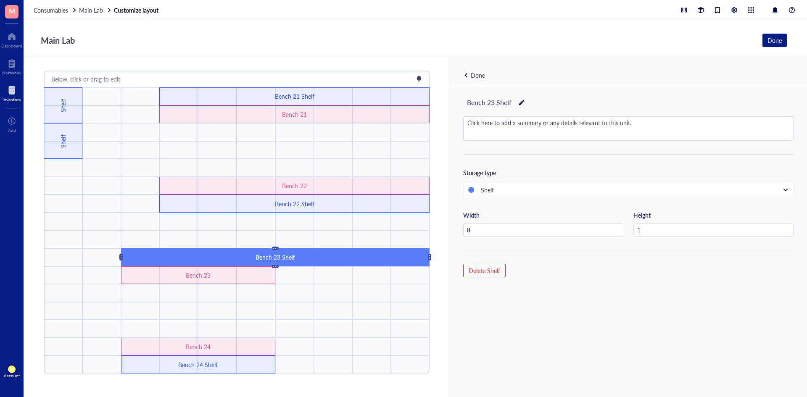
type input "7"
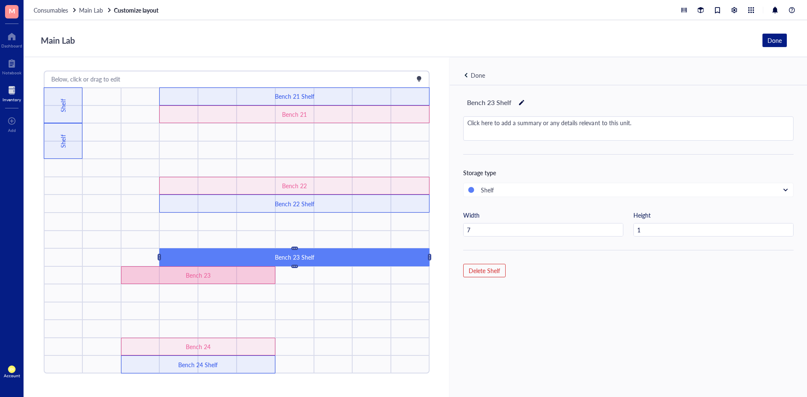
click at [234, 274] on div "Bench 23" at bounding box center [198, 275] width 92 height 9
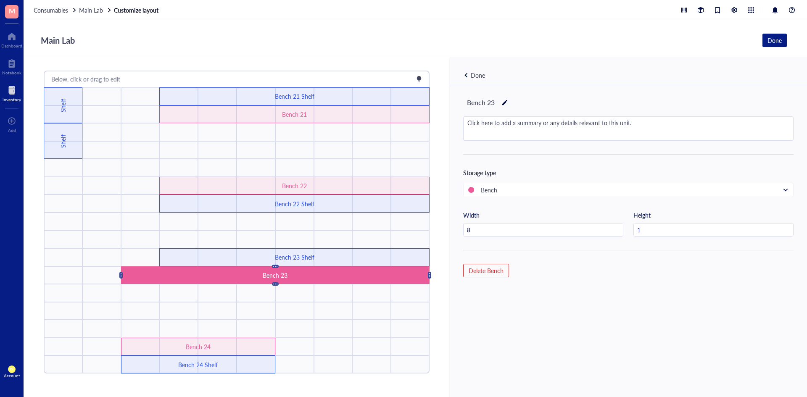
type input "7"
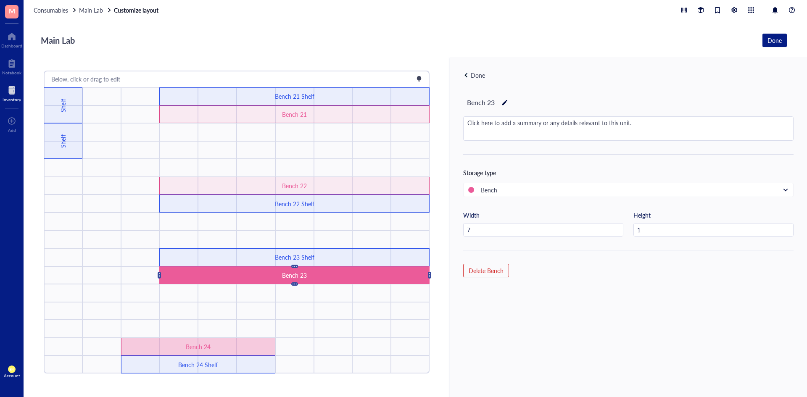
click at [229, 342] on div "Bench 24" at bounding box center [198, 346] width 92 height 9
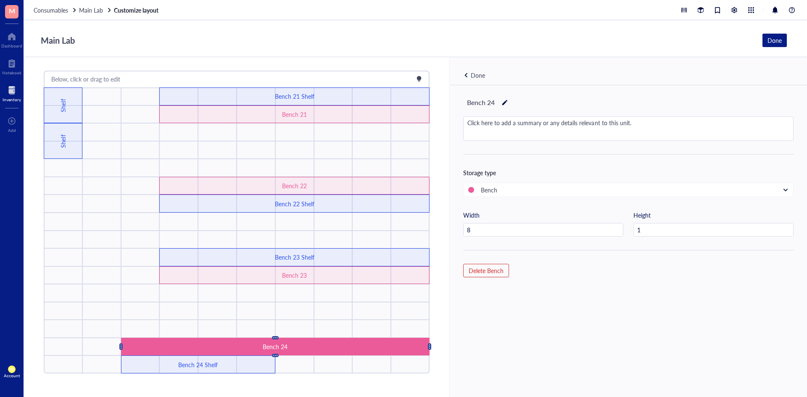
type input "7"
drag, startPoint x: 238, startPoint y: 361, endPoint x: 251, endPoint y: 363, distance: 13.6
click at [238, 361] on div "Bench 24 Shelf" at bounding box center [198, 364] width 92 height 9
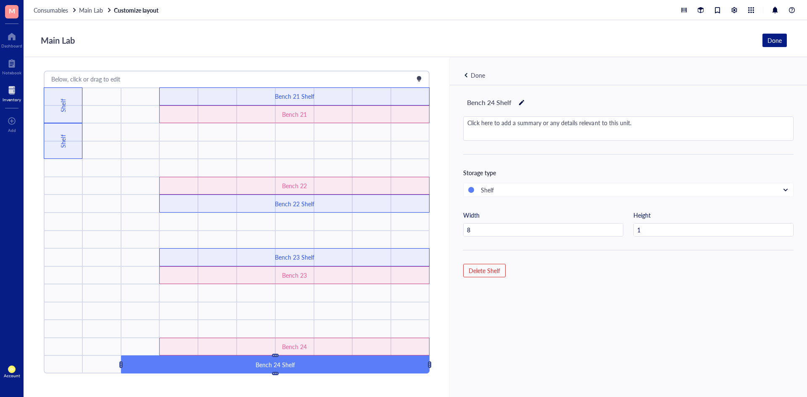
type input "7"
click at [474, 76] on div "Done" at bounding box center [478, 75] width 14 height 9
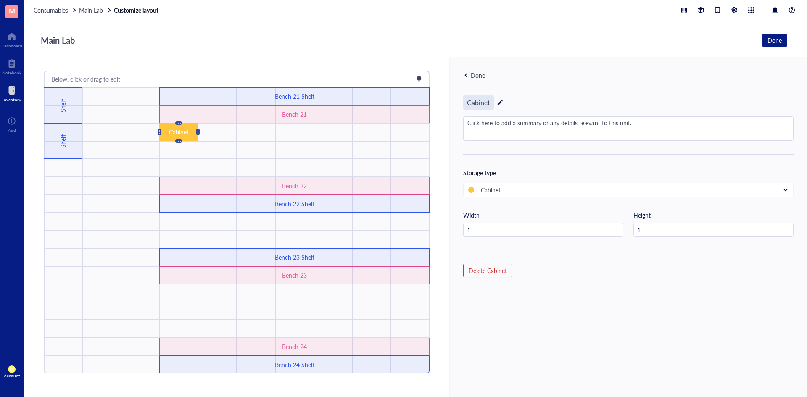
click at [478, 100] on div "Cabinet" at bounding box center [478, 102] width 31 height 14
type input "Cabinet 1"
click at [481, 74] on div "Done" at bounding box center [478, 75] width 14 height 9
click at [471, 79] on div "Done" at bounding box center [478, 75] width 14 height 9
click at [468, 76] on div "Done" at bounding box center [477, 75] width 29 height 9
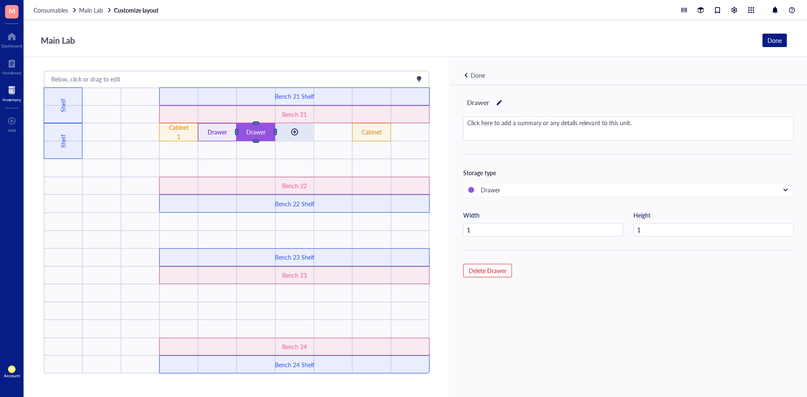
drag, startPoint x: 259, startPoint y: 127, endPoint x: 301, endPoint y: 131, distance: 41.8
drag, startPoint x: 224, startPoint y: 130, endPoint x: 256, endPoint y: 130, distance: 31.9
click at [371, 128] on div "Cabinet" at bounding box center [371, 131] width 23 height 9
click at [489, 102] on div "Cabinet" at bounding box center [478, 102] width 31 height 14
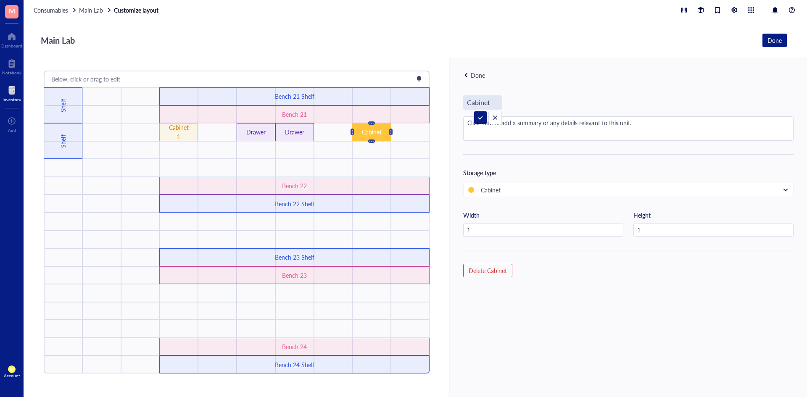
type input "Cabinet 2"
click at [580, 89] on div "Cabinet 2 Click here to add a summary or any details relevant to this unit. Sto…" at bounding box center [628, 255] width 357 height 340
click at [463, 76] on div at bounding box center [466, 75] width 6 height 6
click at [511, 73] on div "Done" at bounding box center [628, 71] width 357 height 28
click at [471, 78] on div "Done" at bounding box center [478, 75] width 14 height 9
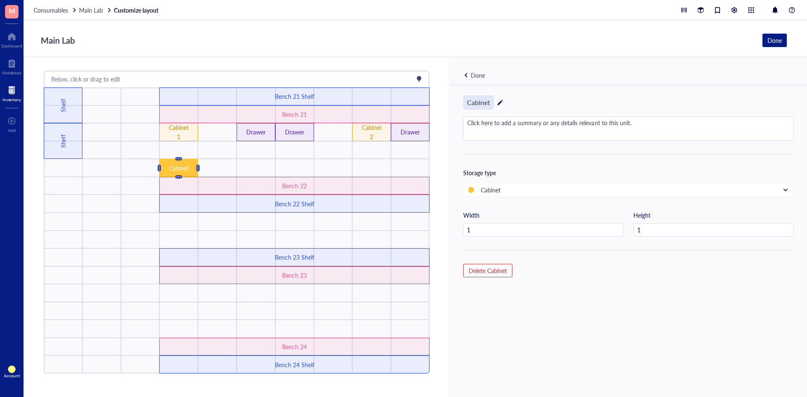
click at [480, 103] on div "Cabinet" at bounding box center [478, 102] width 31 height 14
type input "Cabinet 3"
click at [575, 96] on div "Cabinet 3" at bounding box center [628, 102] width 330 height 14
click at [480, 78] on div "Done" at bounding box center [478, 75] width 14 height 9
click at [476, 80] on div "Done" at bounding box center [628, 71] width 357 height 28
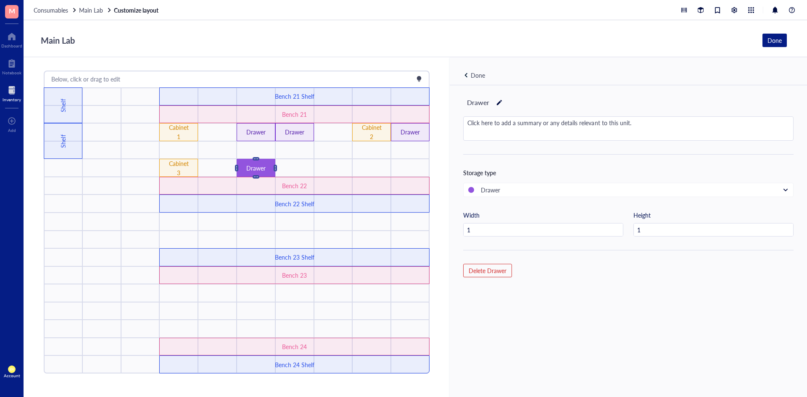
click at [478, 76] on div "Done" at bounding box center [478, 75] width 14 height 9
click at [473, 71] on div "Done" at bounding box center [478, 75] width 14 height 9
click at [486, 106] on div "Cabinet" at bounding box center [478, 102] width 31 height 14
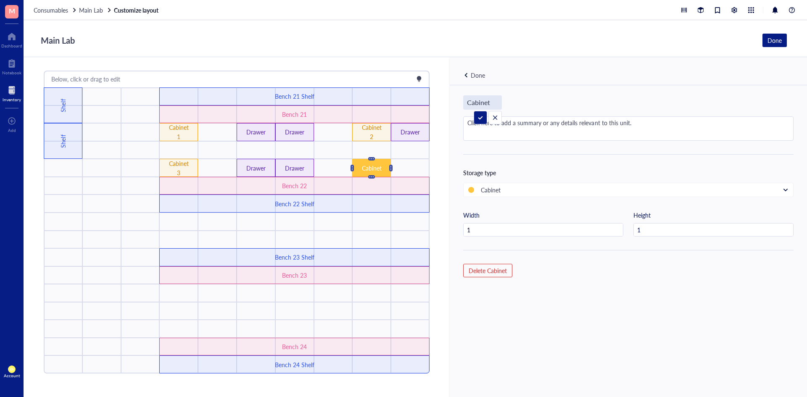
type input "Cabinet 4"
click at [476, 77] on div "Done" at bounding box center [478, 75] width 14 height 9
click at [476, 79] on div "Done" at bounding box center [478, 75] width 14 height 9
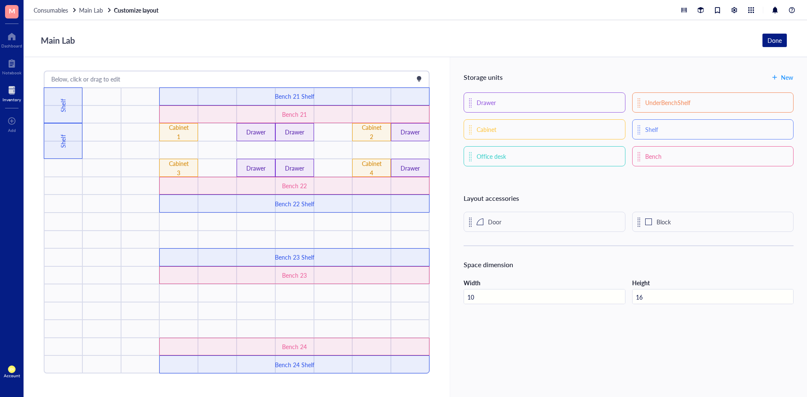
click at [508, 79] on div "Storage units New" at bounding box center [628, 77] width 330 height 13
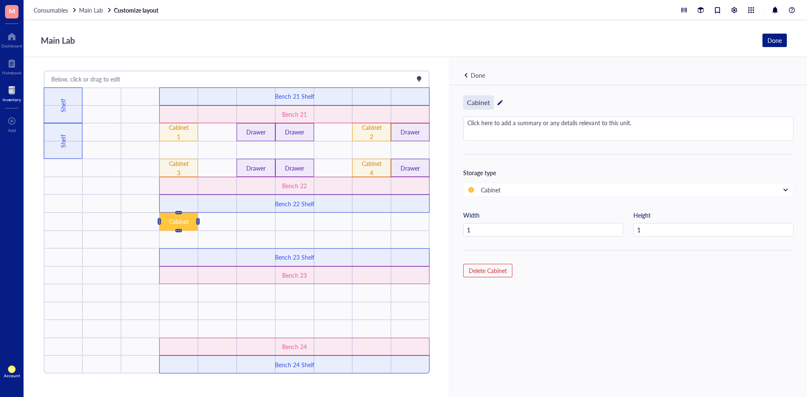
click at [489, 100] on div "Cabinet" at bounding box center [478, 102] width 31 height 14
type input "Cabinet 5"
click at [482, 80] on div "Done" at bounding box center [628, 71] width 357 height 28
click at [476, 79] on div "Done" at bounding box center [478, 75] width 14 height 9
click at [478, 75] on div "Done" at bounding box center [478, 75] width 14 height 9
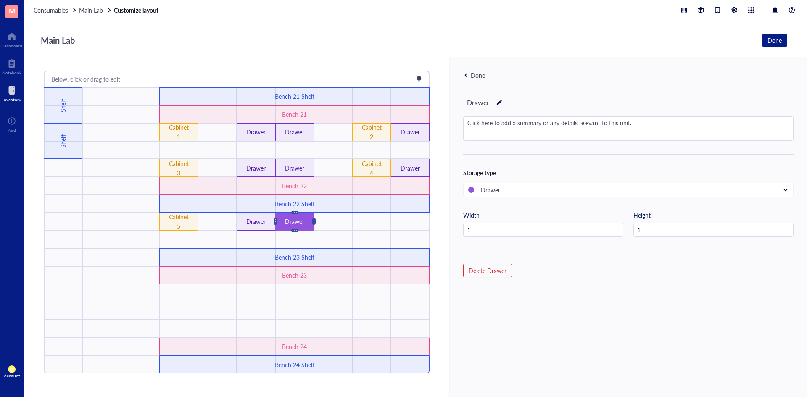
click at [474, 77] on div "Done" at bounding box center [478, 75] width 14 height 9
click at [489, 103] on div "Cabinet" at bounding box center [478, 102] width 31 height 14
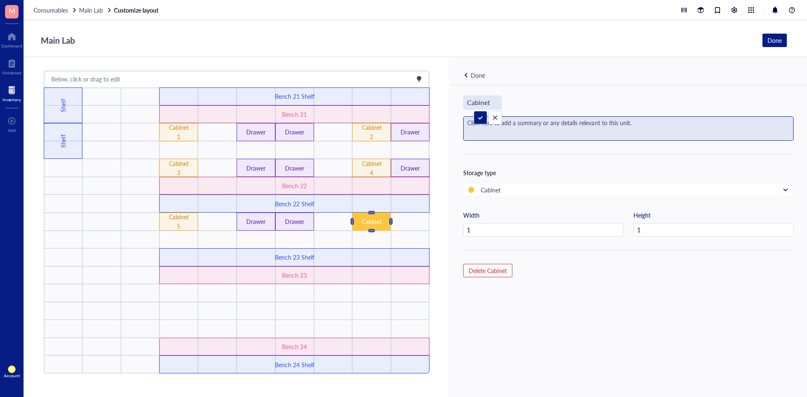
type input "Cabinet 5"
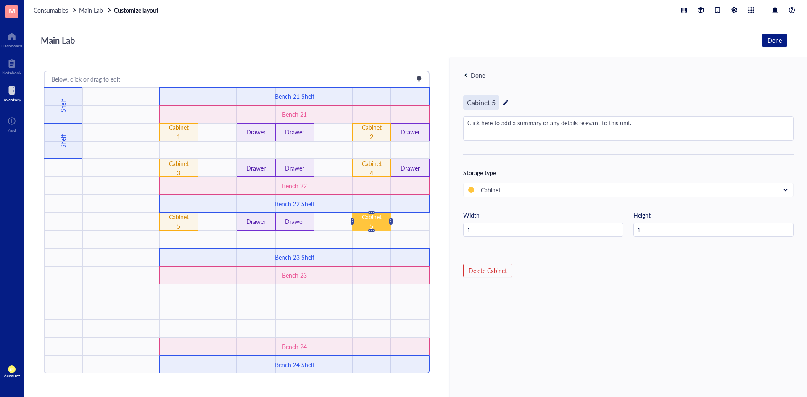
click at [494, 102] on div "Cabinet 5" at bounding box center [481, 102] width 36 height 14
type input "Cabinet 6"
click at [544, 84] on div "Done" at bounding box center [628, 71] width 357 height 28
click at [463, 72] on div at bounding box center [466, 75] width 6 height 6
drag, startPoint x: 183, startPoint y: 223, endPoint x: 183, endPoint y: 243, distance: 20.2
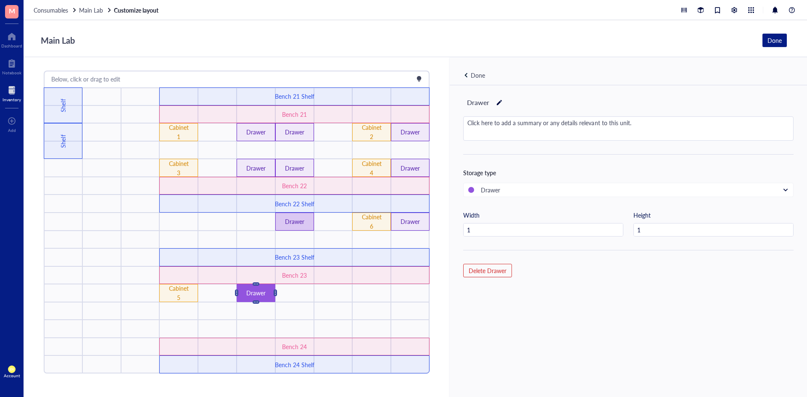
click at [297, 217] on div "Drawer" at bounding box center [294, 221] width 23 height 9
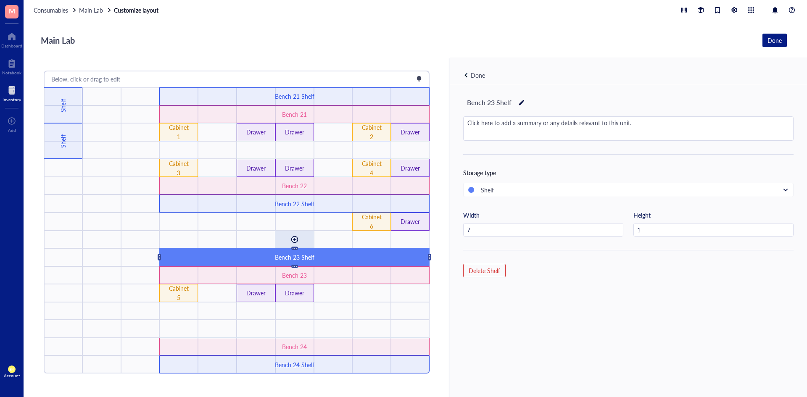
drag, startPoint x: 309, startPoint y: 255, endPoint x: 309, endPoint y: 238, distance: 17.6
click at [369, 219] on div "Cabinet 6" at bounding box center [371, 221] width 23 height 18
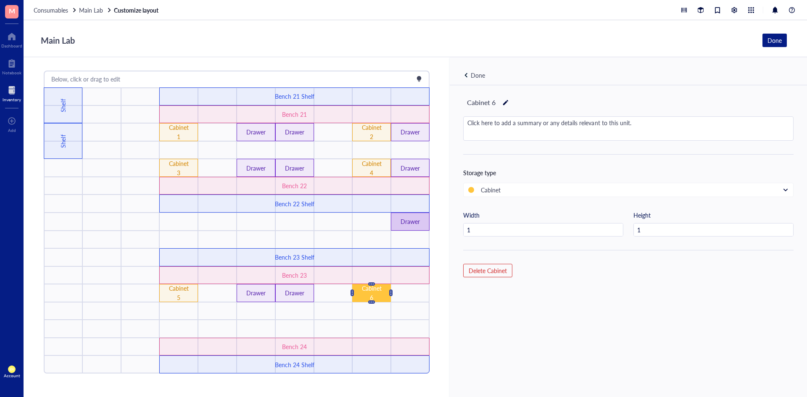
click at [404, 222] on div "Drawer" at bounding box center [410, 221] width 23 height 9
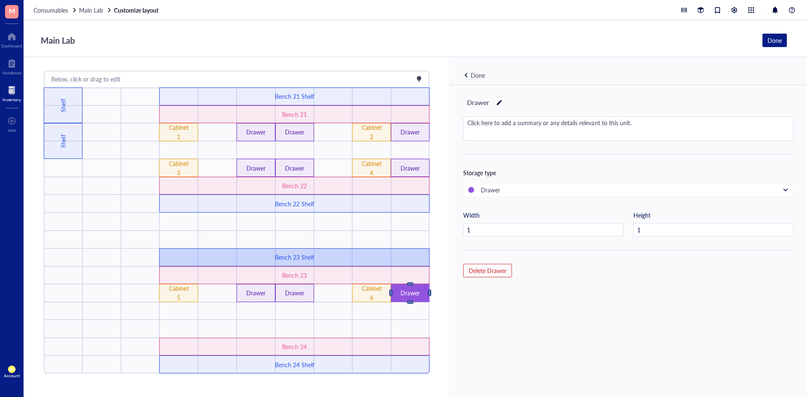
click at [271, 250] on div "Bench 23 Shelf" at bounding box center [294, 257] width 270 height 18
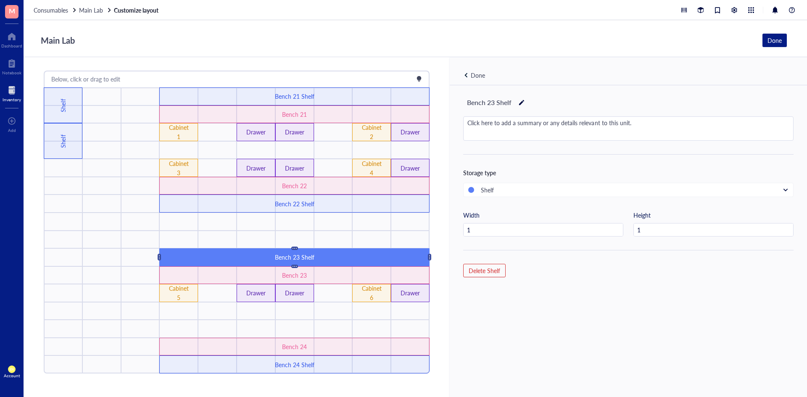
type input "7"
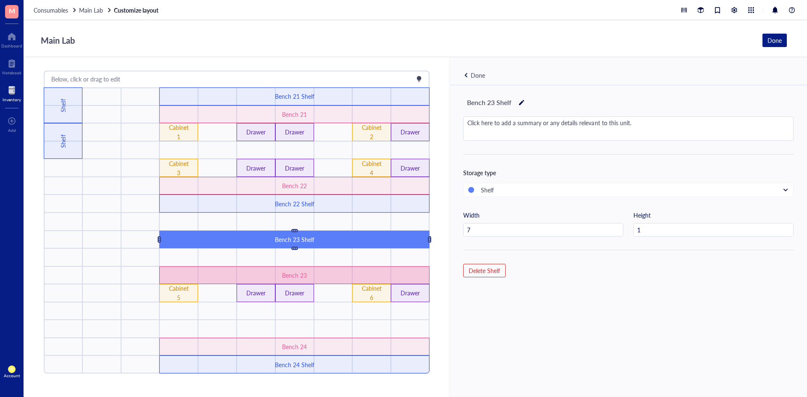
click at [284, 271] on div "Bench 23" at bounding box center [294, 275] width 161 height 9
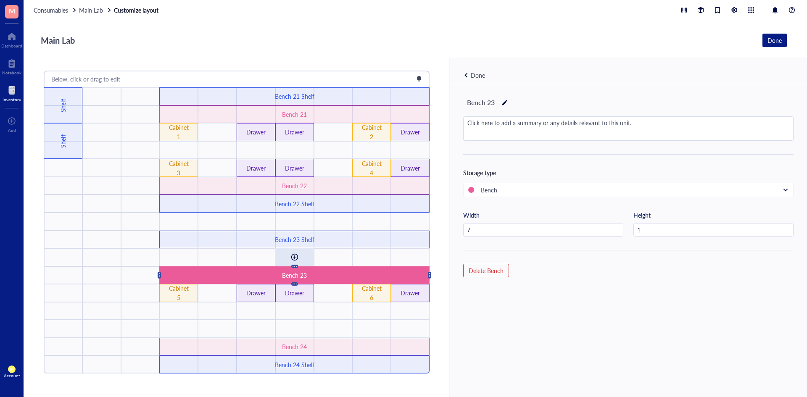
drag, startPoint x: 284, startPoint y: 271, endPoint x: 284, endPoint y: 254, distance: 16.8
click at [284, 254] on div "Drawer Cabinet 6 Drawer Drawer Cabinet 5 Drawer Cabinet 4 Drawer Drawer Cabinet…" at bounding box center [237, 230] width 386 height 286
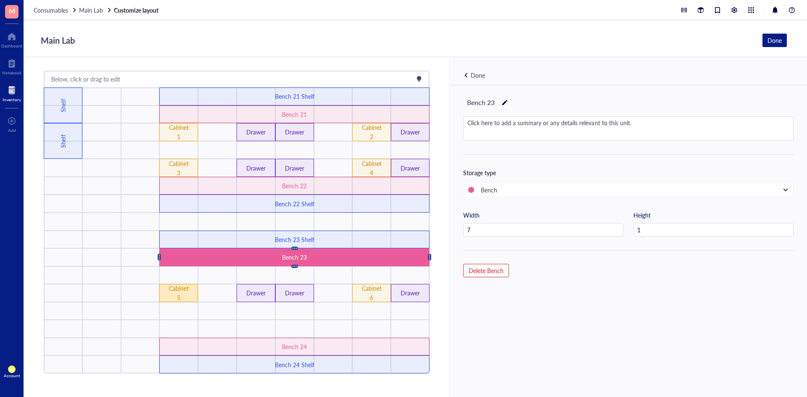
click at [185, 291] on div "Cabinet 5" at bounding box center [178, 293] width 23 height 18
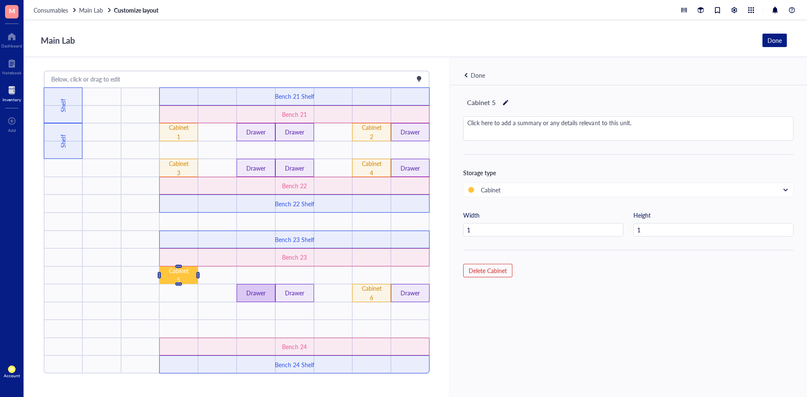
click at [248, 294] on div "Drawer" at bounding box center [256, 292] width 23 height 9
click at [290, 292] on div "Drawer" at bounding box center [294, 292] width 23 height 9
drag, startPoint x: 290, startPoint y: 292, endPoint x: 289, endPoint y: 278, distance: 14.3
click at [289, 275] on div "Drawer Cabinet 6 Drawer Drawer Cabinet 5 Drawer Cabinet 4 Drawer Drawer Cabinet…" at bounding box center [237, 230] width 386 height 286
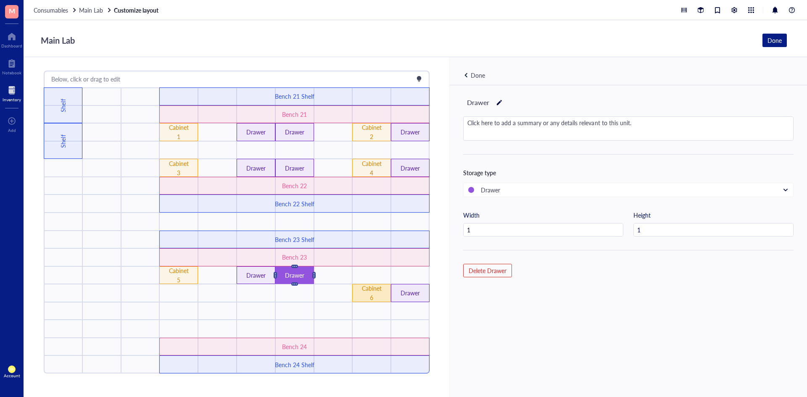
click at [363, 288] on div "Cabinet 6" at bounding box center [371, 293] width 23 height 18
click at [402, 288] on div "Drawer" at bounding box center [410, 292] width 23 height 9
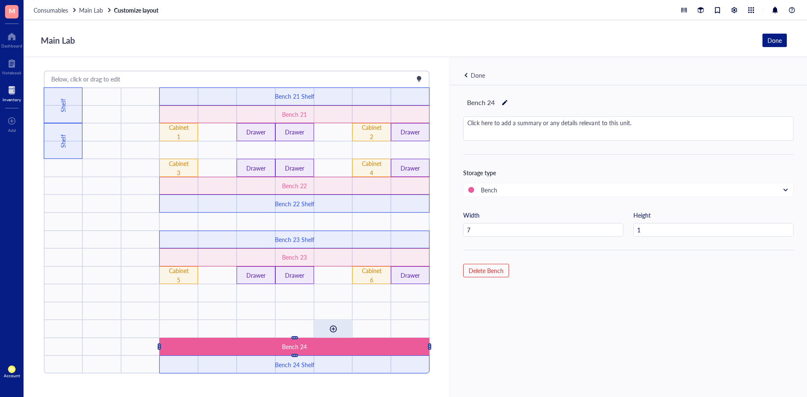
drag, startPoint x: 320, startPoint y: 339, endPoint x: 319, endPoint y: 320, distance: 18.9
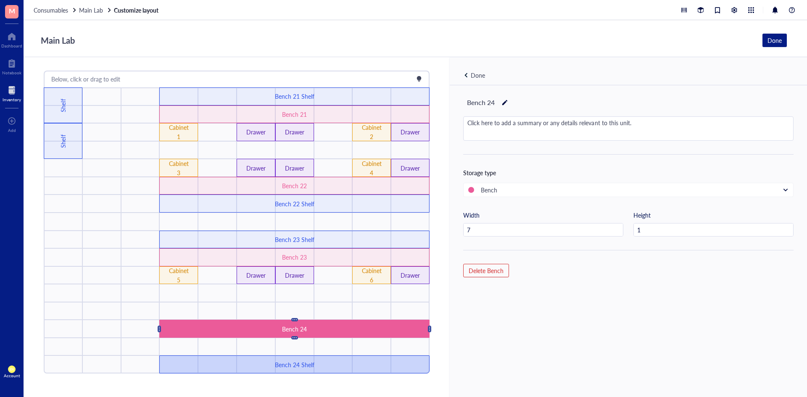
click at [323, 360] on div "Bench 24 Shelf" at bounding box center [294, 364] width 161 height 9
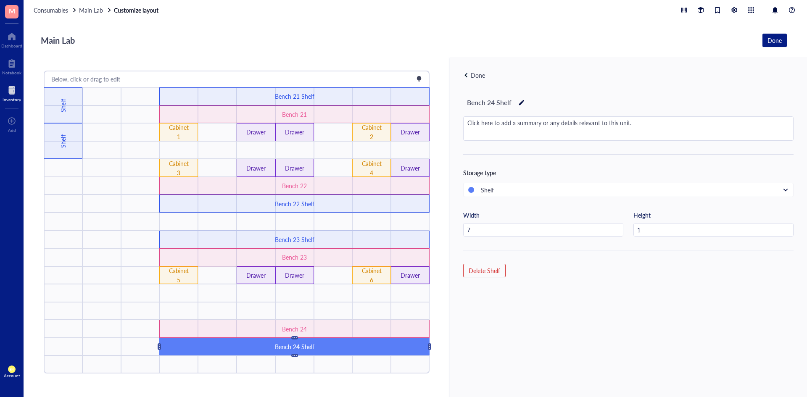
click at [475, 76] on div "Done" at bounding box center [478, 75] width 14 height 9
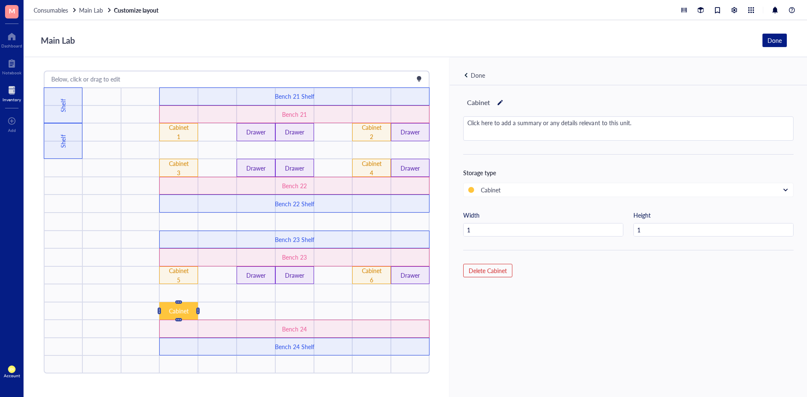
click at [498, 101] on div at bounding box center [500, 103] width 6 height 12
type input "Cabinet 7"
click at [481, 76] on div "Done" at bounding box center [478, 75] width 14 height 9
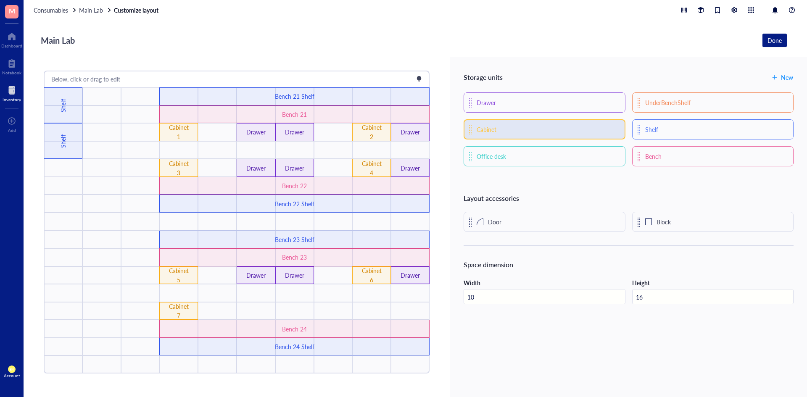
click at [528, 139] on div "Cabinet" at bounding box center [543, 129] width 161 height 20
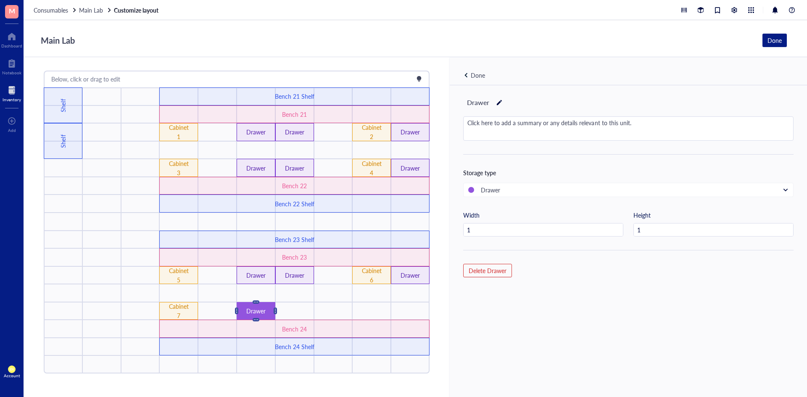
click at [475, 79] on div "Done" at bounding box center [478, 75] width 14 height 9
click at [499, 68] on div "Done" at bounding box center [628, 71] width 357 height 28
click at [472, 78] on div "Done" at bounding box center [478, 75] width 14 height 9
click at [497, 102] on div at bounding box center [500, 103] width 6 height 12
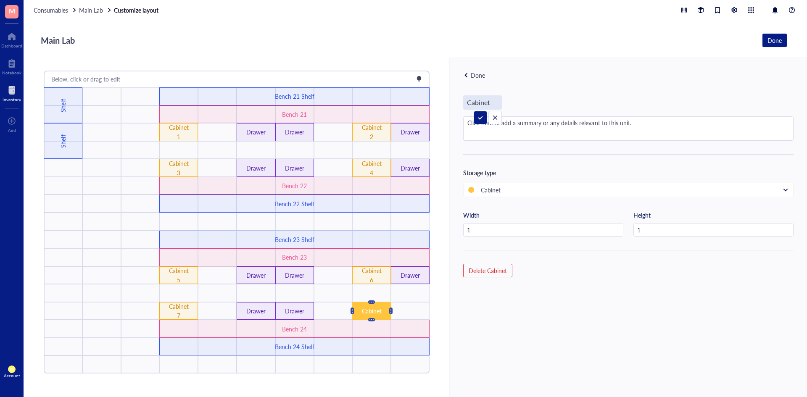
type input "Cabinet 8"
click at [481, 77] on div "Done" at bounding box center [478, 75] width 14 height 9
click at [475, 340] on div "Drawer Click here to add a summary or any details relevant to this unit. Storag…" at bounding box center [628, 255] width 357 height 340
click at [371, 385] on div "Below, click or drag to edit Drawer Cabinet 8 Drawer Drawer Cabinet 7 Drawer Ca…" at bounding box center [237, 227] width 426 height 340
click at [473, 70] on div "Done" at bounding box center [628, 71] width 357 height 28
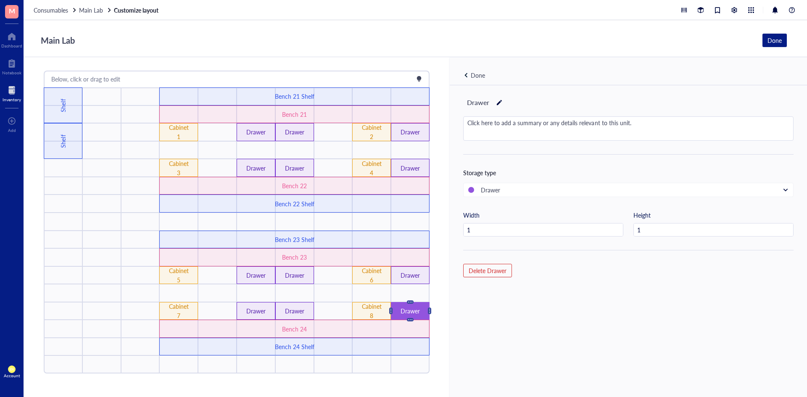
click at [474, 79] on div "Done" at bounding box center [478, 75] width 14 height 9
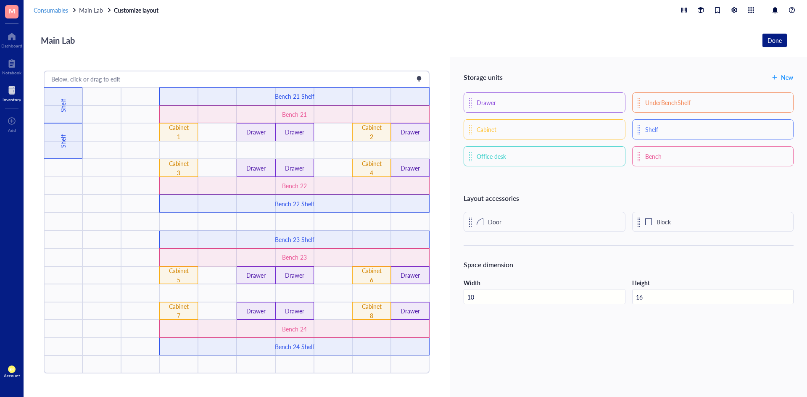
click at [54, 8] on span "Consumables" at bounding box center [51, 10] width 34 height 8
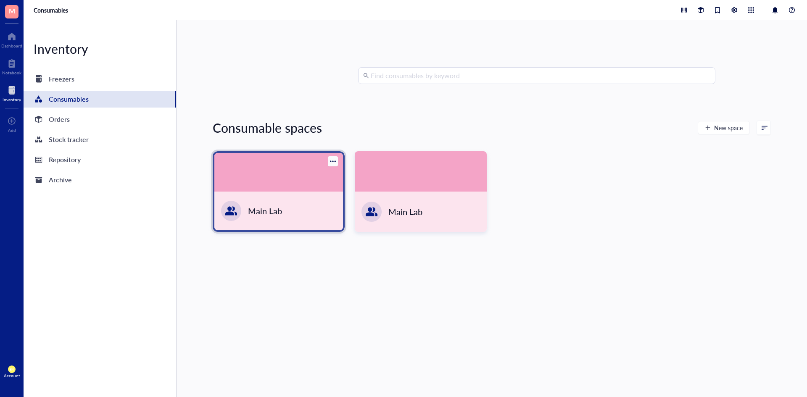
click at [266, 182] on div at bounding box center [278, 172] width 129 height 39
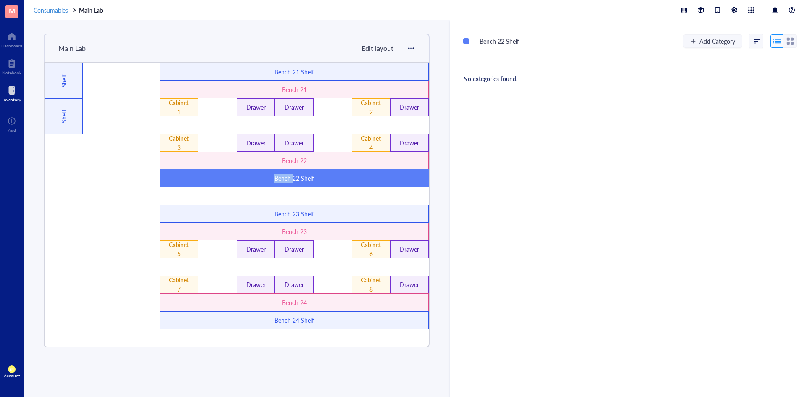
click at [51, 8] on span "Consumables" at bounding box center [51, 10] width 34 height 8
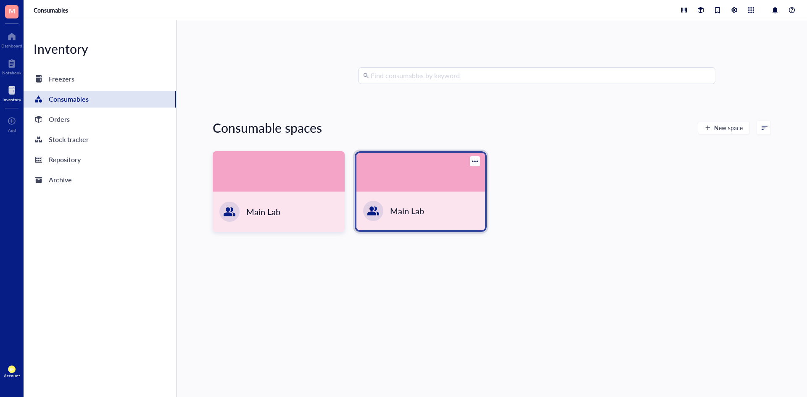
click at [408, 186] on div at bounding box center [420, 172] width 129 height 39
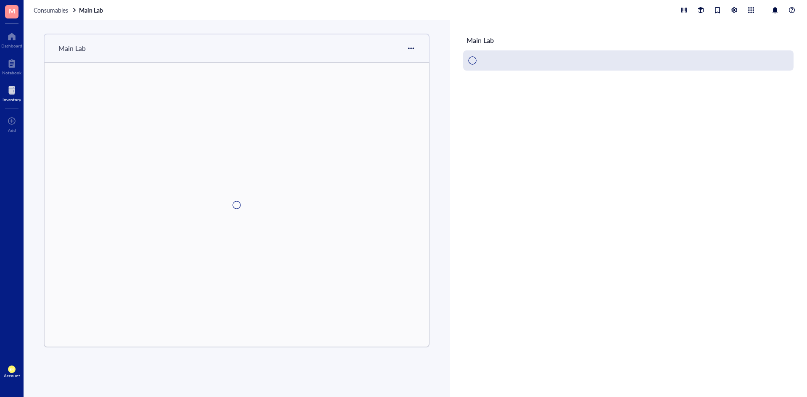
click at [408, 186] on div at bounding box center [237, 205] width 384 height 284
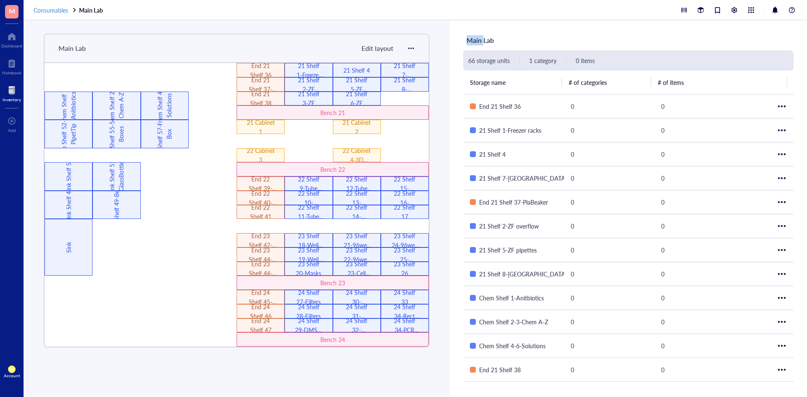
click at [64, 7] on span "Consumables" at bounding box center [51, 10] width 34 height 8
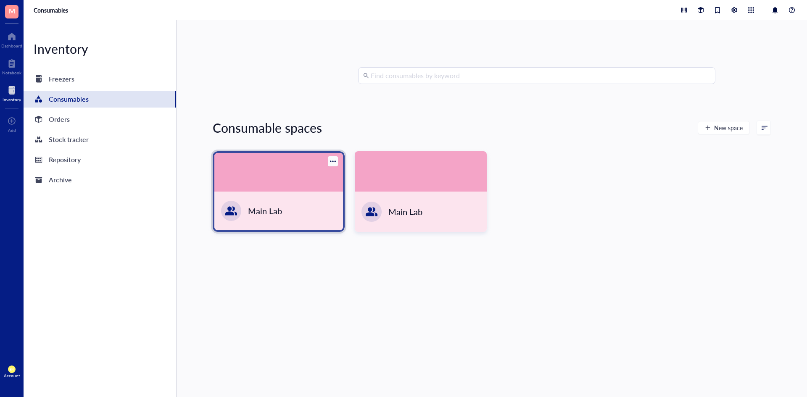
click at [263, 193] on div "Main Lab" at bounding box center [278, 211] width 129 height 39
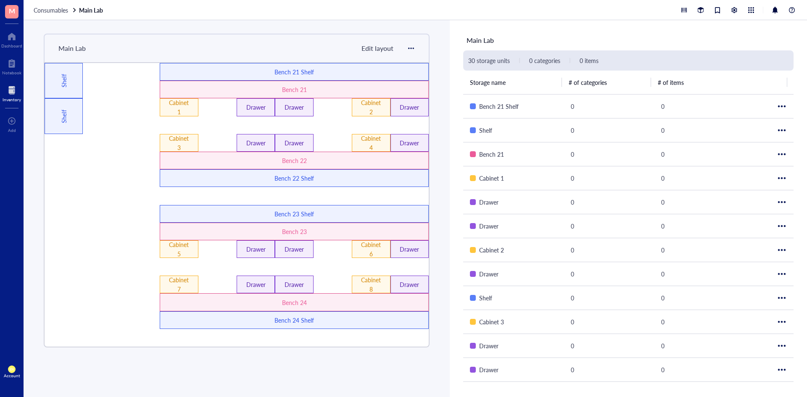
click at [337, 70] on div "Bench 21 Shelf" at bounding box center [294, 71] width 161 height 9
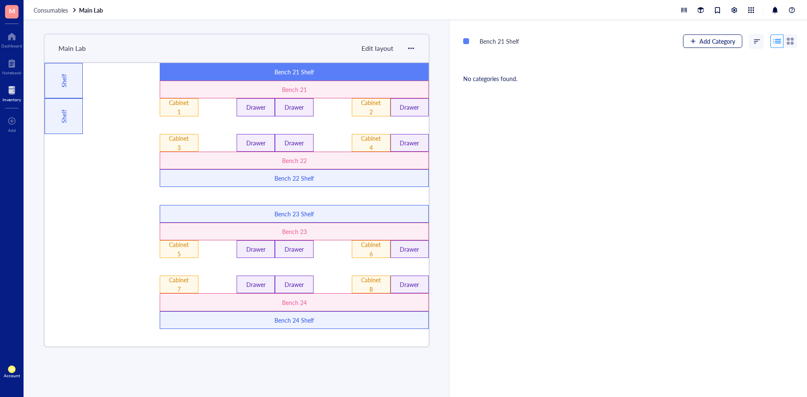
click at [700, 39] on span "Add Category" at bounding box center [717, 41] width 36 height 7
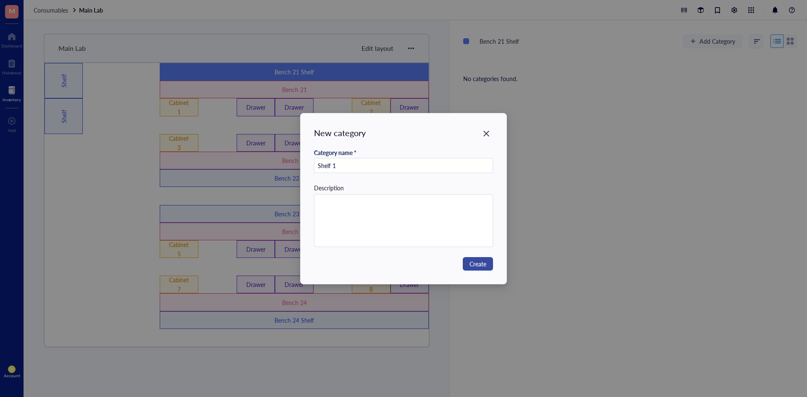
type input "Shelf 1"
click at [482, 264] on span "Create" at bounding box center [477, 263] width 17 height 9
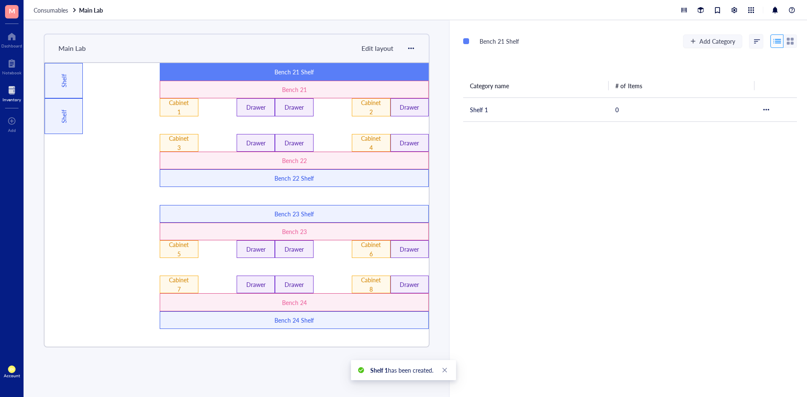
click at [490, 250] on div "Bench 21 Shelf Add Category Category name # of Items Shelf 1 0" at bounding box center [628, 208] width 357 height 377
click at [58, 10] on span "Consumables" at bounding box center [51, 10] width 34 height 8
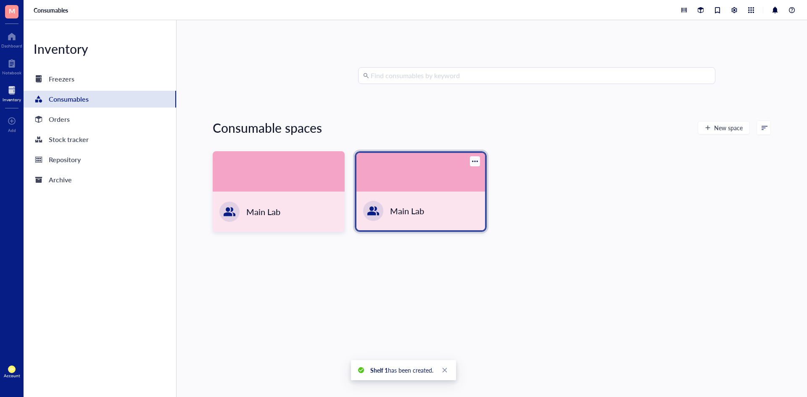
click at [378, 200] on div at bounding box center [373, 210] width 27 height 27
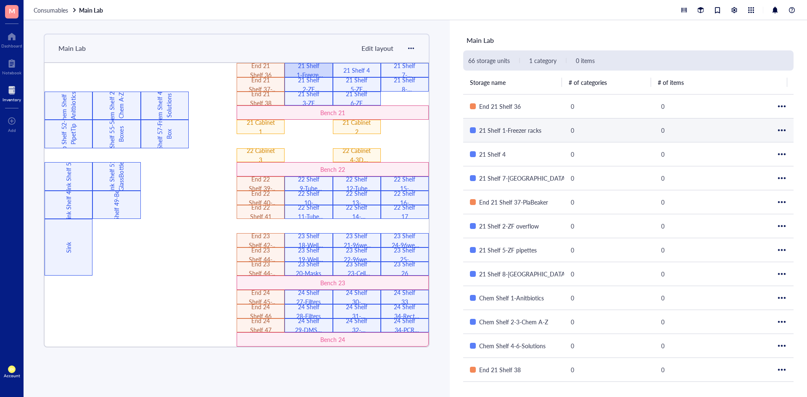
click at [308, 68] on div "21 Shelf 1-Freezer racks" at bounding box center [309, 70] width 28 height 18
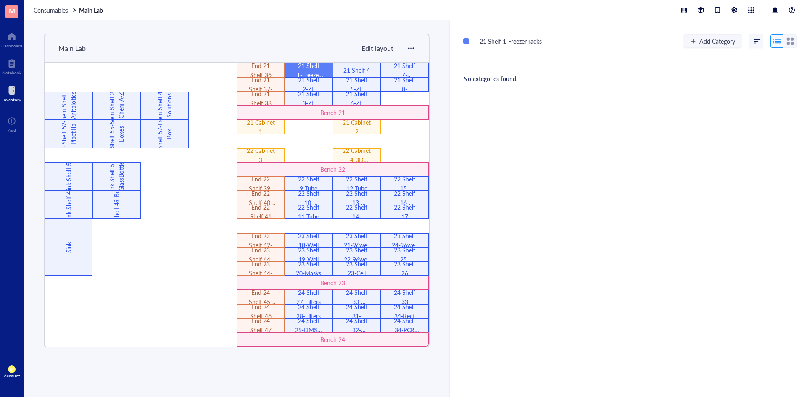
click at [351, 380] on div "Main Lab Edit layout Sink 22 Shelf 9-Tube overflow 22 Shelf 16-SerologPipets 23…" at bounding box center [237, 208] width 426 height 377
click at [50, 9] on span "Consumables" at bounding box center [51, 10] width 34 height 8
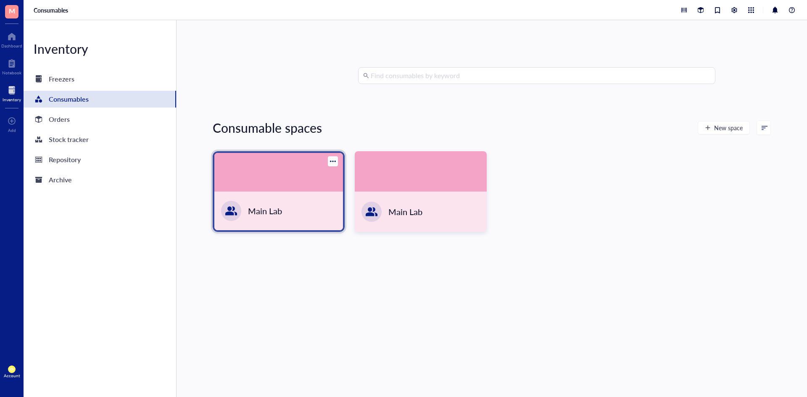
click at [284, 186] on div at bounding box center [278, 172] width 129 height 39
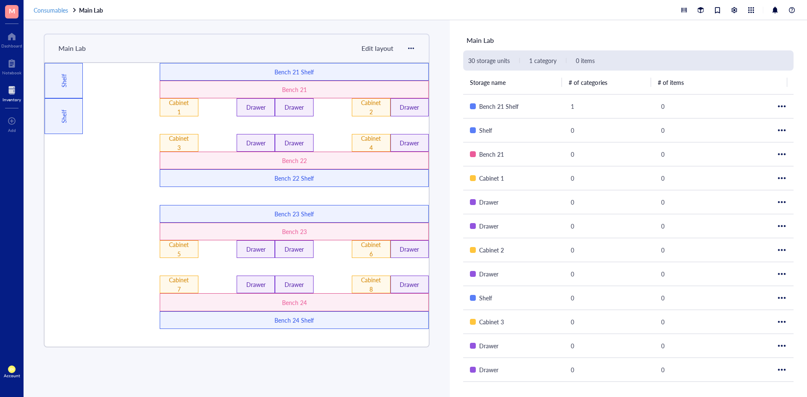
click at [54, 10] on span "Consumables" at bounding box center [51, 10] width 34 height 8
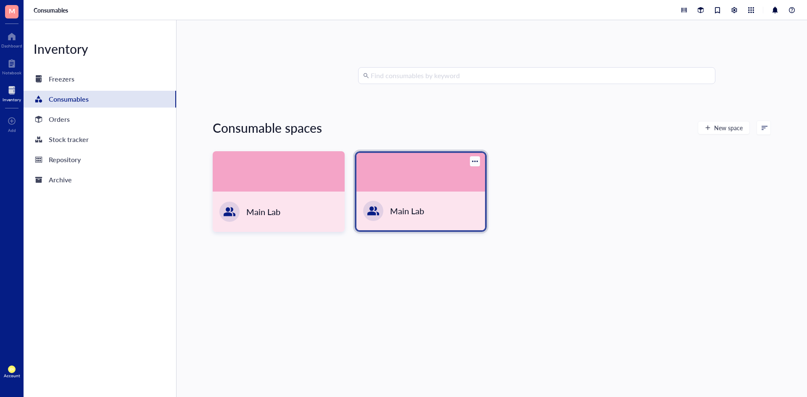
click at [421, 216] on div "Main Lab" at bounding box center [407, 211] width 34 height 12
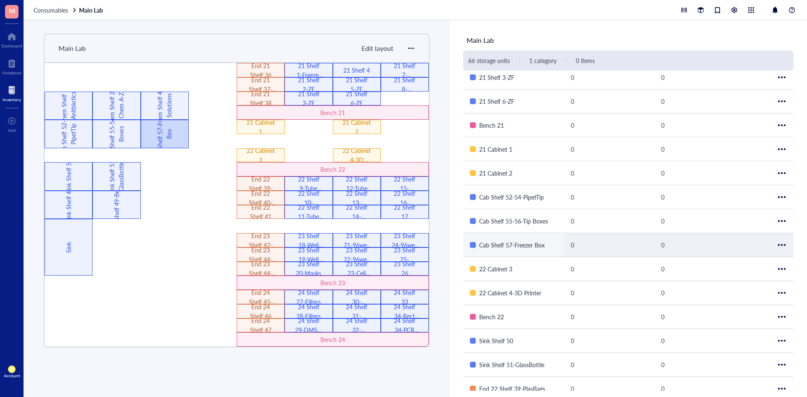
scroll to position [336, 0]
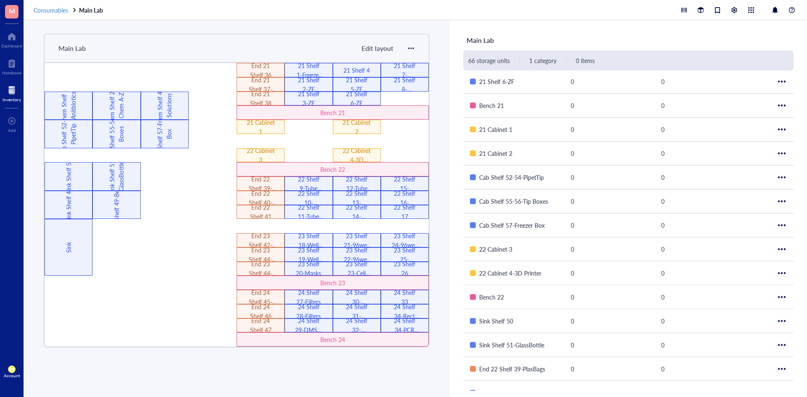
click at [46, 12] on span "Consumables" at bounding box center [51, 10] width 34 height 8
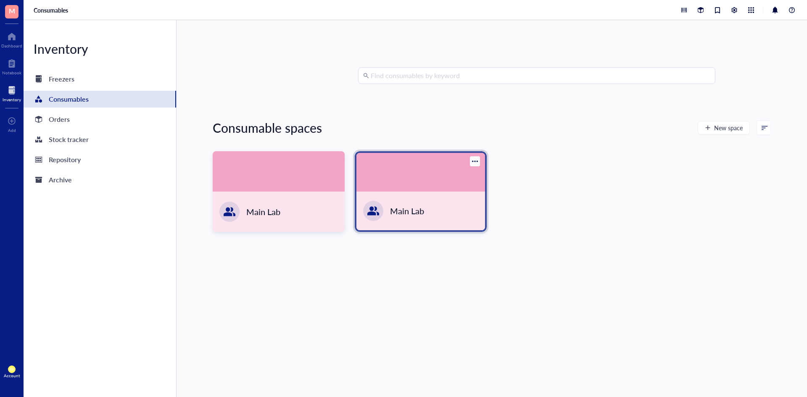
click at [408, 171] on div at bounding box center [420, 172] width 129 height 39
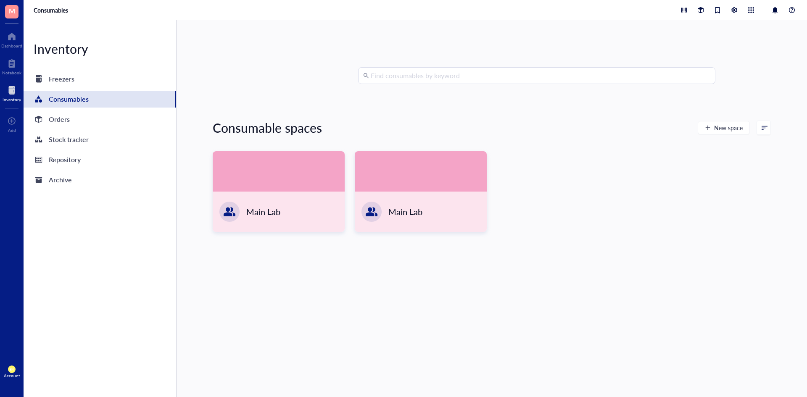
click at [189, 186] on div "Find consumables by keyword Consumable spaces New space Main Lab Main Lab" at bounding box center [491, 208] width 630 height 377
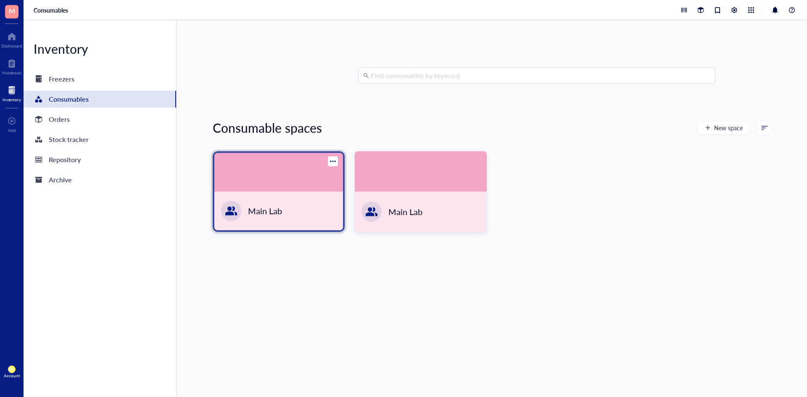
click at [261, 181] on div at bounding box center [278, 172] width 129 height 39
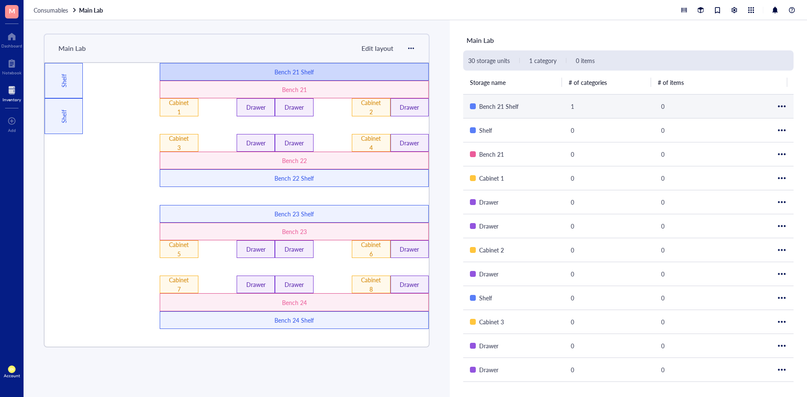
click at [290, 74] on div "Bench 21 Shelf" at bounding box center [294, 71] width 161 height 9
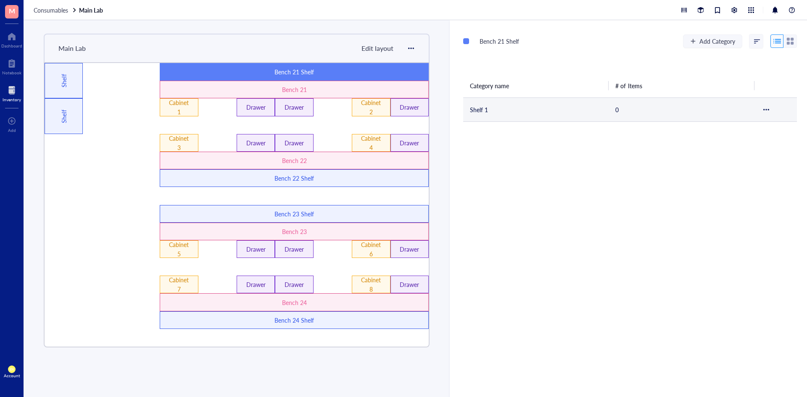
click at [512, 111] on td "Shelf 1" at bounding box center [535, 109] width 145 height 24
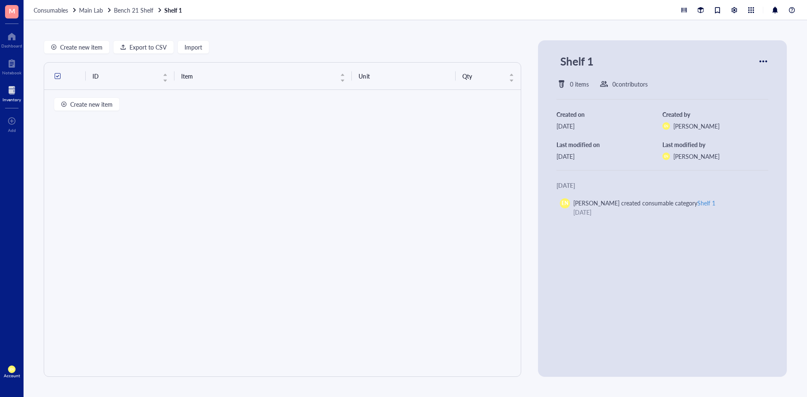
click at [765, 60] on div at bounding box center [762, 61] width 13 height 13
click at [741, 76] on span "Settings" at bounding box center [734, 75] width 48 height 9
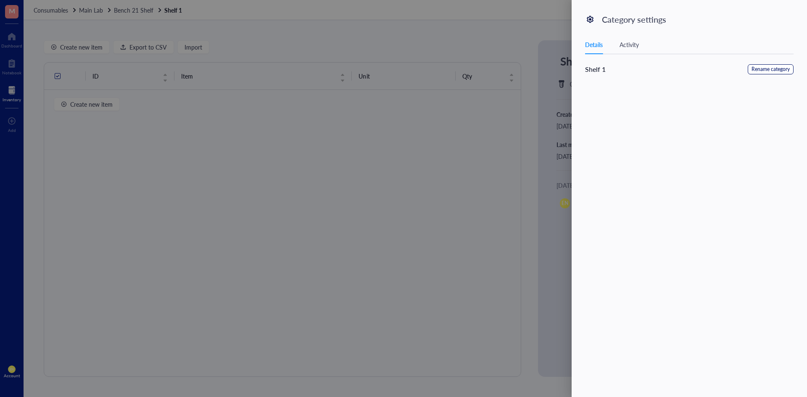
click at [776, 69] on span "Rename category" at bounding box center [770, 70] width 38 height 8
click at [587, 108] on input "Shelf 1" at bounding box center [689, 108] width 208 height 15
type input "21 Shelf 1"
click at [637, 155] on textarea at bounding box center [689, 158] width 208 height 42
type textarea "F"
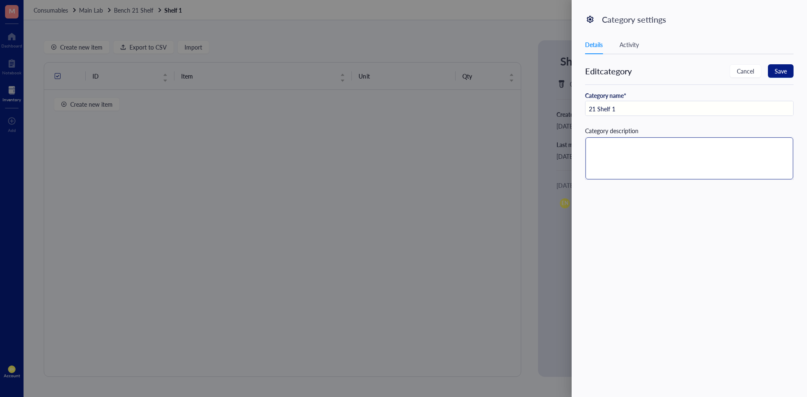
type textarea "F"
type textarea "Fr"
type textarea "Fre"
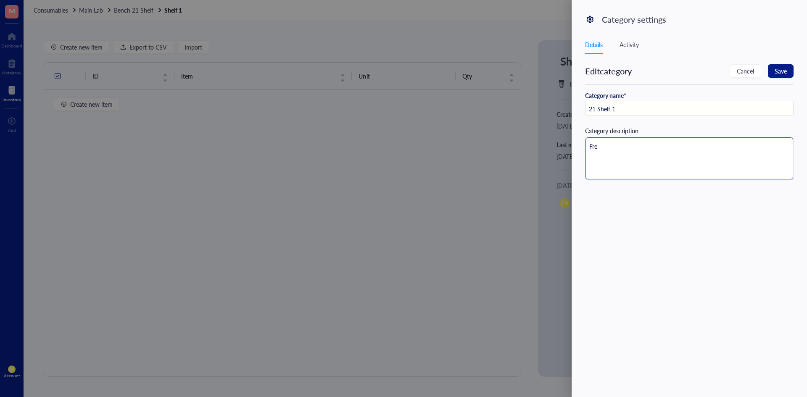
type textarea "Free"
type textarea "Freez"
type textarea "Freeze"
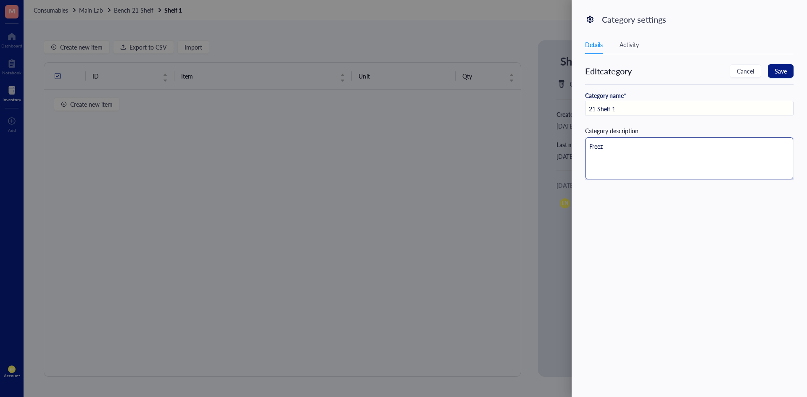
type textarea "Freeze"
type textarea "Freezer"
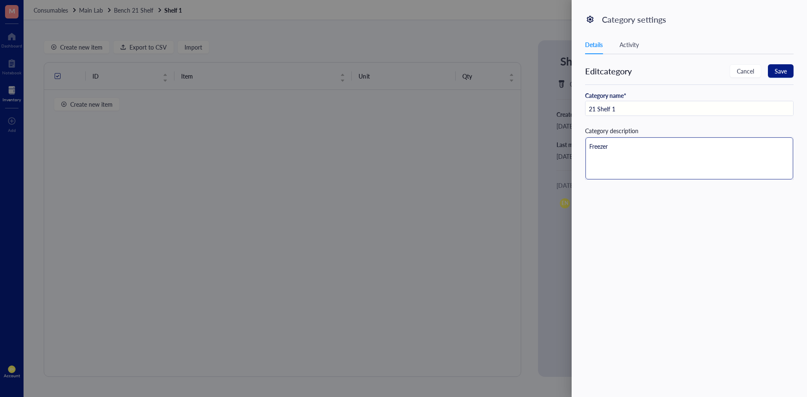
type textarea "Freezer b"
type textarea "Freezer bo"
type textarea "Freezer box"
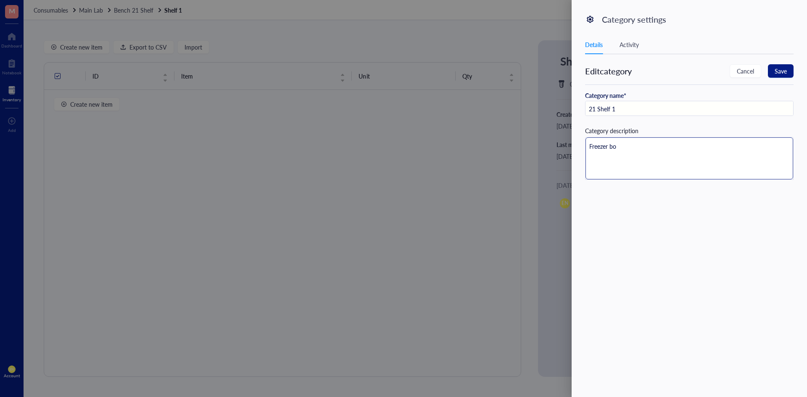
type textarea "Freezer box"
type textarea "Freezer boxe"
type textarea "Freezer boxes"
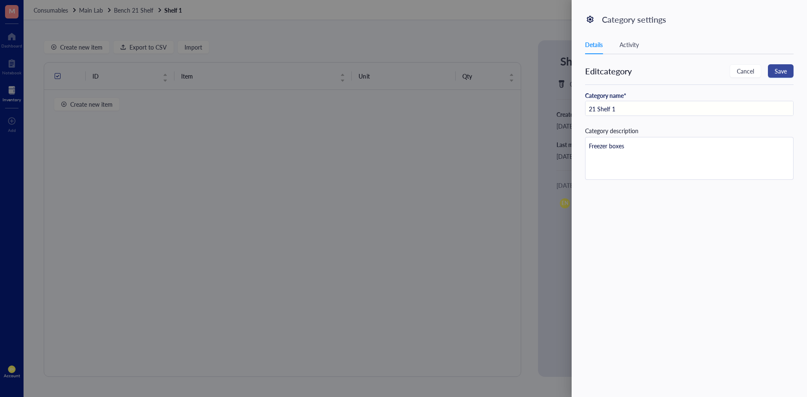
click at [780, 66] on span "Save" at bounding box center [780, 70] width 12 height 9
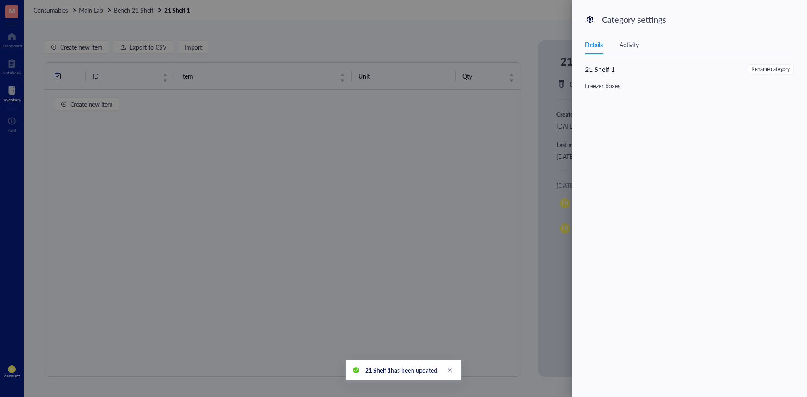
click at [487, 142] on div at bounding box center [403, 198] width 807 height 397
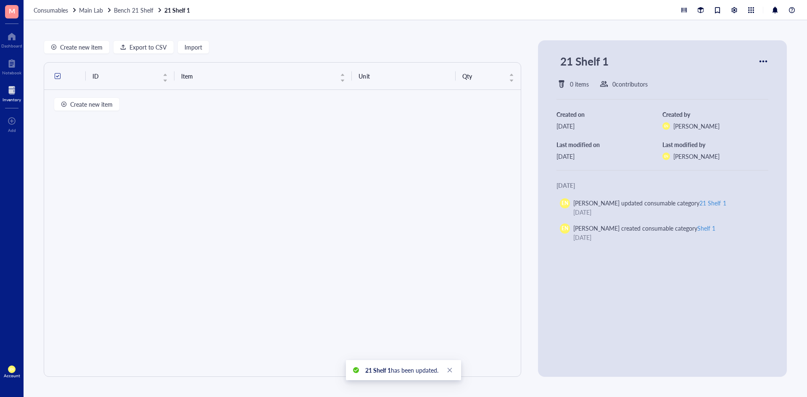
click at [139, 14] on div "Consumables Main Lab Bench 21 Shelf 21 Shelf 1" at bounding box center [415, 10] width 783 height 20
click at [763, 60] on div at bounding box center [762, 61] width 13 height 13
click at [423, 23] on div "Create new item Export to CSV Import ID Item Unit Qty Create new item 21 Shelf …" at bounding box center [415, 208] width 783 height 377
click at [766, 59] on div "21 Shelf 1 0 items 0 contributor s Created on [DATE] Created by EN [PERSON_NAME…" at bounding box center [662, 208] width 249 height 337
click at [761, 63] on div at bounding box center [762, 61] width 13 height 13
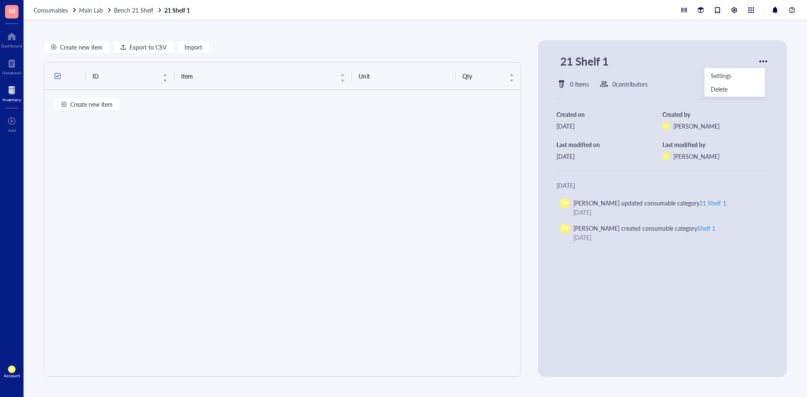
click at [544, 37] on div "Create new item Export to CSV Import ID Item Unit Qty Create new item 21 Shelf …" at bounding box center [415, 208] width 783 height 377
click at [133, 11] on span "Bench 21 Shelf" at bounding box center [133, 10] width 39 height 8
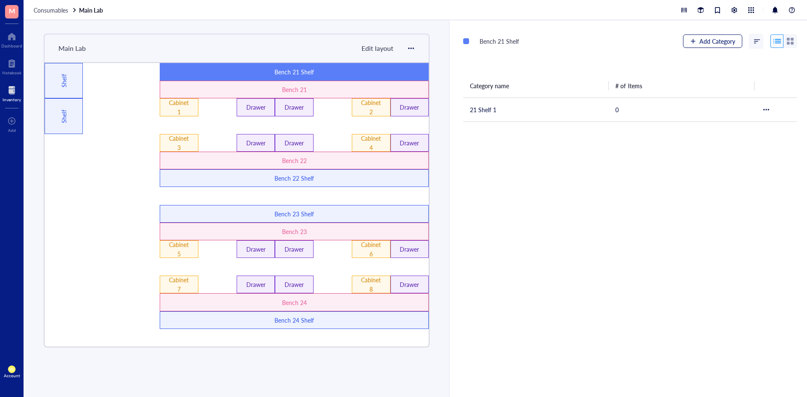
click at [708, 39] on span "Add Category" at bounding box center [717, 41] width 36 height 7
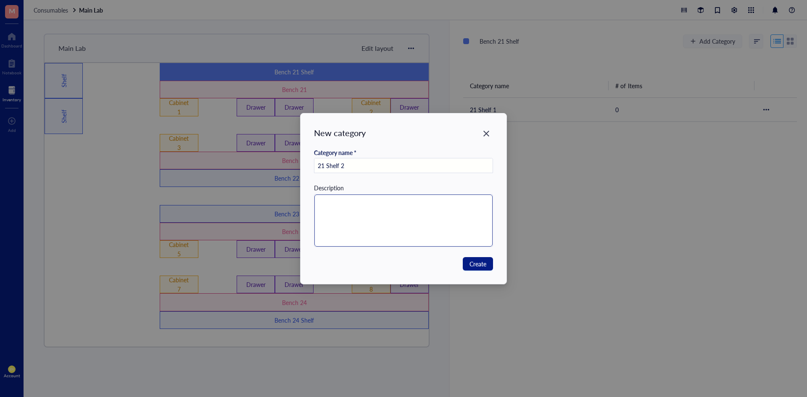
type input "21 Shelf 2"
click at [412, 220] on textarea at bounding box center [403, 221] width 179 height 52
type textarea "Z"
type textarea "ZF"
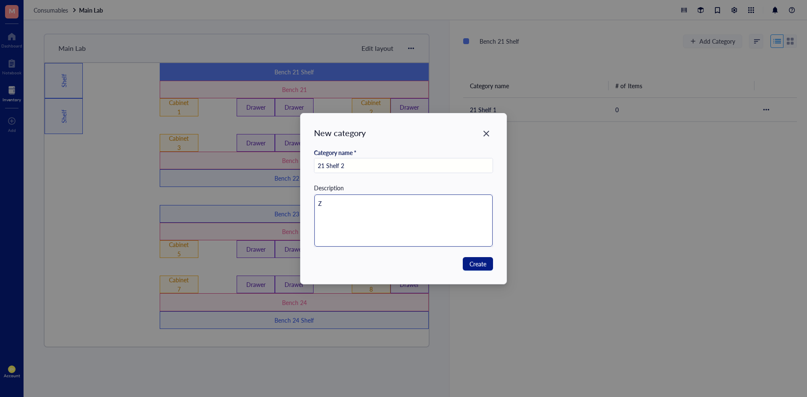
type textarea "ZF"
type textarea "ZF S"
type textarea "ZF St"
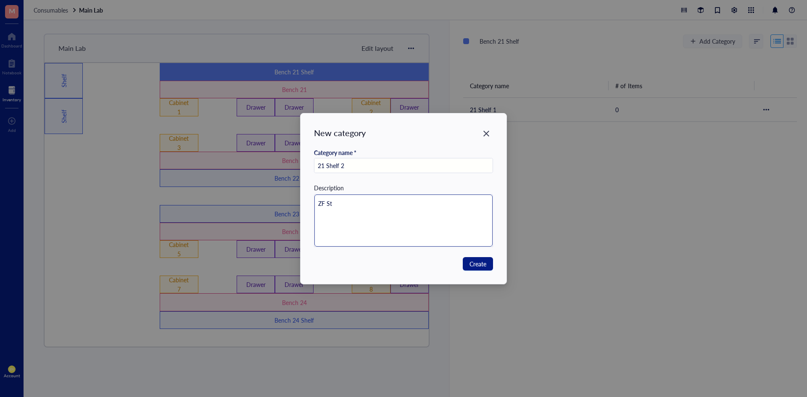
type textarea "ZF Stu"
type textarea "ZF Stuf"
type textarea "ZF Stuff"
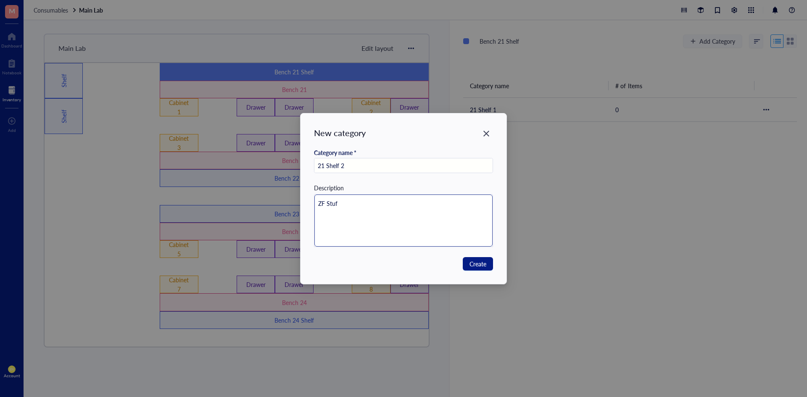
type textarea "ZF Stuff"
type textarea "ZF Stuf"
type textarea "ZF Stu"
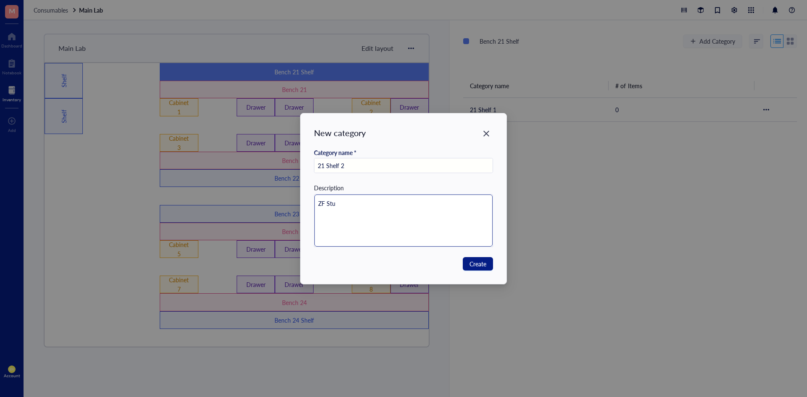
type textarea "ZF St"
type textarea "ZF S"
type textarea "ZF"
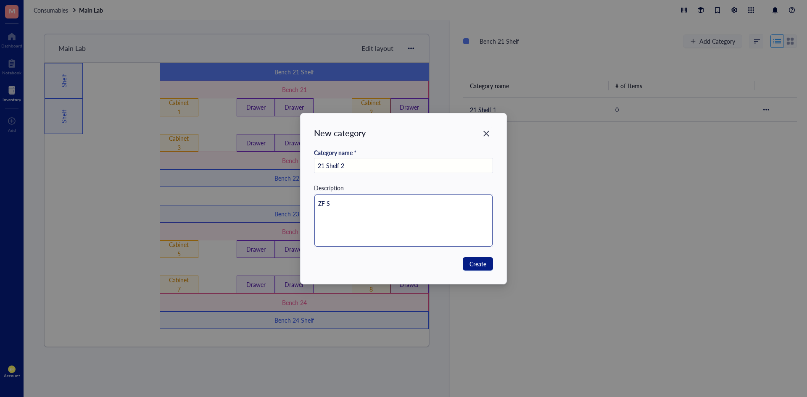
type textarea "ZF"
type textarea "ZF s"
type textarea "ZF st"
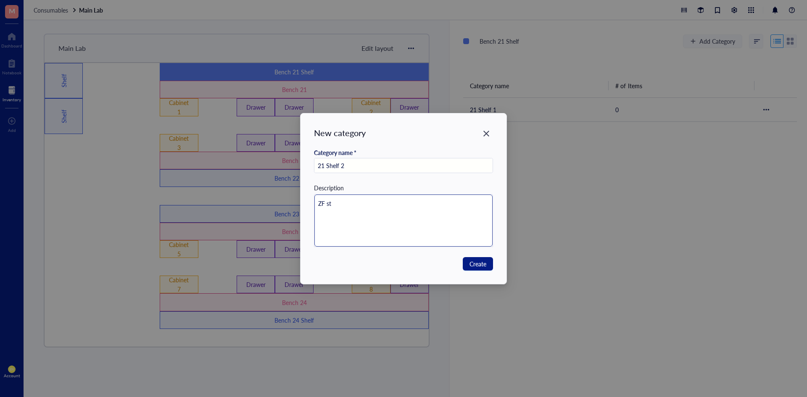
type textarea "ZF stu"
type textarea "ZF stuf"
type textarea "ZF stuff"
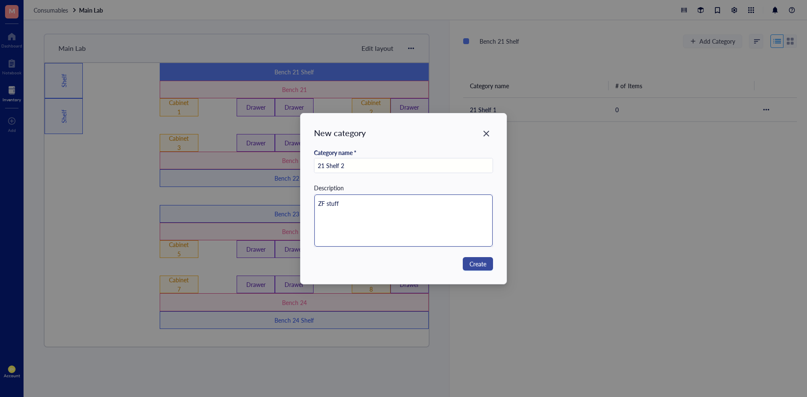
type textarea "ZF stuff"
click at [484, 264] on span "Create" at bounding box center [477, 263] width 17 height 9
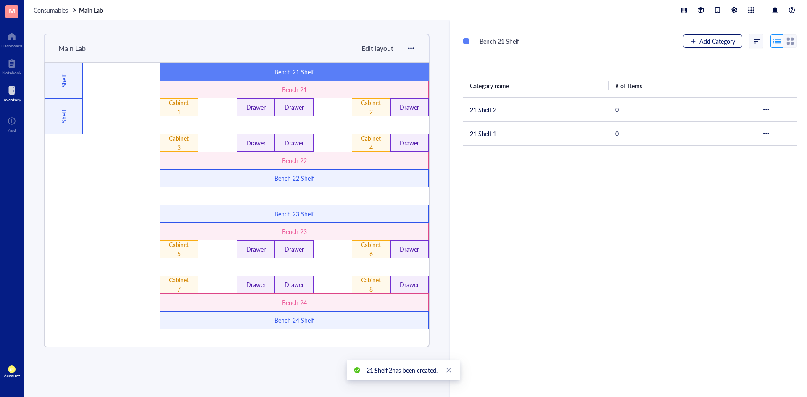
click at [712, 38] on span "Add Category" at bounding box center [717, 41] width 36 height 7
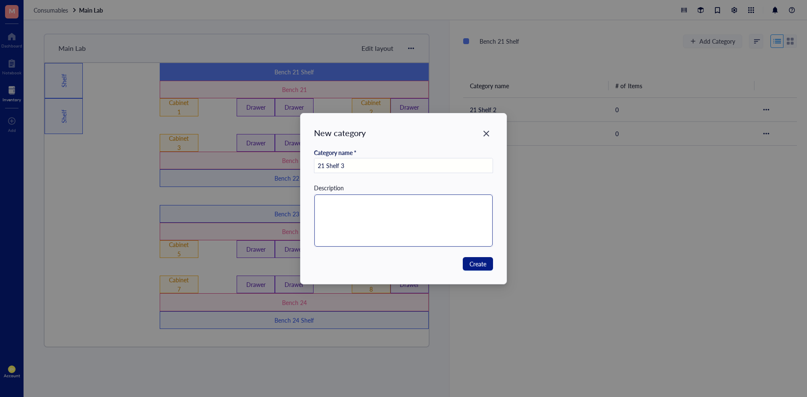
type input "21 Shelf 3"
click at [450, 215] on textarea at bounding box center [403, 221] width 179 height 52
type textarea "Z"
type textarea "ZF"
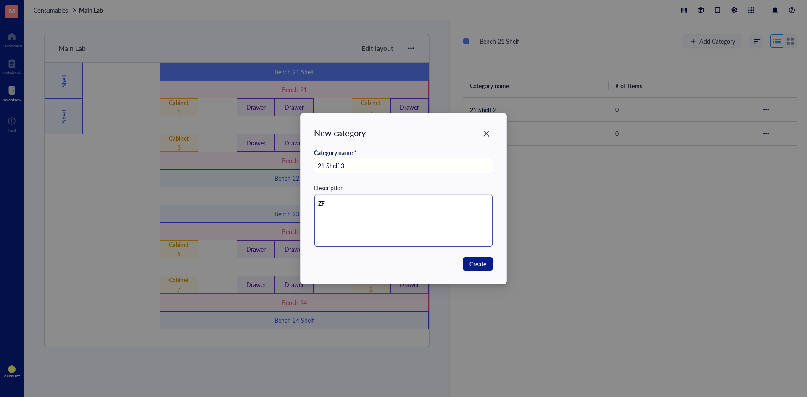
type textarea "ZF"
type textarea "ZF s"
type textarea "ZF st"
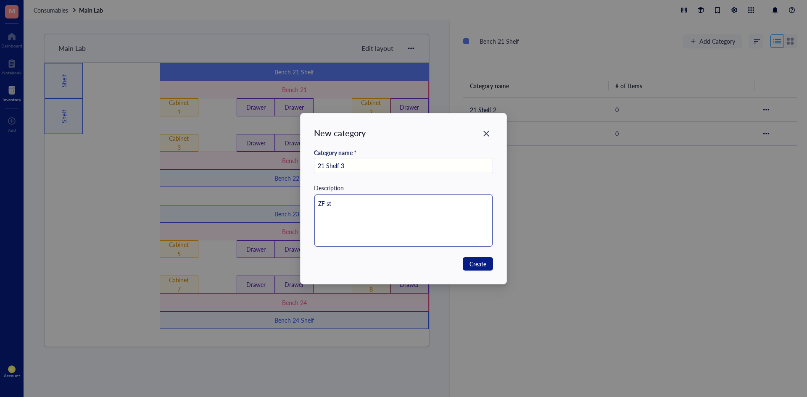
type textarea "ZF s"
type textarea "ZF"
type textarea "ZF S"
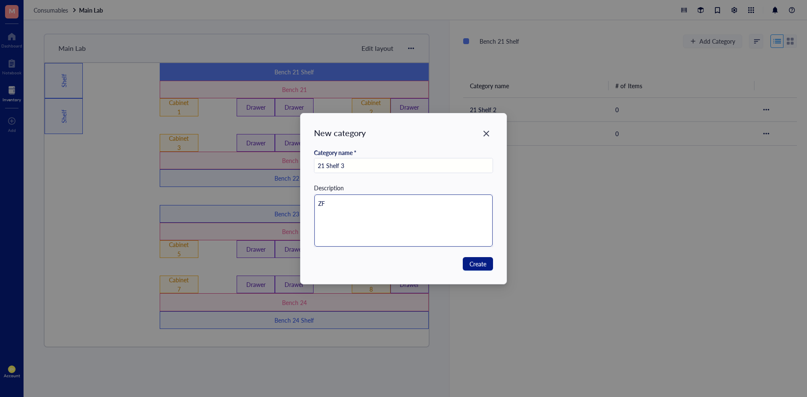
type textarea "ZF S"
type textarea "ZF St"
type textarea "ZF Stu"
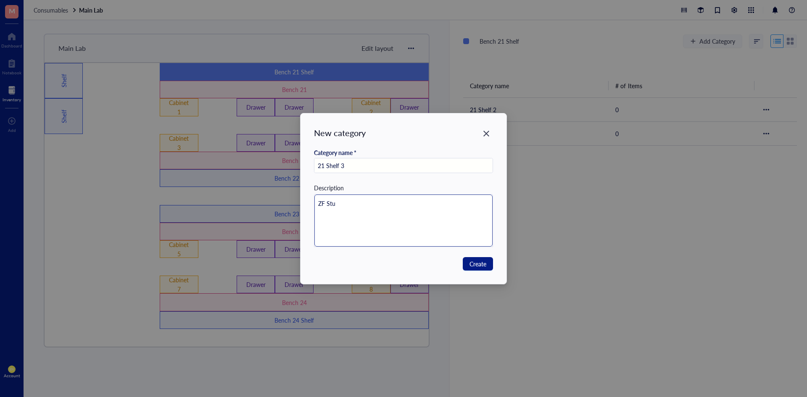
type textarea "ZF Stuf"
type textarea "ZF Stuff"
click at [471, 260] on span "Create" at bounding box center [477, 263] width 17 height 9
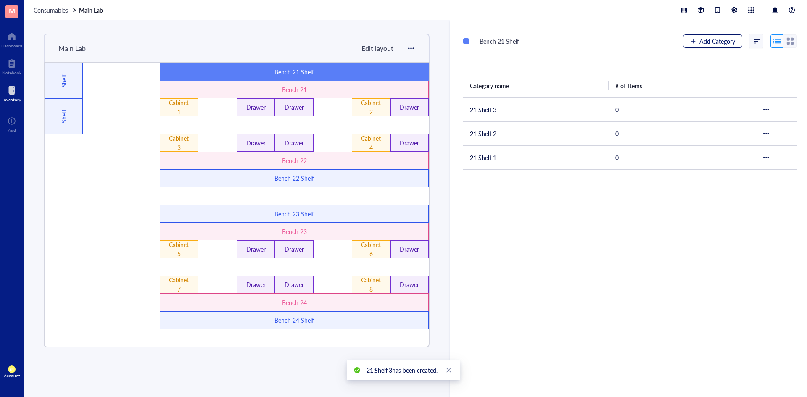
click at [695, 41] on button "Add Category" at bounding box center [712, 40] width 59 height 13
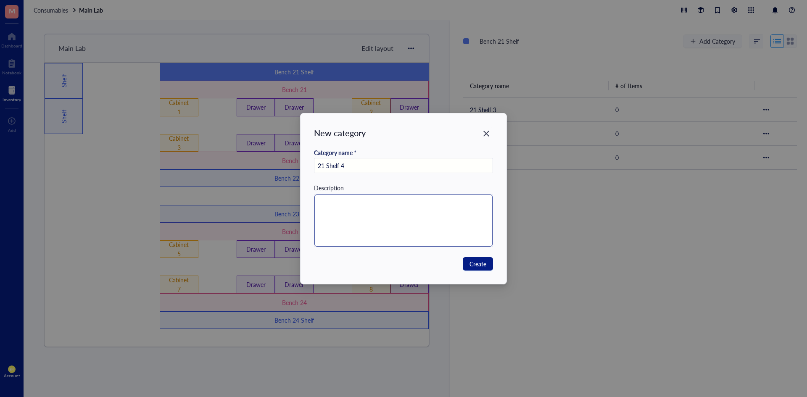
type input "21 Shelf 4"
click at [466, 198] on textarea at bounding box center [403, 221] width 179 height 52
type textarea "Z"
type textarea "ZF"
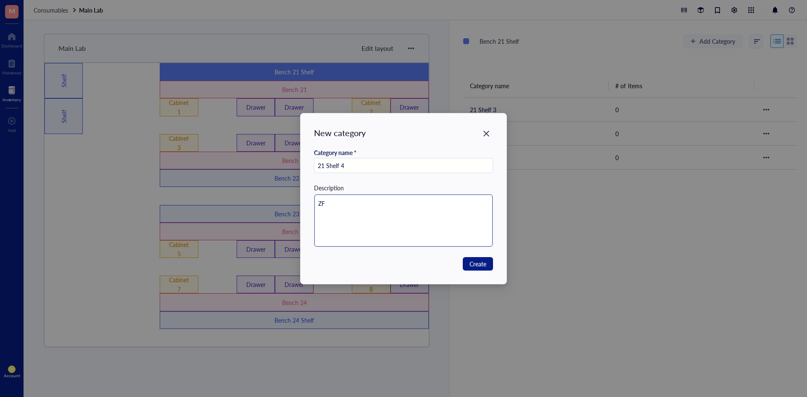
type textarea "ZF"
type textarea "ZF s"
type textarea "ZF st"
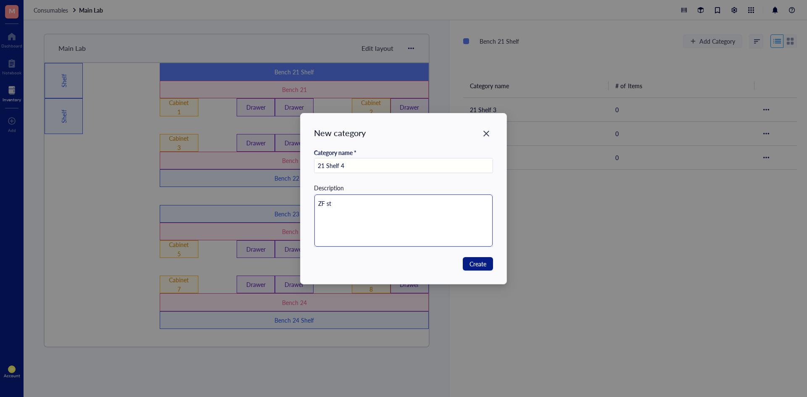
type textarea "ZF s"
type textarea "ZF"
type textarea "ZF S"
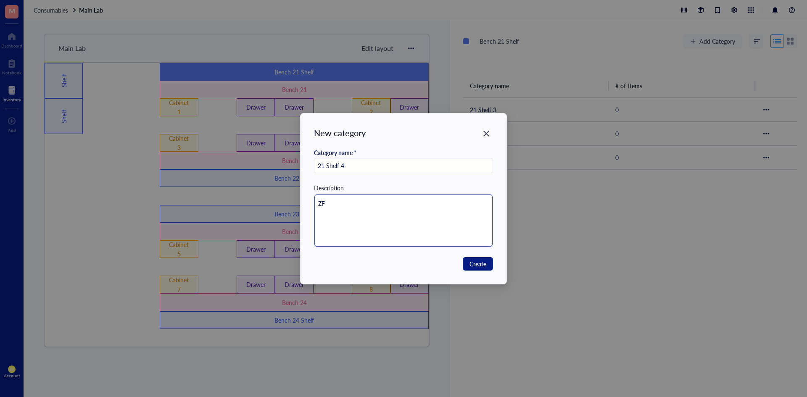
type textarea "ZF S"
type textarea "ZF St"
type textarea "ZF Stu"
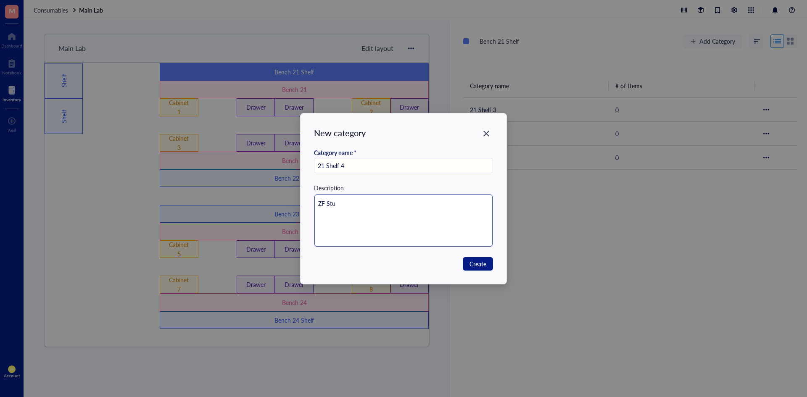
type textarea "ZF Stuf"
type textarea "ZF Stuff"
type textarea "ZF Stuf"
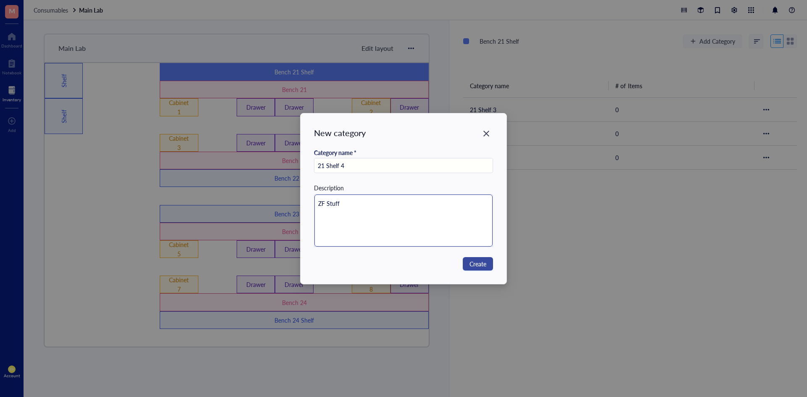
type textarea "ZF Stuf"
type textarea "ZF Stu"
type textarea "ZF St"
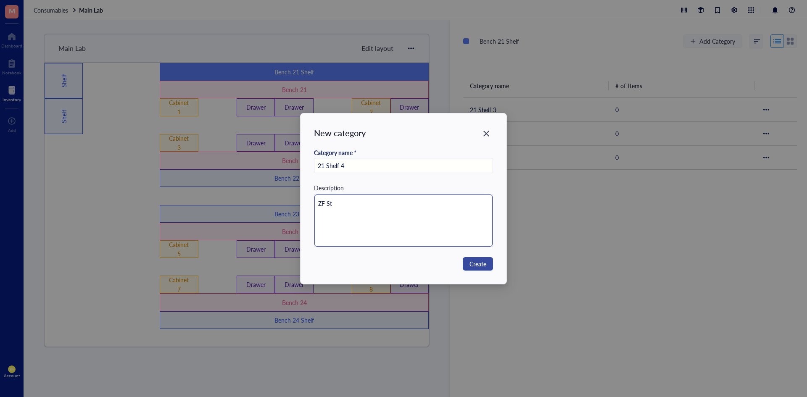
type textarea "ZF S"
type textarea "ZF"
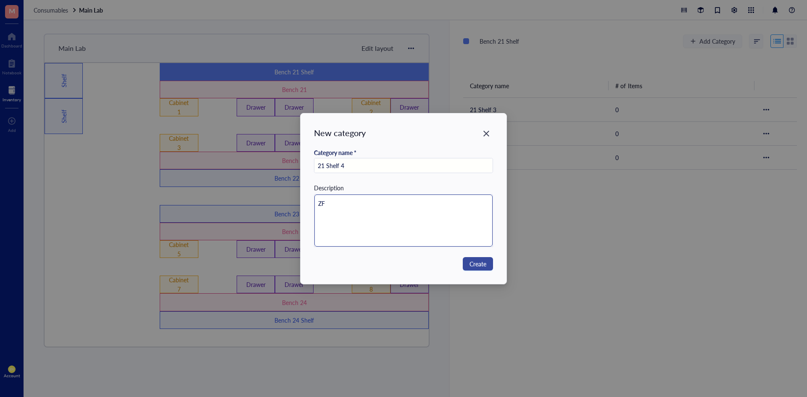
type textarea "ZF"
type textarea "Z"
click at [483, 265] on span "Create" at bounding box center [477, 263] width 17 height 9
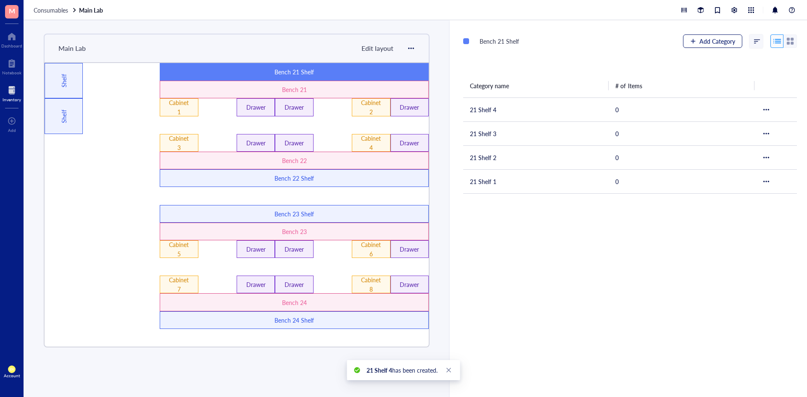
click at [695, 39] on button "Add Category" at bounding box center [712, 40] width 59 height 13
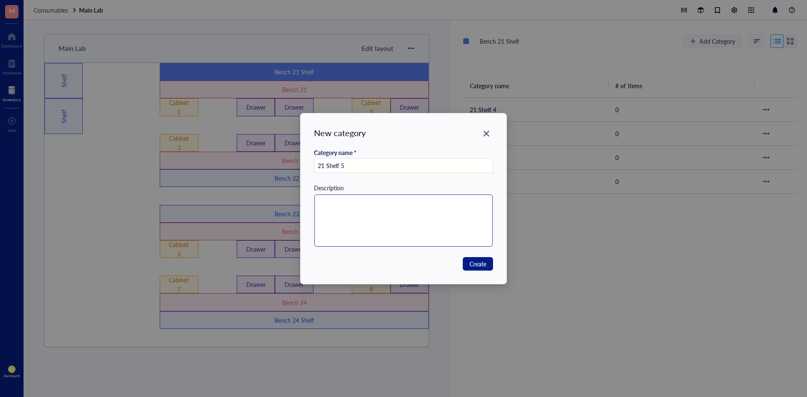
type input "21 Shelf 5"
click at [392, 229] on textarea at bounding box center [403, 221] width 179 height 52
click at [478, 264] on span "Create" at bounding box center [477, 263] width 17 height 9
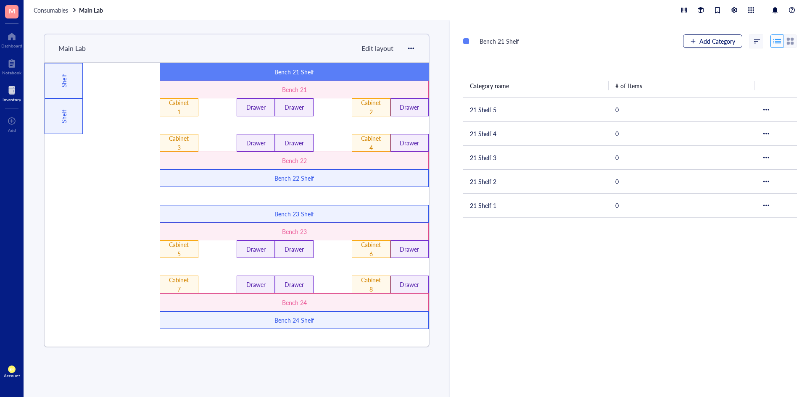
click at [715, 42] on span "Add Category" at bounding box center [717, 41] width 36 height 7
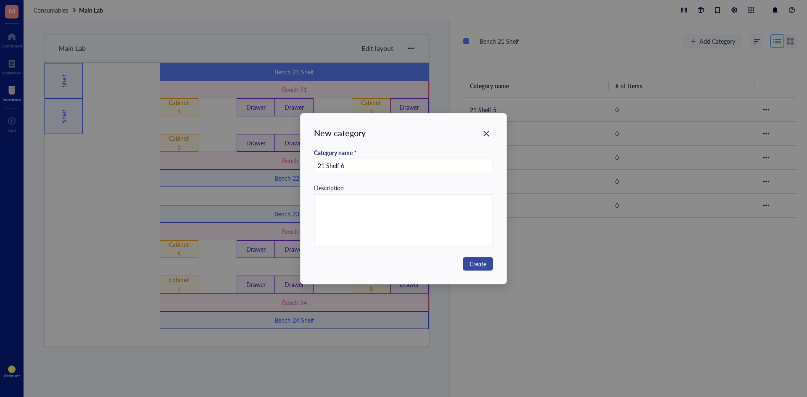
type input "21 Shelf 6"
click at [474, 268] on span "Create" at bounding box center [477, 263] width 17 height 9
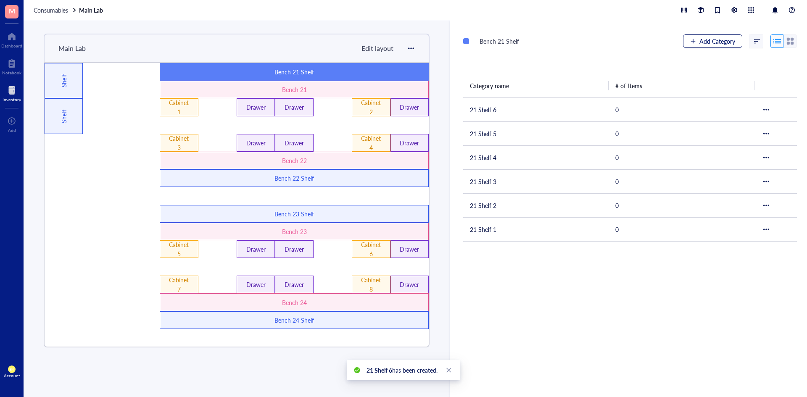
click at [699, 38] on span "Add Category" at bounding box center [717, 41] width 36 height 7
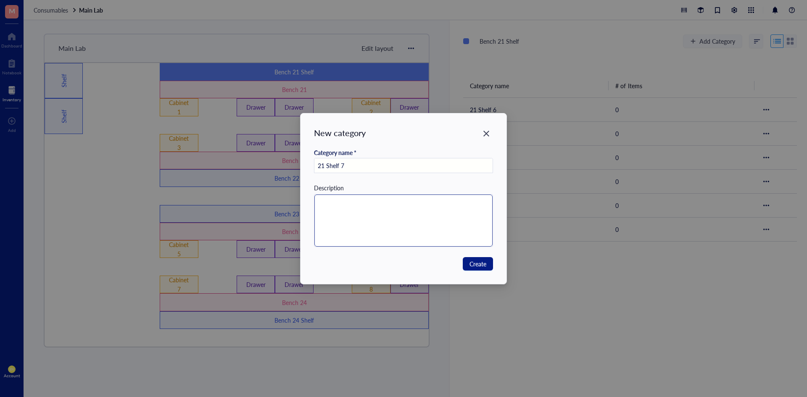
type input "21 Shelf 7"
click at [433, 199] on textarea at bounding box center [403, 221] width 179 height 52
type textarea "E"
type textarea "Ep"
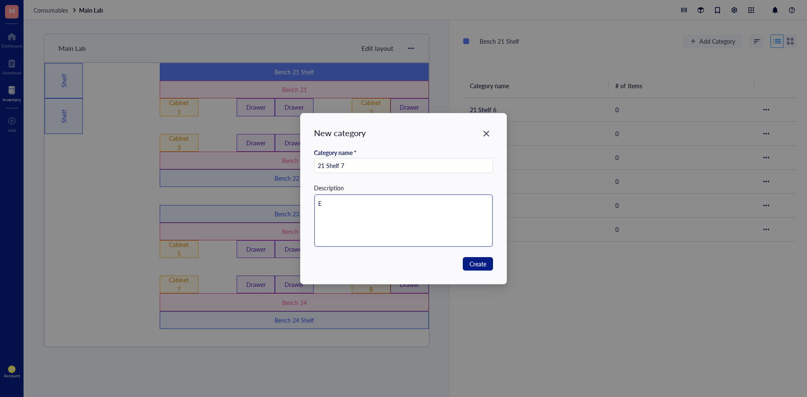
type textarea "Ep"
type textarea "Epp"
type textarea "Eppe"
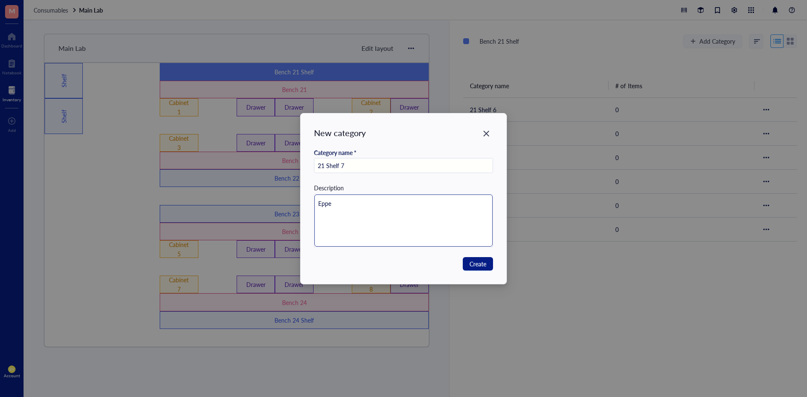
type textarea "Eppen"
type textarea "Eppend"
type textarea "Eppendo"
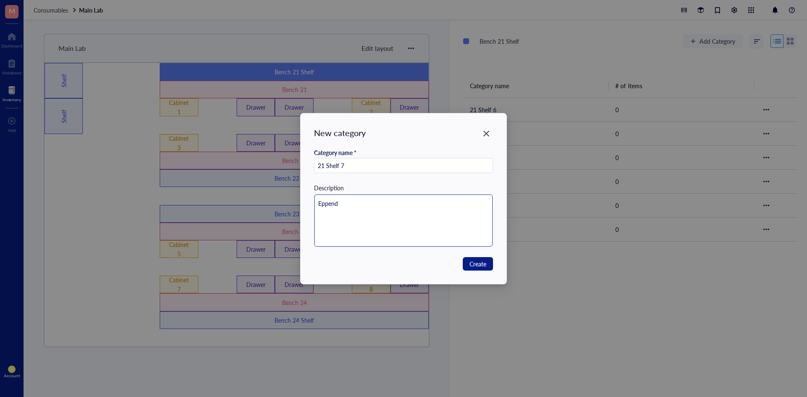
type textarea "Eppendo"
type textarea "Eppendor"
type textarea "Eppendorf"
click at [467, 259] on button "Create" at bounding box center [478, 263] width 30 height 13
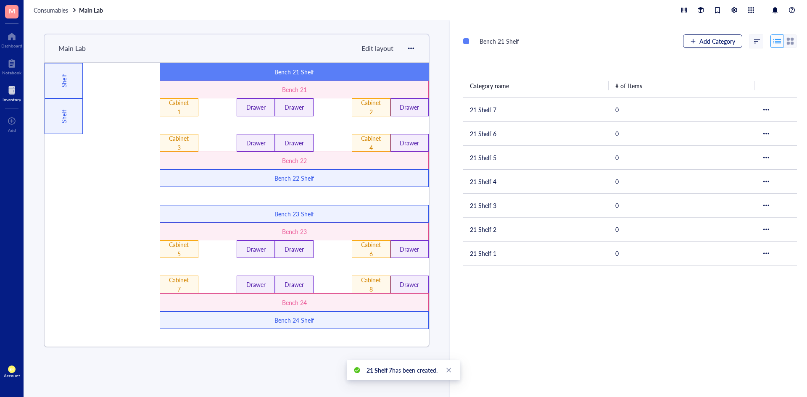
click at [690, 41] on div "button" at bounding box center [693, 41] width 6 height 6
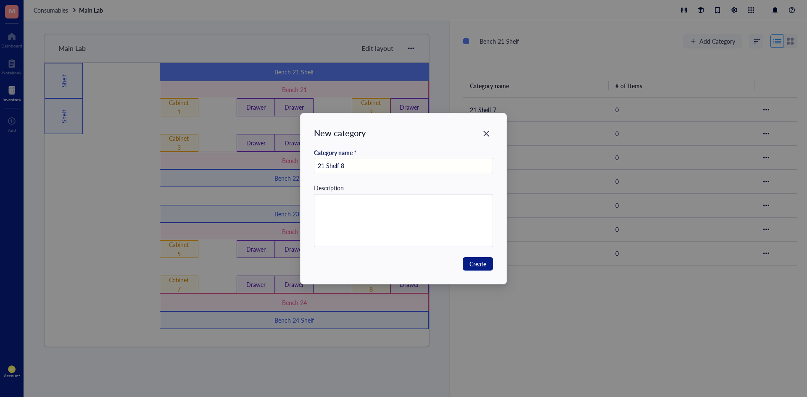
click at [407, 254] on div "New category Category name * 21 Shelf 8 Description Create" at bounding box center [403, 198] width 206 height 171
click at [401, 229] on textarea at bounding box center [403, 221] width 179 height 52
click at [487, 266] on button "Create" at bounding box center [478, 263] width 30 height 13
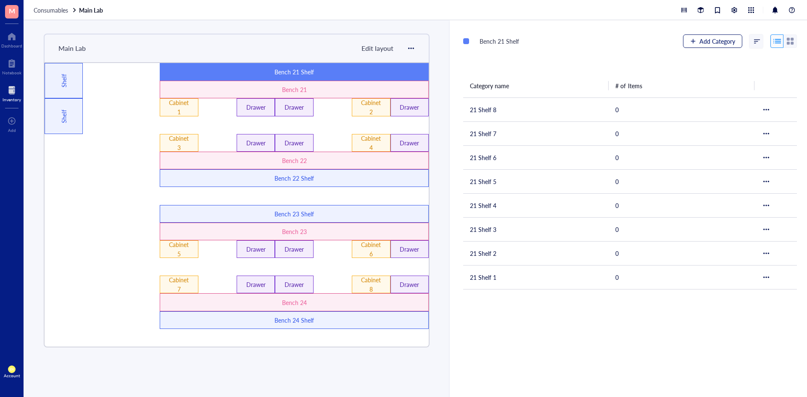
click at [710, 42] on span "Add Category" at bounding box center [717, 41] width 36 height 7
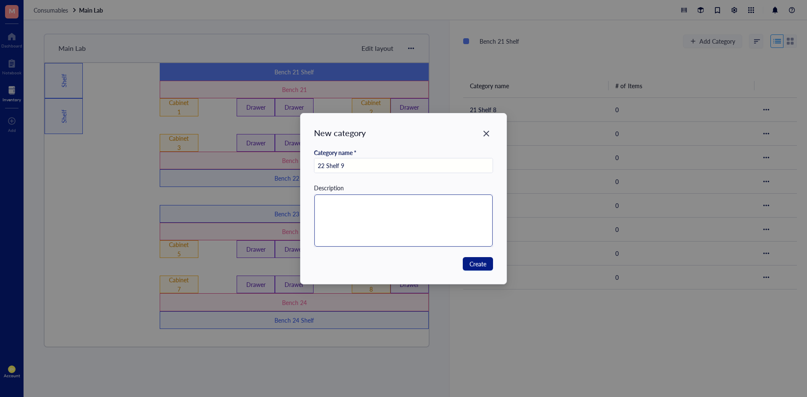
click at [402, 226] on textarea at bounding box center [403, 221] width 179 height 52
click at [477, 259] on span "Create" at bounding box center [477, 263] width 17 height 9
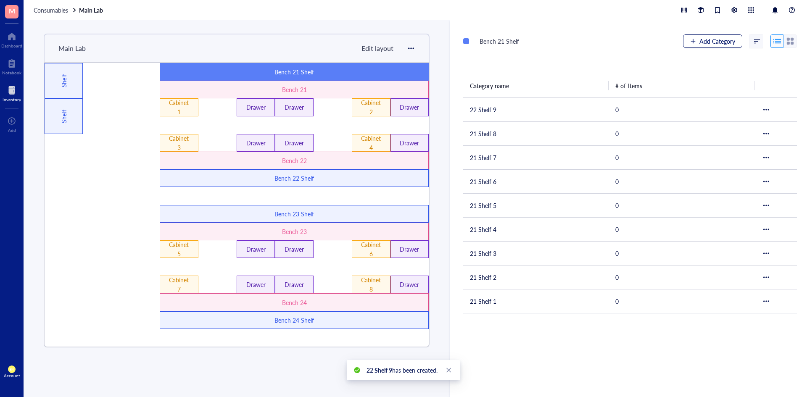
click at [699, 39] on span "Add Category" at bounding box center [717, 41] width 36 height 7
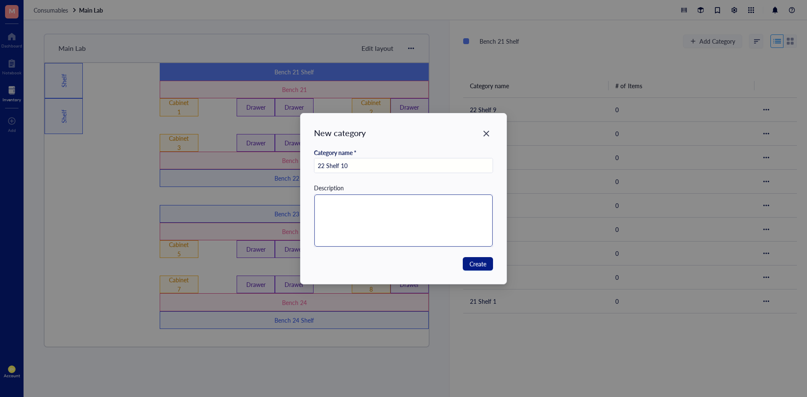
click at [446, 215] on textarea at bounding box center [403, 221] width 179 height 52
click at [468, 261] on button "Create" at bounding box center [478, 263] width 30 height 13
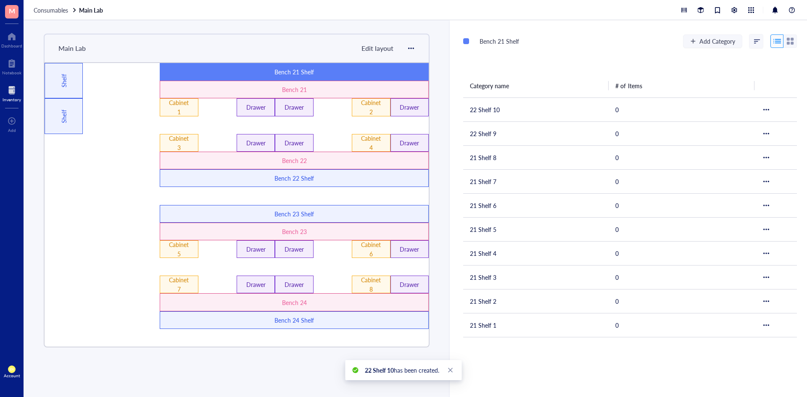
click at [717, 34] on div "Bench 21 Shelf Add Category" at bounding box center [630, 41] width 334 height 15
click at [715, 36] on button "Add Category" at bounding box center [712, 40] width 59 height 13
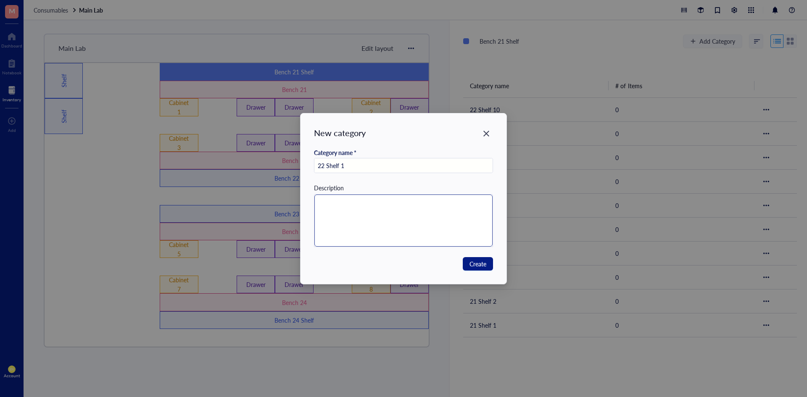
click at [404, 214] on textarea at bounding box center [403, 221] width 179 height 52
click at [375, 166] on input "22 Shelf 1" at bounding box center [403, 165] width 179 height 15
click at [371, 219] on textarea at bounding box center [403, 221] width 179 height 52
click at [481, 268] on span "Create" at bounding box center [477, 263] width 17 height 9
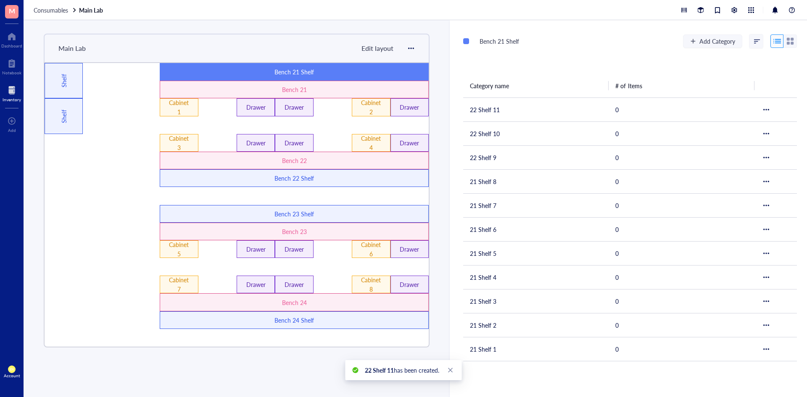
click at [712, 34] on div "Add Category" at bounding box center [740, 41] width 114 height 14
click at [709, 38] on span "Add Category" at bounding box center [717, 41] width 36 height 7
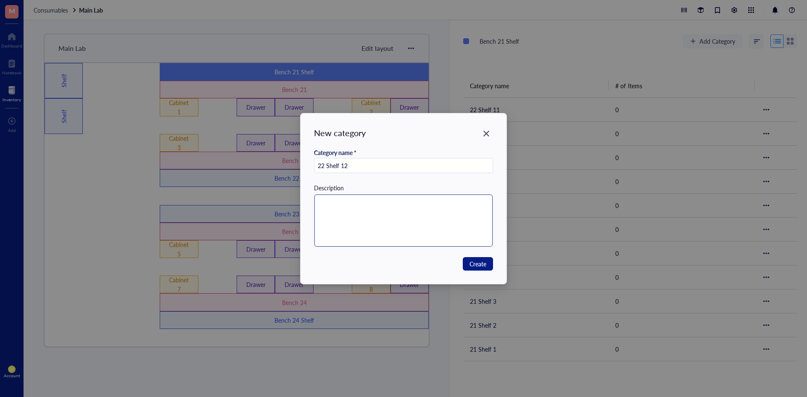
click at [441, 214] on textarea at bounding box center [403, 221] width 179 height 52
click at [476, 258] on button "Create" at bounding box center [478, 263] width 30 height 13
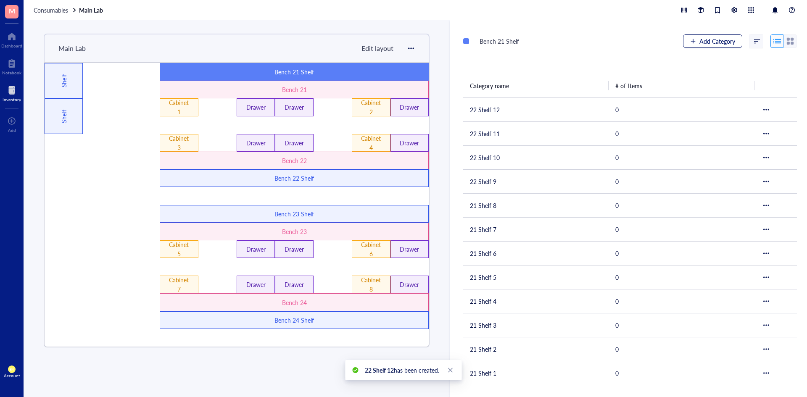
click at [694, 36] on button "Add Category" at bounding box center [712, 40] width 59 height 13
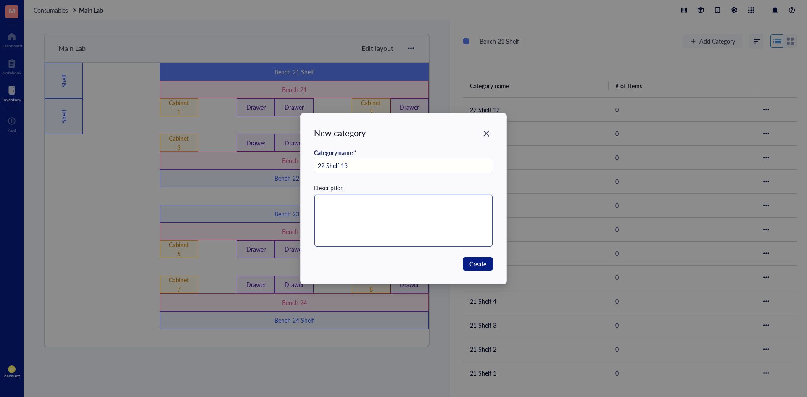
click at [448, 221] on textarea at bounding box center [403, 221] width 179 height 52
click at [479, 263] on span "Create" at bounding box center [477, 263] width 17 height 9
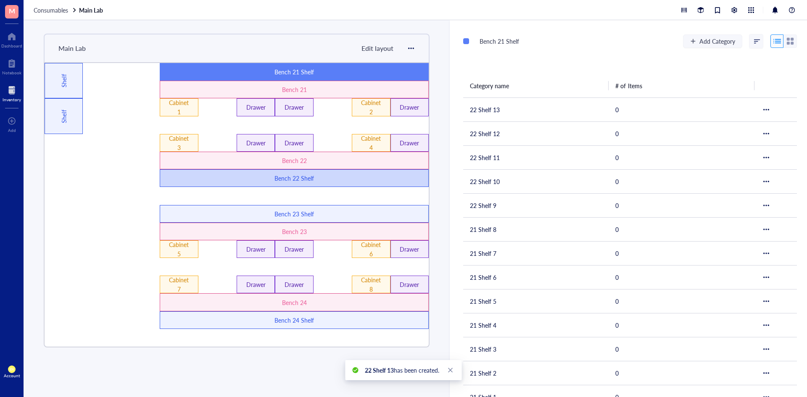
click at [337, 176] on div "Bench 22 Shelf" at bounding box center [294, 178] width 161 height 9
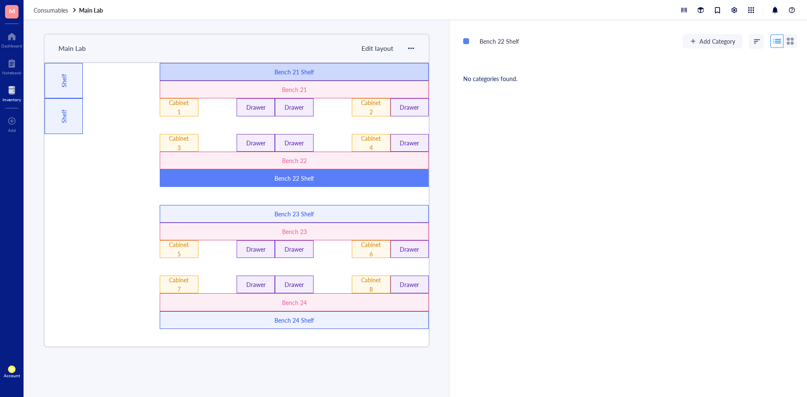
click at [351, 67] on div "Bench 21 Shelf" at bounding box center [294, 71] width 161 height 9
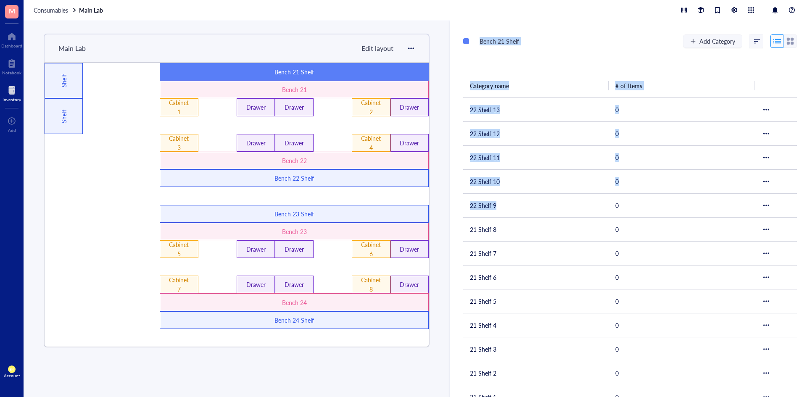
drag, startPoint x: 522, startPoint y: 207, endPoint x: 445, endPoint y: 199, distance: 77.7
click at [445, 199] on div "Main Lab Edit layout Drawer Cabinet 8 Drawer Drawer Cabinet 7 Drawer Cabinet 6 …" at bounding box center [415, 208] width 783 height 377
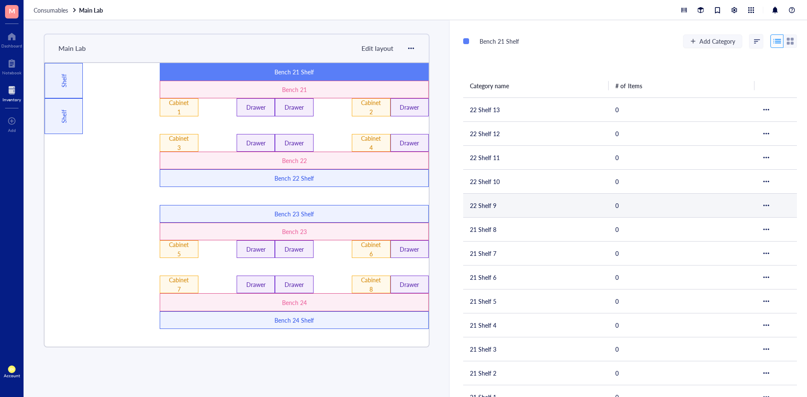
click at [763, 203] on div at bounding box center [766, 206] width 6 height 6
click at [747, 224] on span "Settings" at bounding box center [738, 219] width 48 height 9
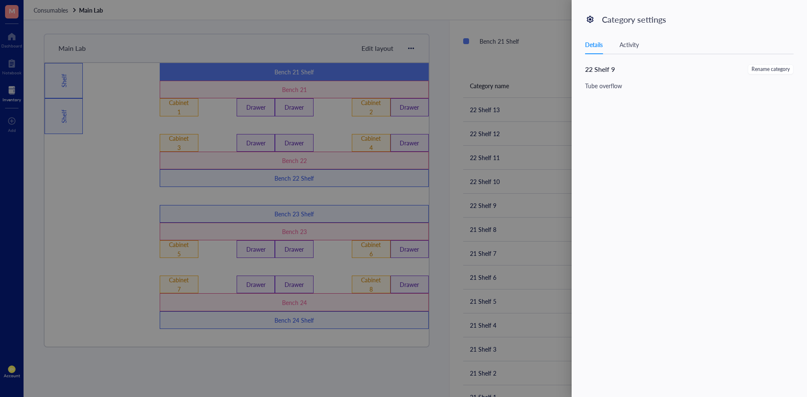
click at [548, 32] on div at bounding box center [403, 198] width 807 height 397
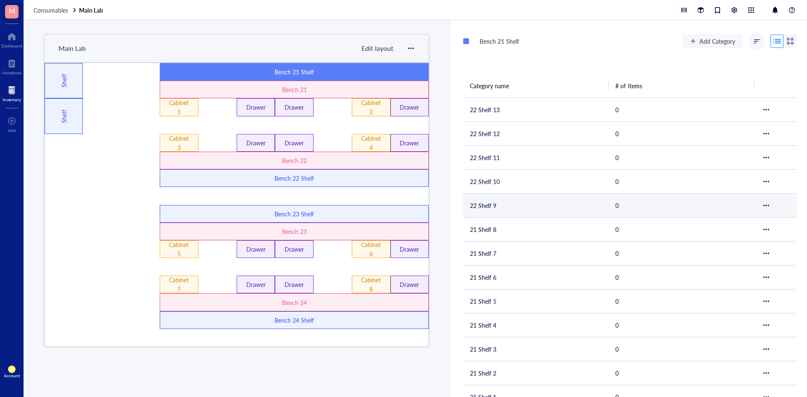
click at [767, 203] on div at bounding box center [766, 205] width 10 height 10
click at [744, 234] on div "Delete category" at bounding box center [738, 236] width 48 height 9
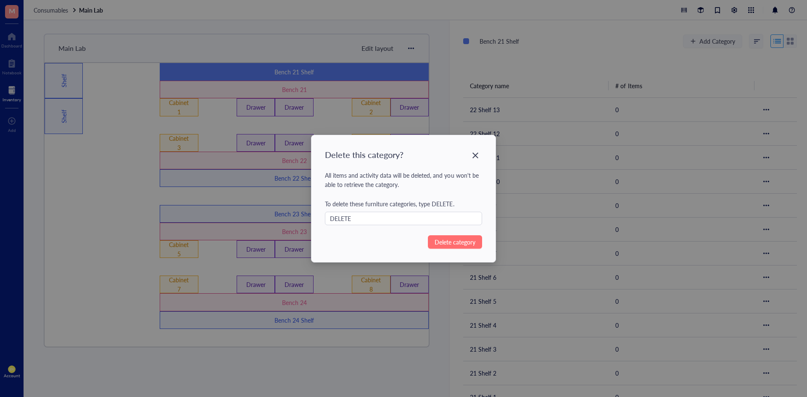
click at [454, 243] on span "Delete category" at bounding box center [454, 241] width 41 height 9
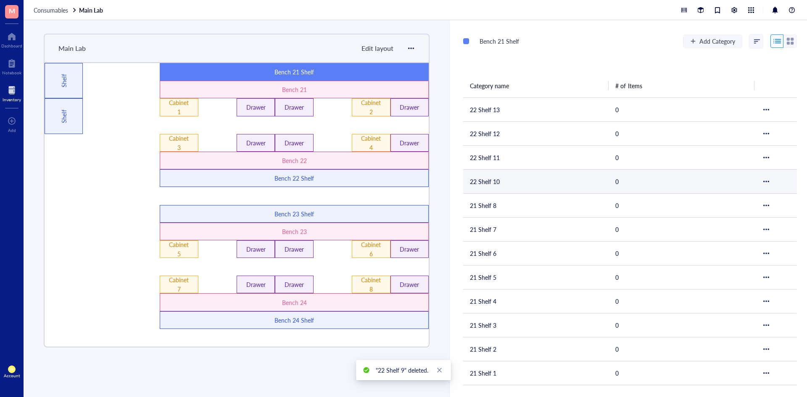
click at [765, 179] on div at bounding box center [766, 182] width 6 height 6
click at [722, 214] on div "Delete category" at bounding box center [738, 212] width 48 height 9
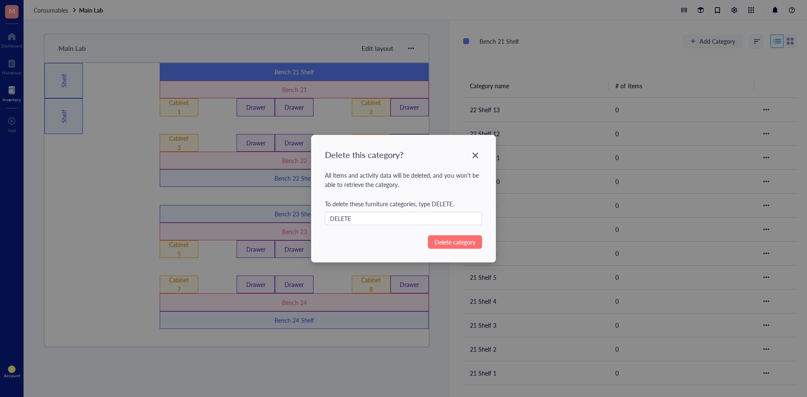
click at [460, 242] on span "Delete category" at bounding box center [454, 241] width 41 height 9
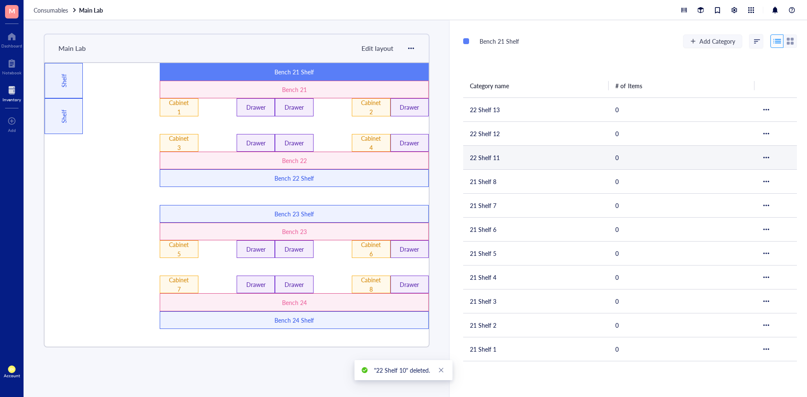
click at [763, 158] on div at bounding box center [766, 158] width 6 height 6
click at [721, 185] on div "Delete category" at bounding box center [738, 188] width 48 height 9
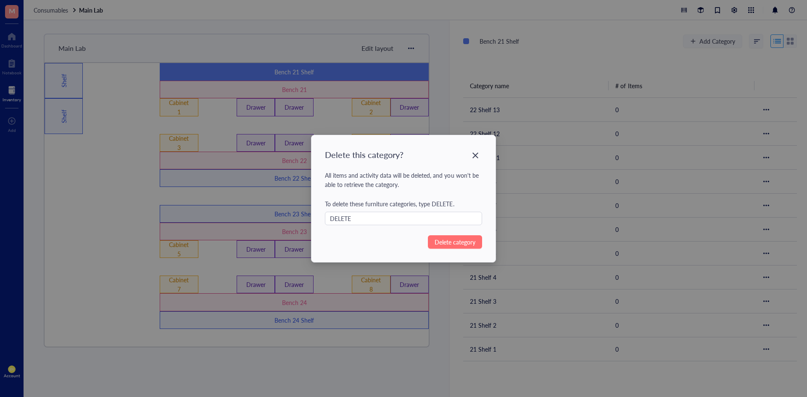
click at [465, 242] on span "Delete category" at bounding box center [454, 241] width 41 height 9
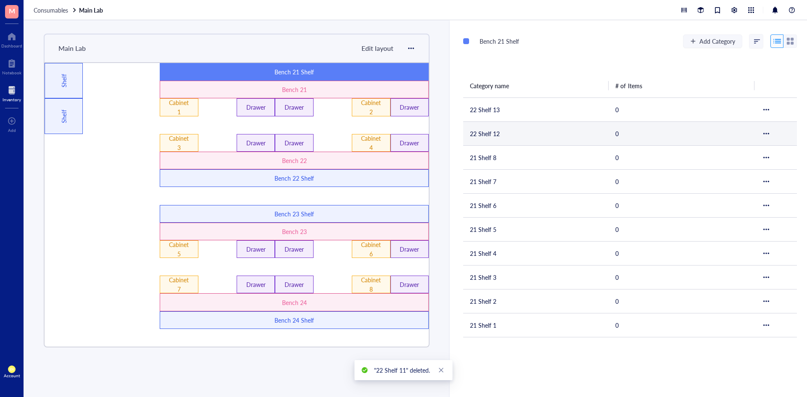
click at [763, 135] on div at bounding box center [766, 134] width 6 height 6
click at [720, 164] on div "Delete category" at bounding box center [738, 164] width 48 height 9
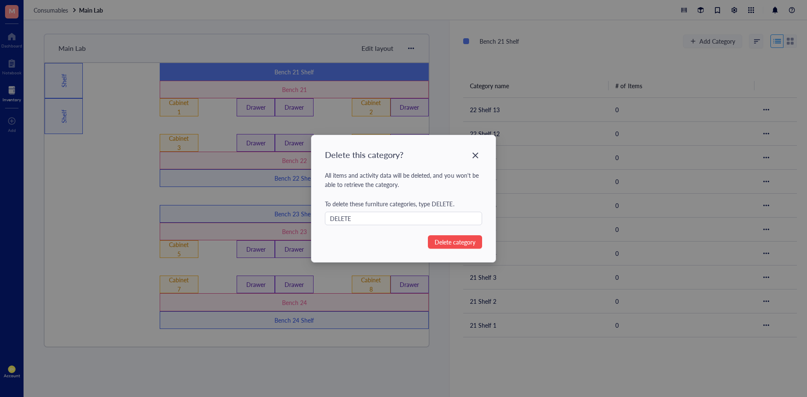
click at [451, 249] on div "Delete this category? All items and activity data will be deleted, and you won'…" at bounding box center [403, 198] width 184 height 127
click at [450, 243] on span "Delete category" at bounding box center [454, 241] width 41 height 9
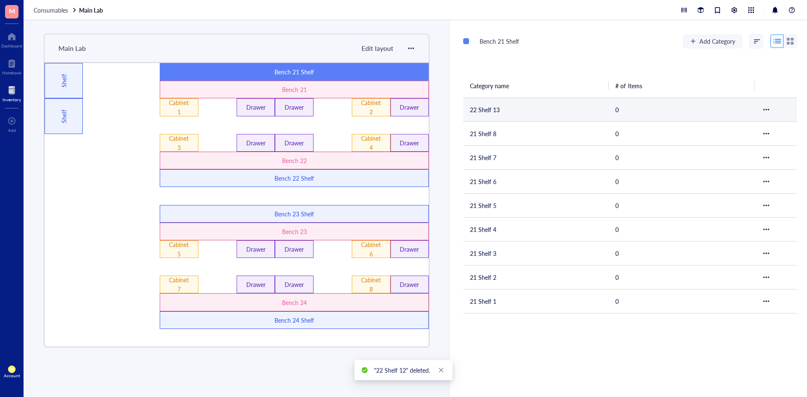
click at [765, 108] on div at bounding box center [766, 110] width 6 height 6
click at [724, 143] on div "Delete category" at bounding box center [738, 141] width 48 height 9
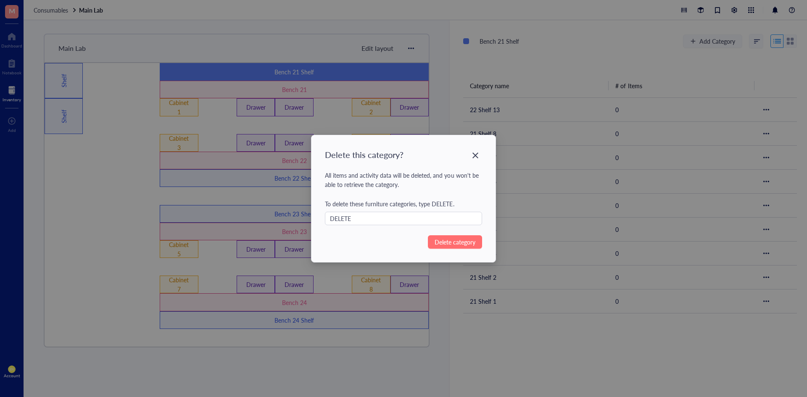
click at [459, 237] on button "Delete category" at bounding box center [455, 241] width 54 height 13
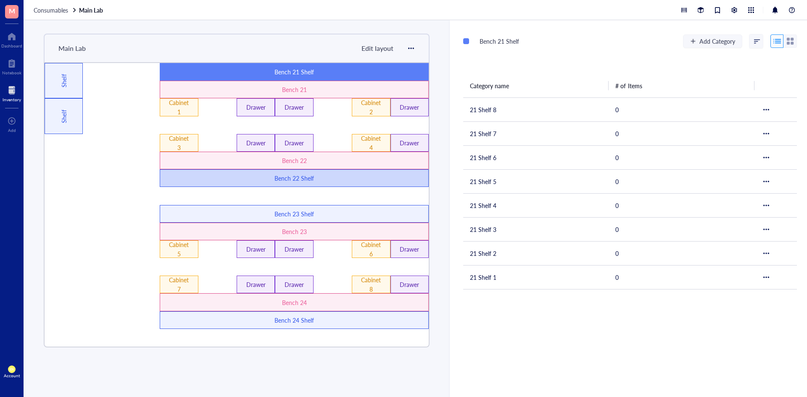
click at [302, 185] on div "Bench 22 Shelf" at bounding box center [294, 178] width 269 height 18
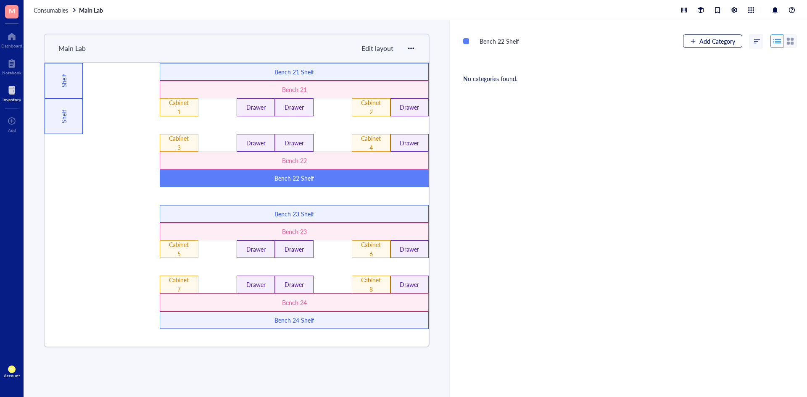
click at [709, 45] on span "Add Category" at bounding box center [717, 41] width 36 height 7
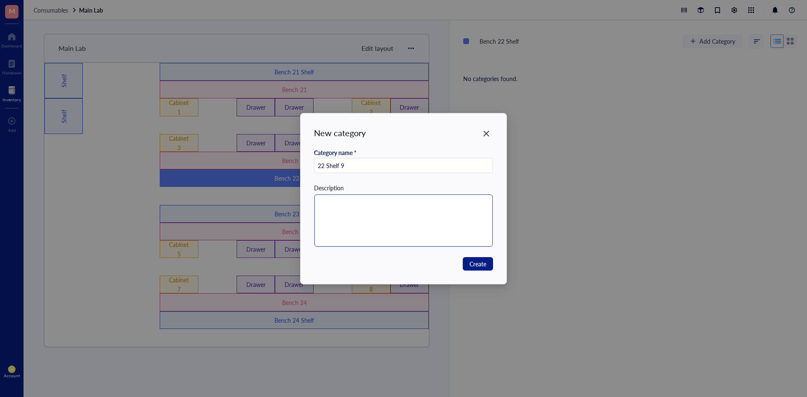
click at [385, 225] on textarea at bounding box center [403, 221] width 179 height 52
click at [482, 266] on span "Create" at bounding box center [477, 263] width 17 height 9
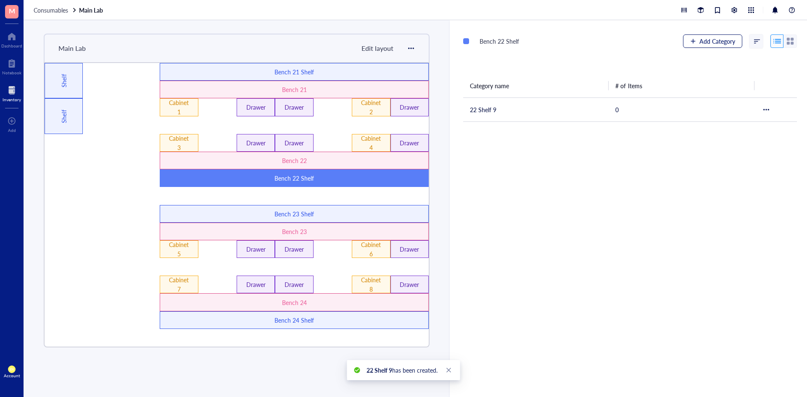
click at [687, 38] on button "Add Category" at bounding box center [712, 40] width 59 height 13
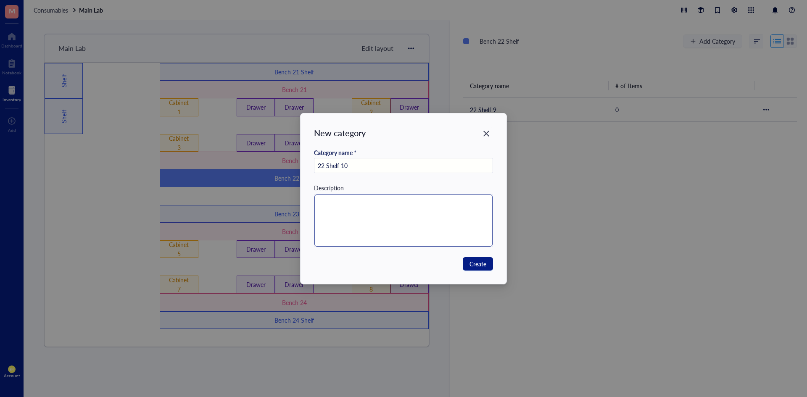
click at [344, 211] on textarea at bounding box center [403, 221] width 179 height 52
click at [471, 259] on span "Create" at bounding box center [477, 263] width 17 height 9
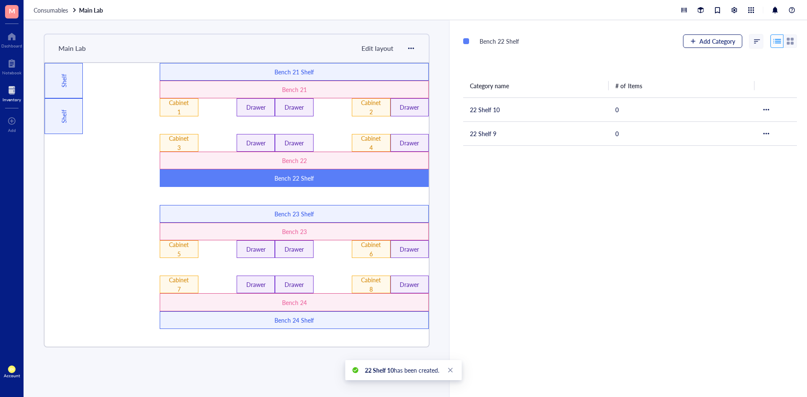
click at [690, 41] on div "button" at bounding box center [693, 41] width 6 height 6
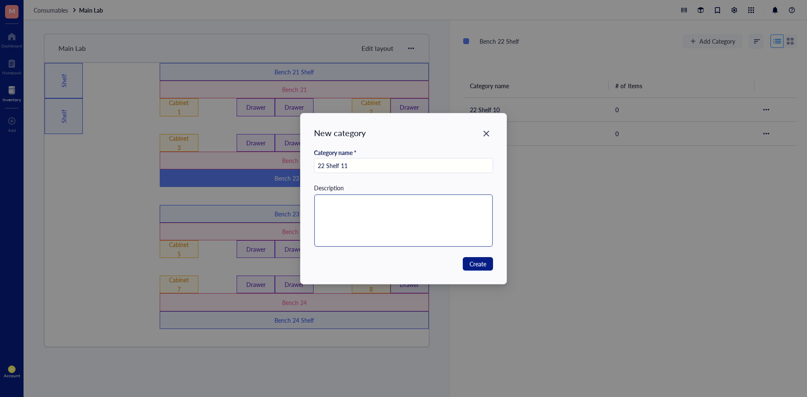
click at [408, 214] on textarea at bounding box center [403, 221] width 179 height 52
click at [479, 265] on span "Create" at bounding box center [477, 263] width 17 height 9
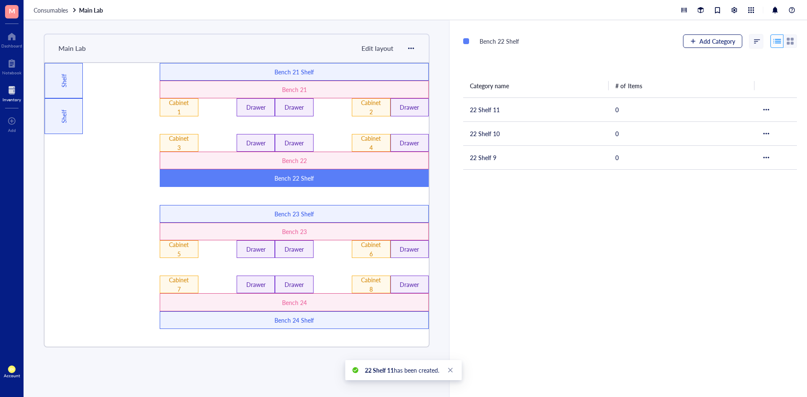
click at [718, 40] on span "Add Category" at bounding box center [717, 41] width 36 height 7
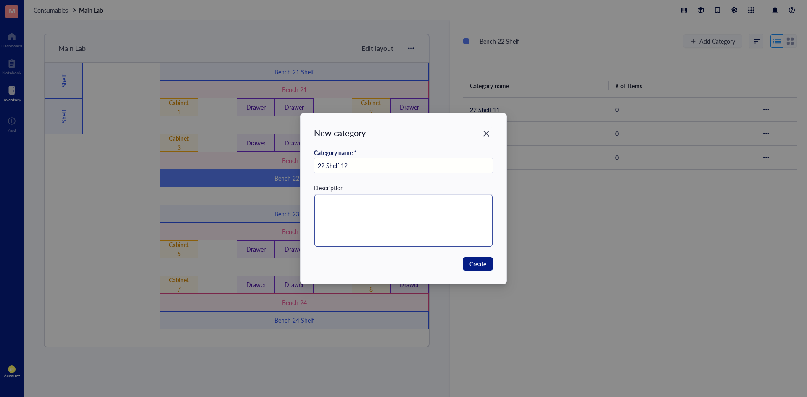
click at [400, 210] on textarea at bounding box center [403, 221] width 179 height 52
click at [465, 265] on button "Create" at bounding box center [478, 263] width 30 height 13
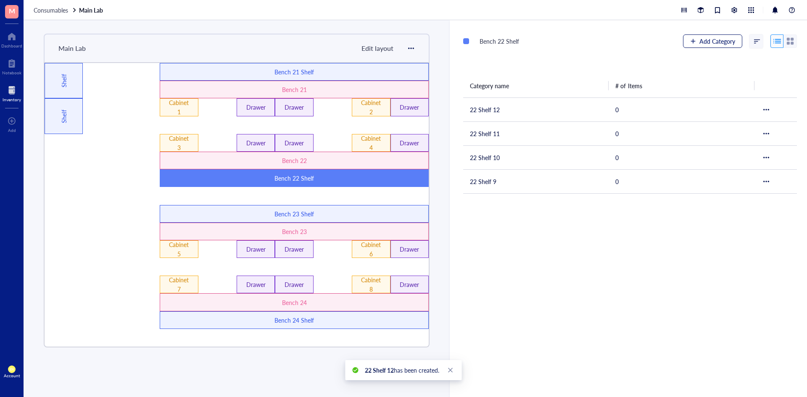
click at [716, 46] on button "Add Category" at bounding box center [712, 40] width 59 height 13
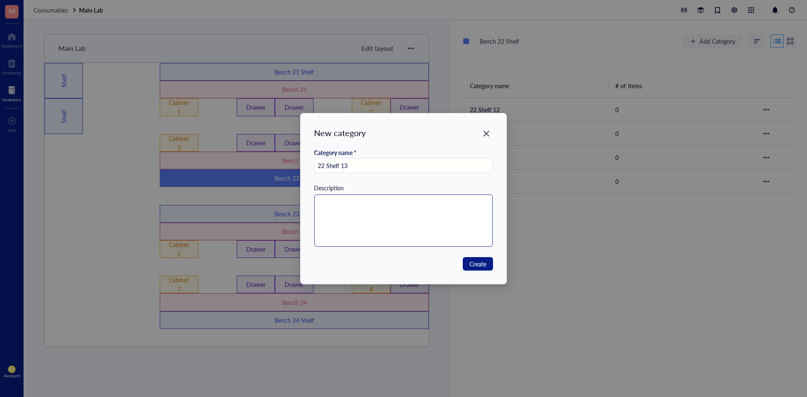
click at [440, 211] on textarea at bounding box center [403, 221] width 179 height 52
click at [473, 264] on span "Create" at bounding box center [477, 263] width 17 height 9
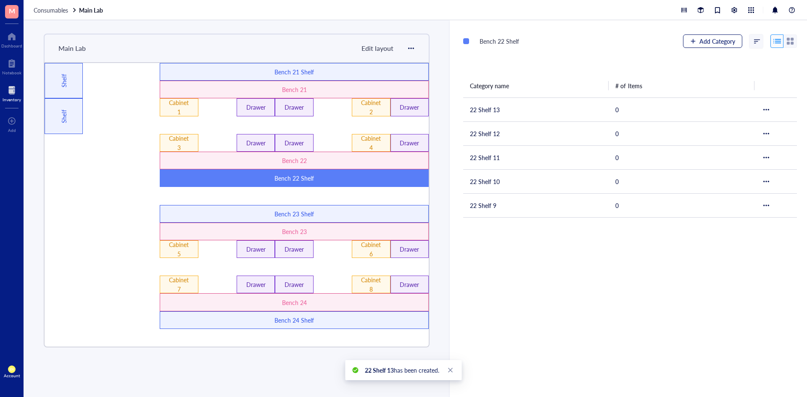
click at [707, 39] on span "Add Category" at bounding box center [717, 41] width 36 height 7
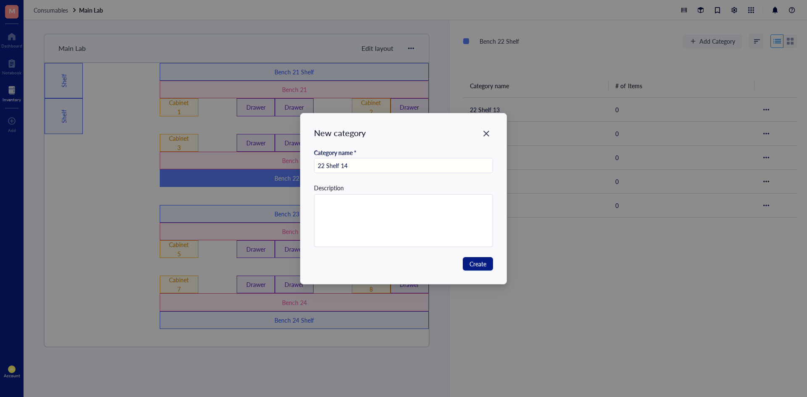
click at [417, 189] on div "Description" at bounding box center [403, 215] width 179 height 64
click at [404, 214] on textarea at bounding box center [403, 221] width 179 height 52
click at [473, 264] on span "Create" at bounding box center [477, 263] width 17 height 9
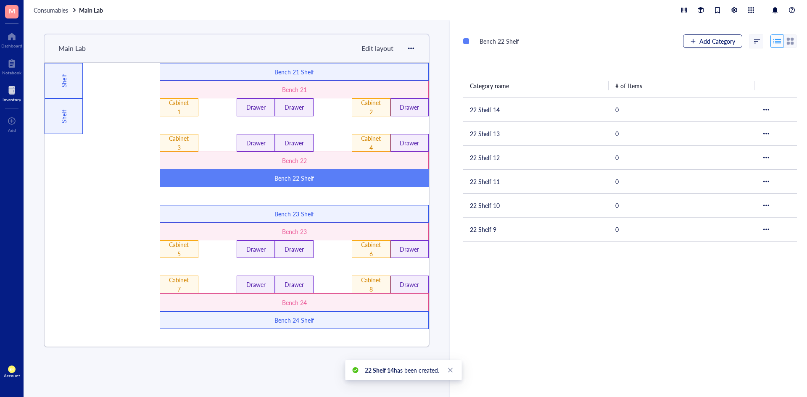
click at [716, 43] on span "Add Category" at bounding box center [717, 41] width 36 height 7
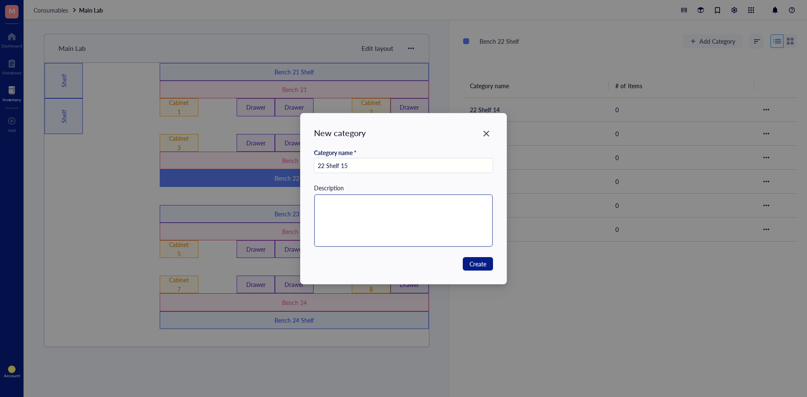
click at [385, 226] on textarea at bounding box center [403, 221] width 179 height 52
click at [487, 262] on button "Create" at bounding box center [478, 263] width 30 height 13
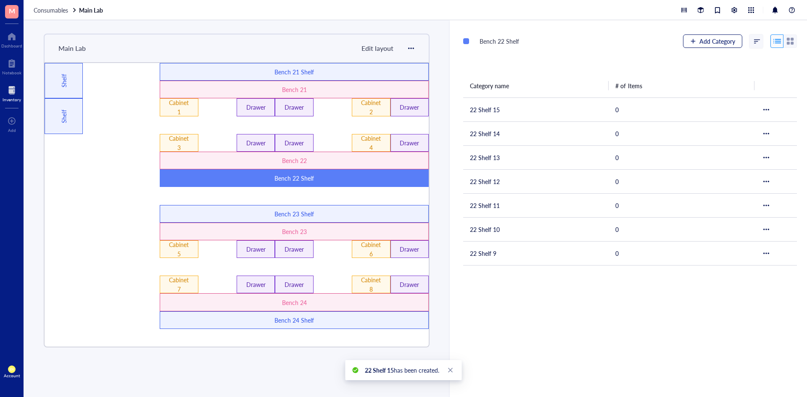
click at [708, 42] on span "Add Category" at bounding box center [717, 41] width 36 height 7
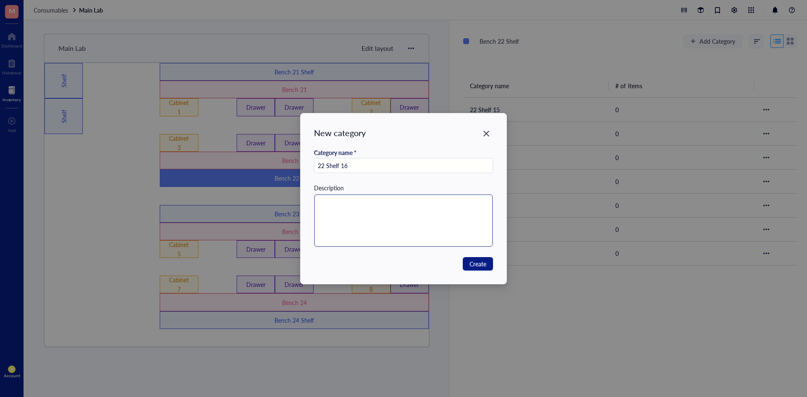
click at [354, 211] on textarea at bounding box center [403, 221] width 179 height 52
click at [486, 260] on span "Create" at bounding box center [477, 263] width 17 height 9
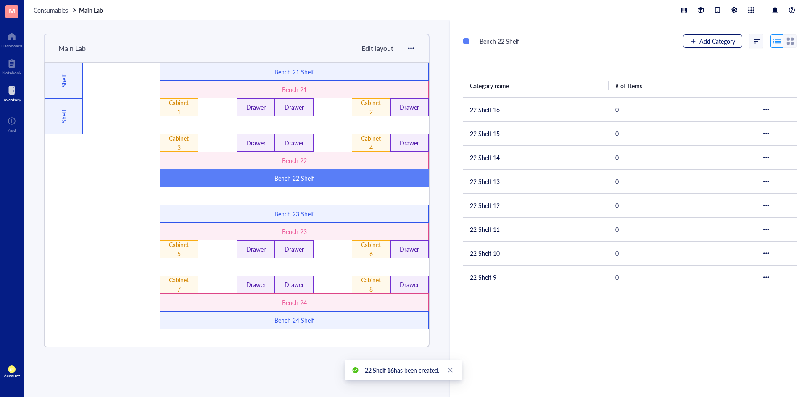
click at [721, 42] on span "Add Category" at bounding box center [717, 41] width 36 height 7
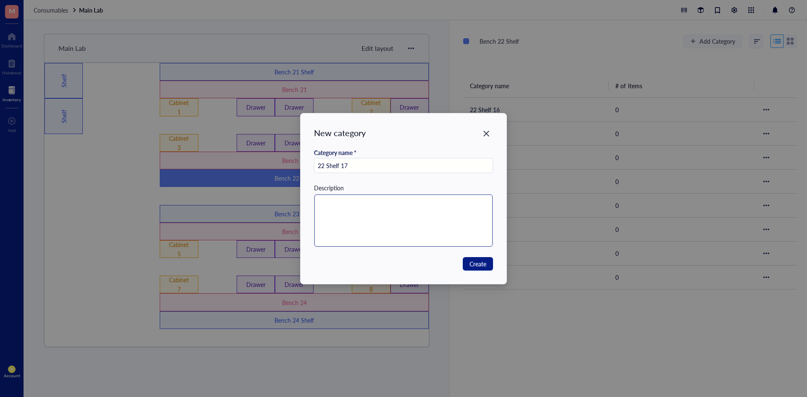
click at [441, 213] on textarea at bounding box center [403, 221] width 179 height 52
click at [479, 261] on span "Create" at bounding box center [477, 263] width 17 height 9
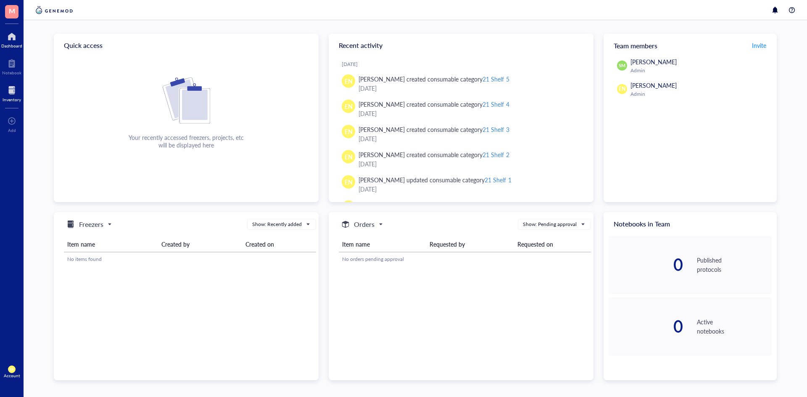
click at [20, 94] on div at bounding box center [12, 90] width 18 height 13
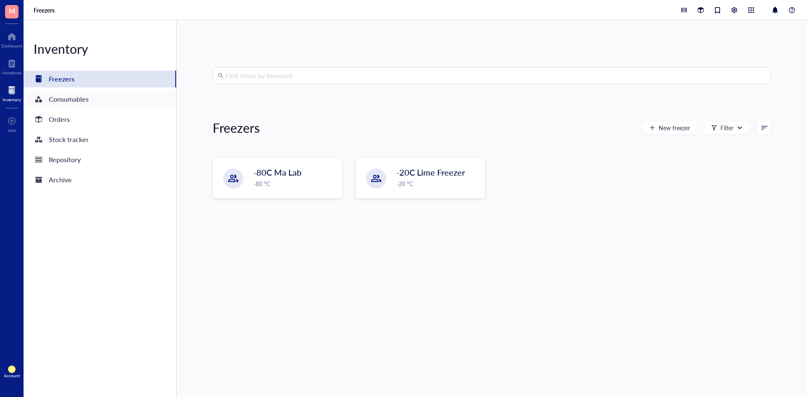
click at [84, 102] on div "Consumables" at bounding box center [69, 99] width 40 height 12
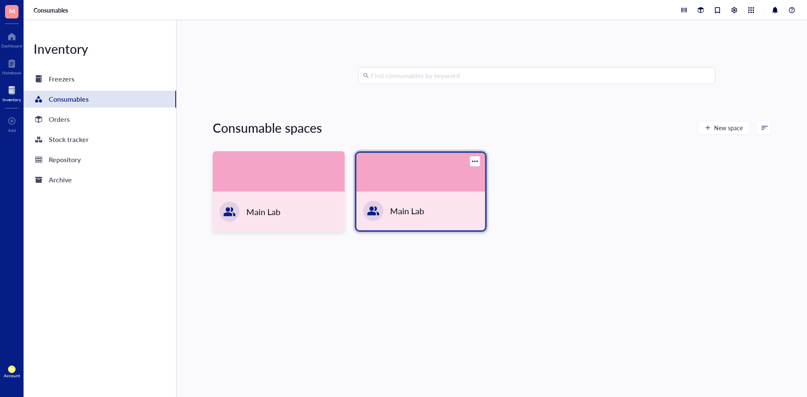
click at [417, 185] on div at bounding box center [420, 172] width 129 height 39
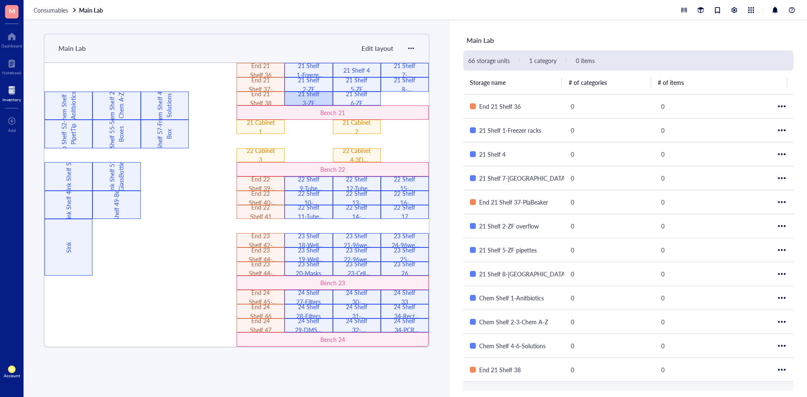
click at [319, 96] on div "21 Shelf 3-ZF" at bounding box center [309, 98] width 28 height 18
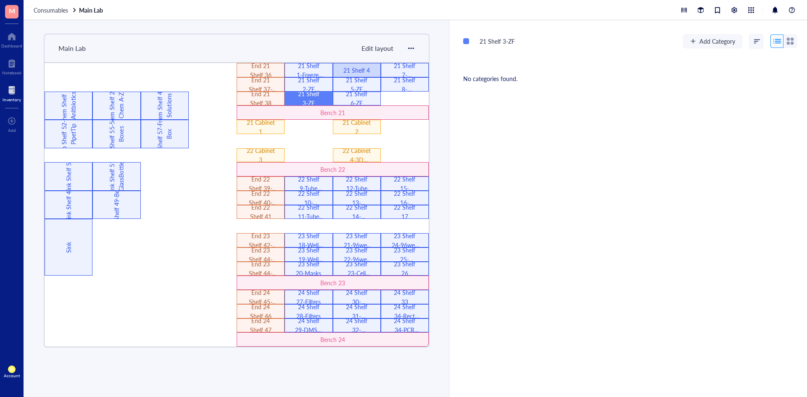
click at [372, 71] on div "21 Shelf 4" at bounding box center [357, 70] width 48 height 14
click at [369, 80] on div "21 Shelf 5-ZF pipettes" at bounding box center [356, 84] width 28 height 18
click at [369, 99] on div "21 Shelf 6-ZF" at bounding box center [356, 98] width 28 height 18
click at [415, 72] on div "21 Shelf 7-[GEOGRAPHIC_DATA]" at bounding box center [404, 70] width 28 height 18
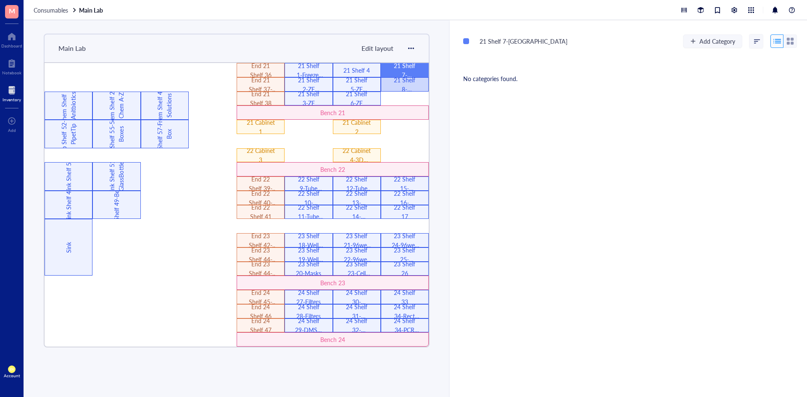
click at [404, 86] on div "21 Shelf 8-[GEOGRAPHIC_DATA]" at bounding box center [404, 84] width 28 height 18
click at [316, 179] on div "22 Shelf 9-Tube overflow" at bounding box center [309, 183] width 28 height 18
click at [317, 197] on div "22 Shelf 10-Storage bins" at bounding box center [309, 198] width 28 height 18
click at [304, 213] on div "22 Shelf 11-Tube racks" at bounding box center [309, 212] width 28 height 18
click at [361, 184] on div "22 Shelf 12-Tube overflow" at bounding box center [356, 183] width 28 height 18
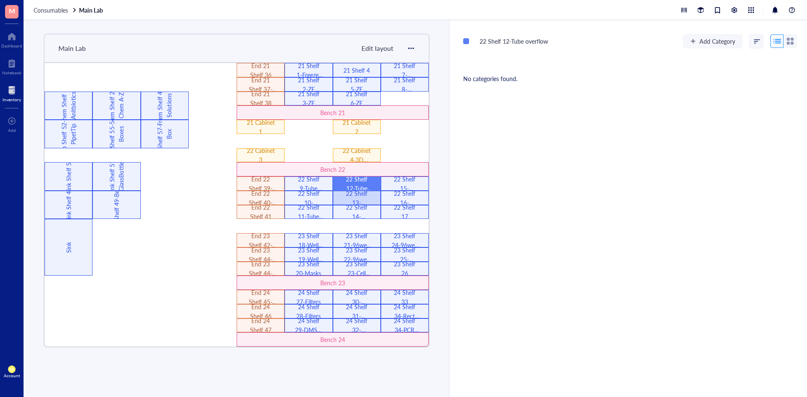
click at [361, 197] on div "22 Shelf 13-[GEOGRAPHIC_DATA]" at bounding box center [356, 198] width 28 height 18
click at [299, 195] on div "22 Shelf 10-Storage bins" at bounding box center [309, 198] width 28 height 18
click at [318, 213] on div "22 Shelf 11-Tube racks" at bounding box center [309, 212] width 28 height 18
click at [359, 185] on div "22 Shelf 12-Tube overflow" at bounding box center [356, 183] width 28 height 18
click at [373, 199] on div "22 Shelf 13-[GEOGRAPHIC_DATA]" at bounding box center [357, 198] width 48 height 14
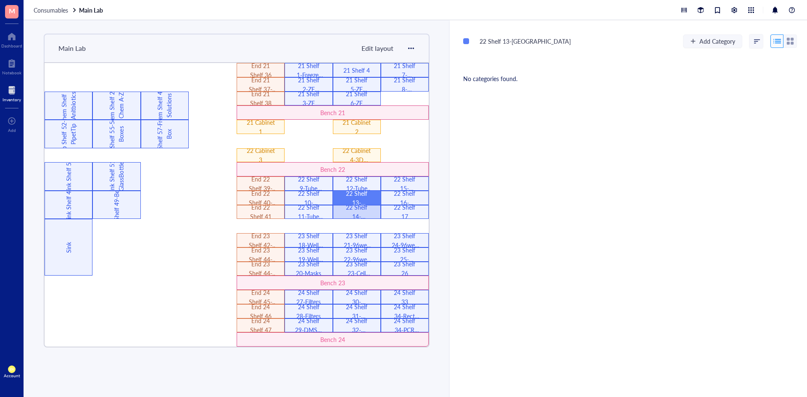
click at [366, 213] on div "22 Shelf 14-[GEOGRAPHIC_DATA]" at bounding box center [356, 212] width 28 height 18
click at [404, 184] on div "22 Shelf 15-SerologPipets" at bounding box center [404, 183] width 28 height 18
click at [402, 192] on div "22 Shelf 16-SerologPipets" at bounding box center [404, 198] width 28 height 18
click at [389, 212] on div "22 Shelf 17" at bounding box center [405, 212] width 48 height 14
